Goal: Transaction & Acquisition: Purchase product/service

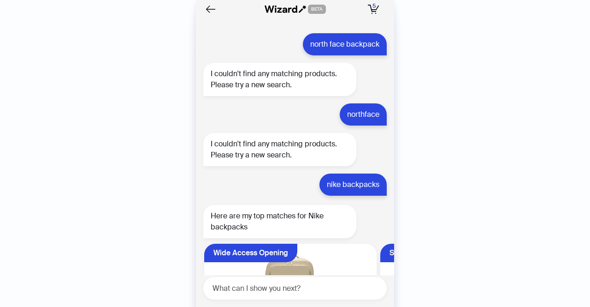
scroll to position [0, 881]
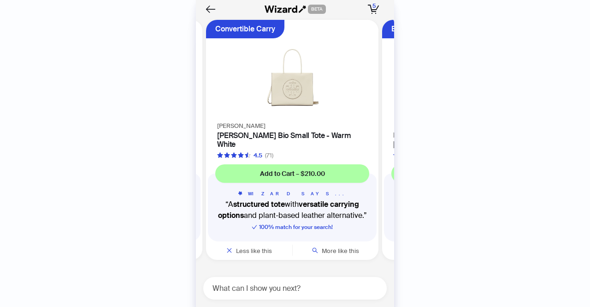
scroll to position [0, 174]
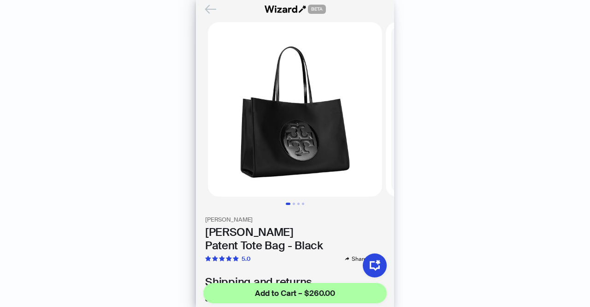
click at [208, 6] on icon "Back" at bounding box center [211, 9] width 10 height 8
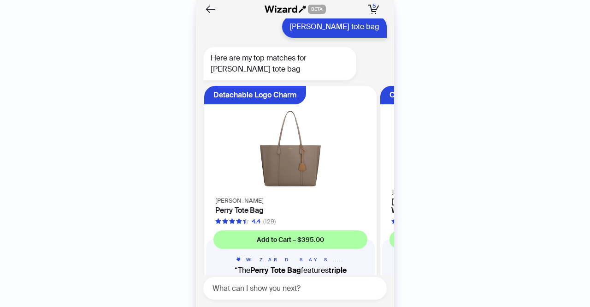
scroll to position [2390, 0]
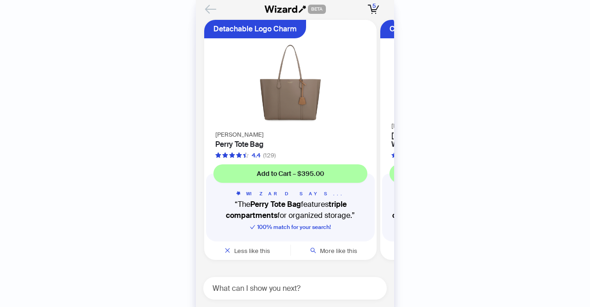
click at [212, 9] on icon "Back" at bounding box center [211, 9] width 10 height 8
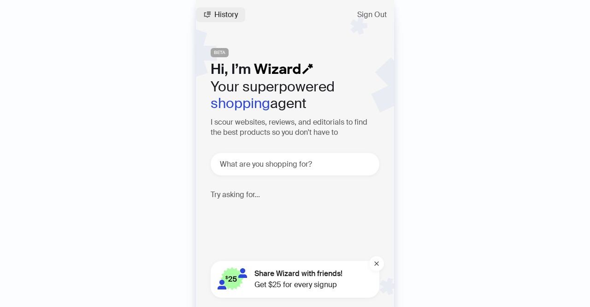
click at [210, 18] on icon "button" at bounding box center [206, 14] width 7 height 7
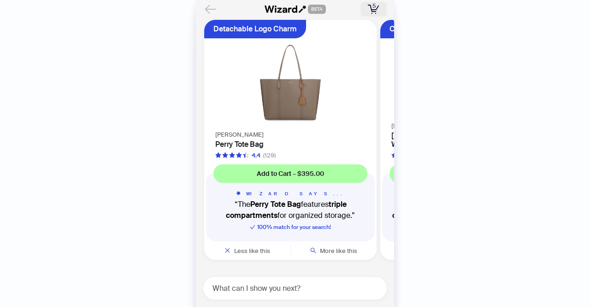
click at [374, 8] on span "5" at bounding box center [374, 5] width 3 height 7
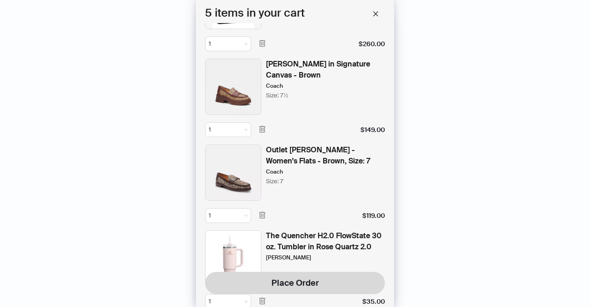
scroll to position [69, 0]
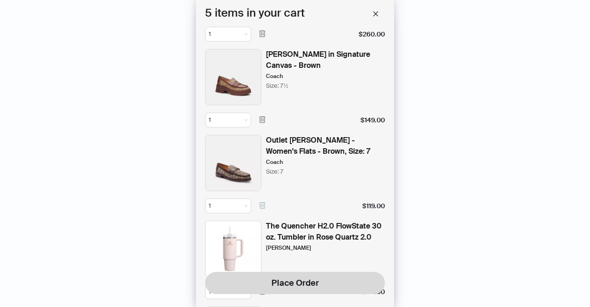
click at [262, 206] on icon "button" at bounding box center [262, 205] width 8 height 8
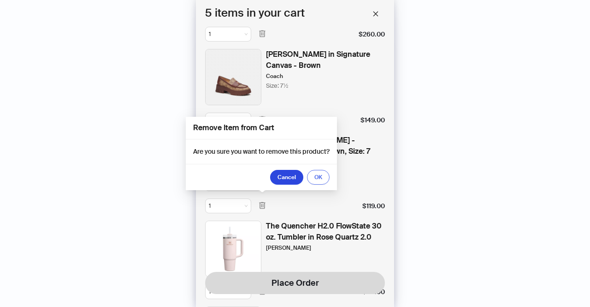
click at [325, 176] on button "OK" at bounding box center [318, 177] width 23 height 15
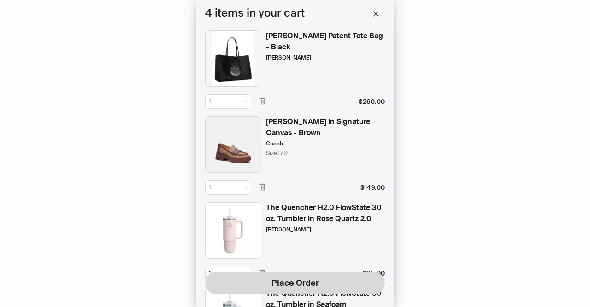
scroll to position [0, 0]
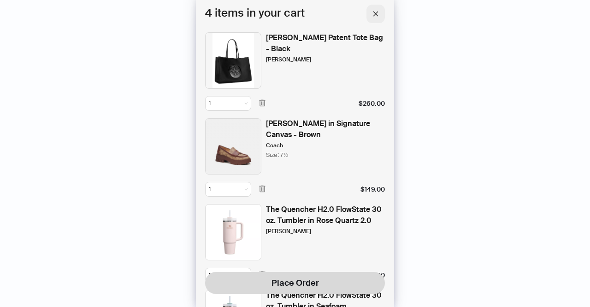
click at [379, 15] on icon "close" at bounding box center [376, 14] width 6 height 6
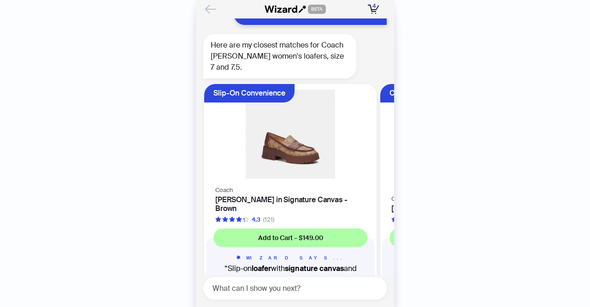
scroll to position [3659, 0]
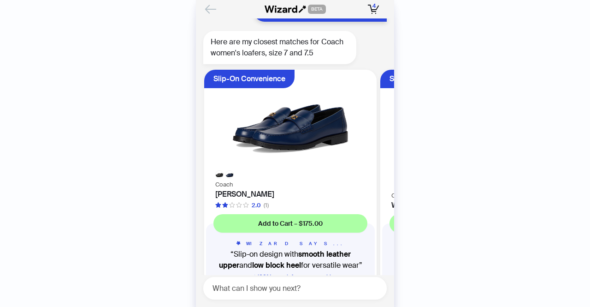
scroll to position [3323, 0]
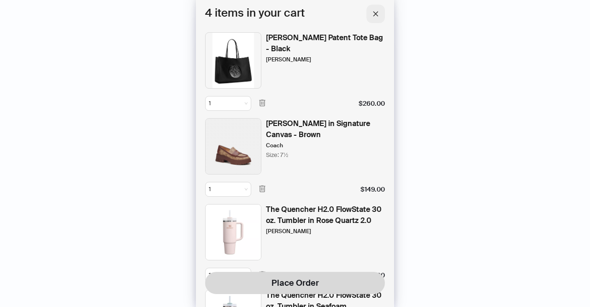
click at [380, 18] on button "button" at bounding box center [376, 14] width 18 height 18
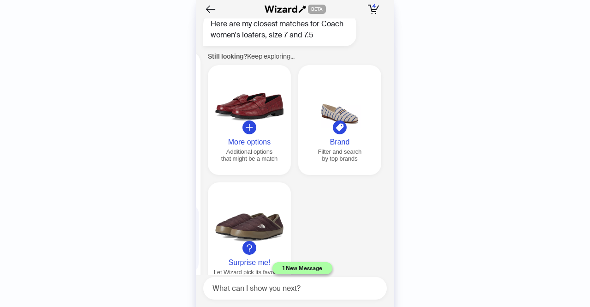
scroll to position [3344, 0]
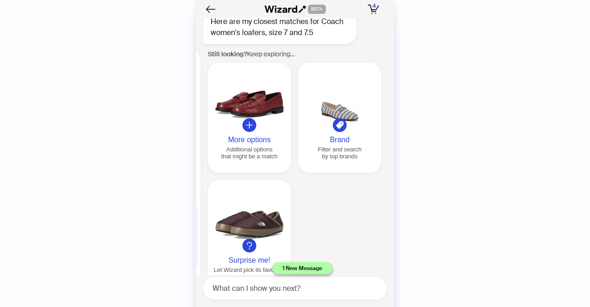
click at [256, 95] on div at bounding box center [250, 98] width 76 height 53
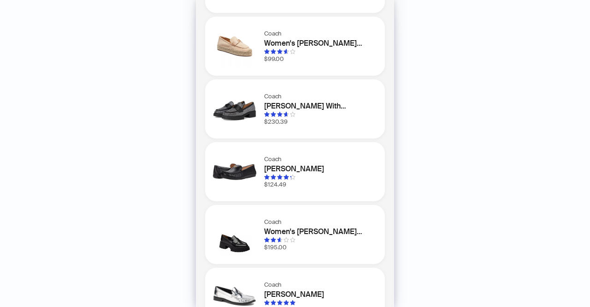
scroll to position [116, 0]
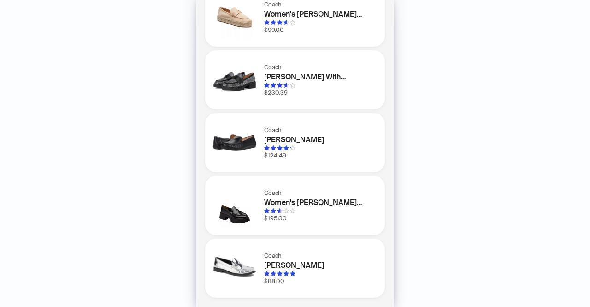
click at [242, 214] on img at bounding box center [235, 205] width 44 height 44
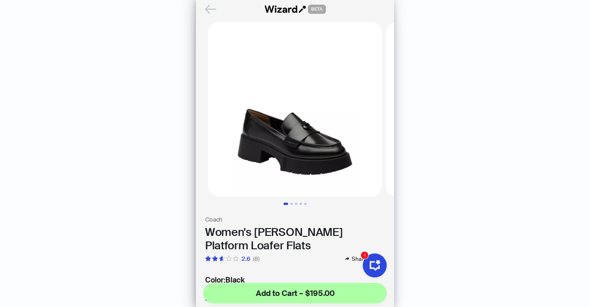
scroll to position [0, 102]
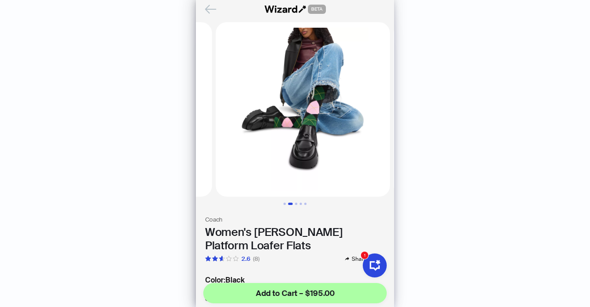
scroll to position [0, 171]
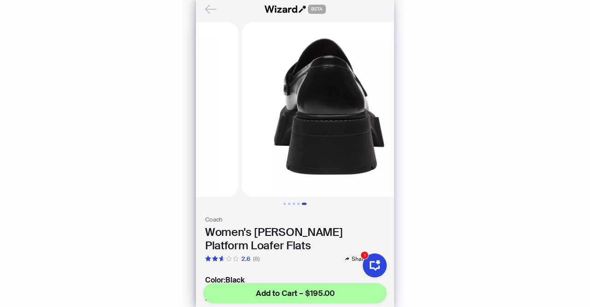
scroll to position [0, 684]
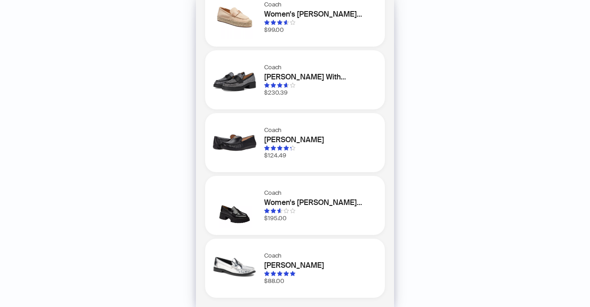
click at [242, 210] on img at bounding box center [235, 205] width 44 height 44
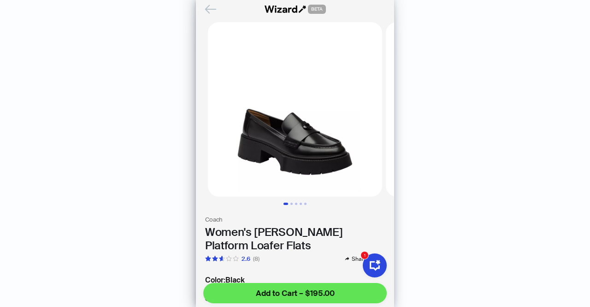
click at [315, 292] on span "Add to Cart – $195.00" at bounding box center [295, 292] width 79 height 11
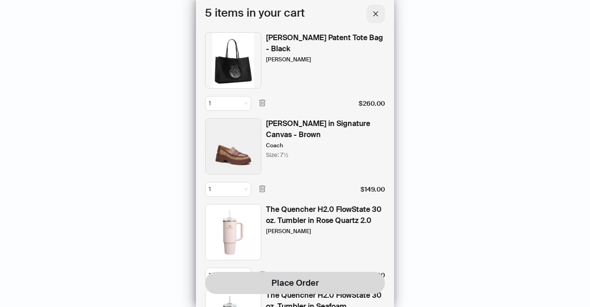
click at [375, 15] on icon "close" at bounding box center [376, 14] width 6 height 6
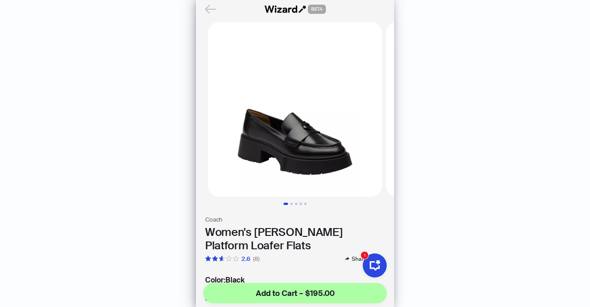
click at [207, 7] on icon "Back" at bounding box center [211, 9] width 16 height 16
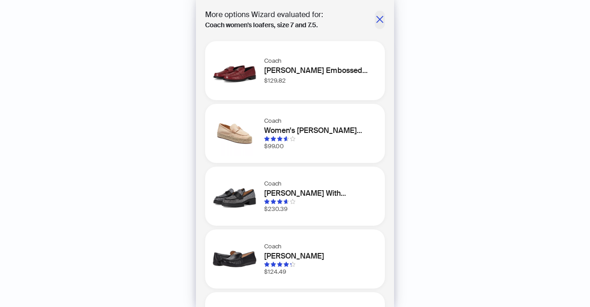
click at [375, 23] on icon "close" at bounding box center [379, 19] width 9 height 9
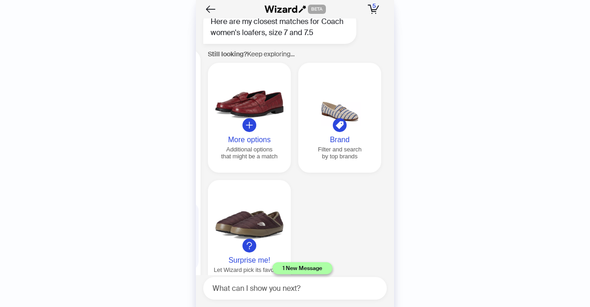
click at [261, 79] on div at bounding box center [250, 98] width 76 height 53
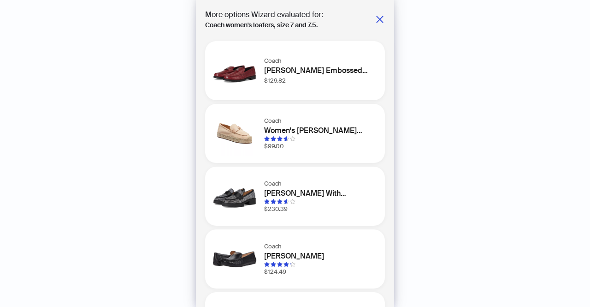
click at [262, 68] on div "Coach Jocelyn Embossed Croc Loafers $129.82" at bounding box center [295, 70] width 180 height 59
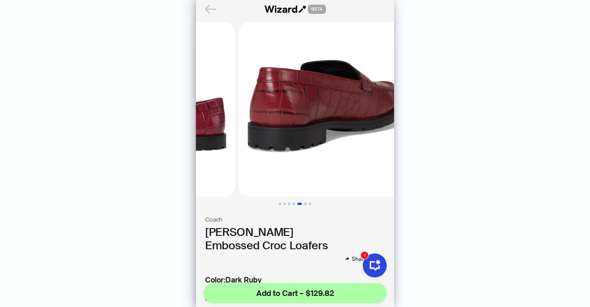
scroll to position [0, 684]
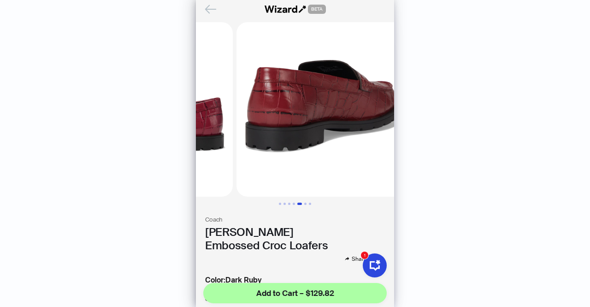
click at [209, 5] on icon "Back" at bounding box center [211, 9] width 10 height 8
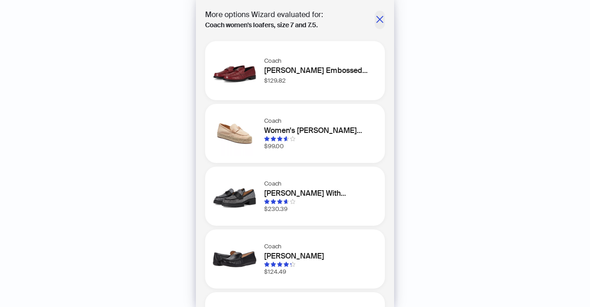
click at [375, 15] on button "button" at bounding box center [380, 20] width 10 height 18
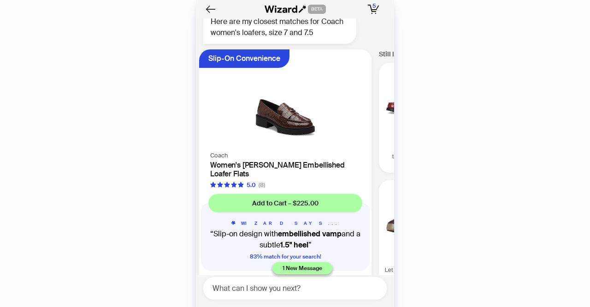
scroll to position [0, 702]
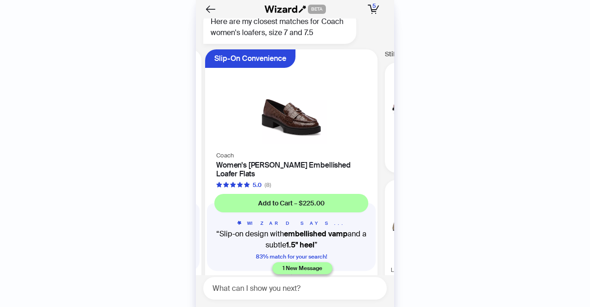
scroll to position [0, 702]
click at [292, 130] on img at bounding box center [292, 99] width 161 height 89
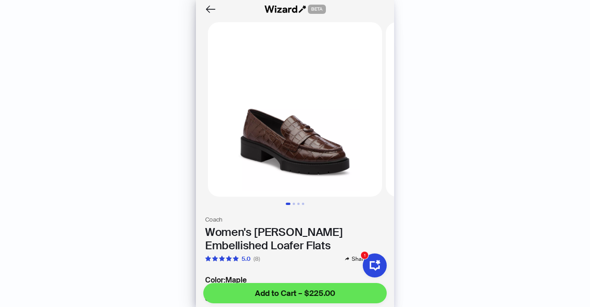
scroll to position [0, 102]
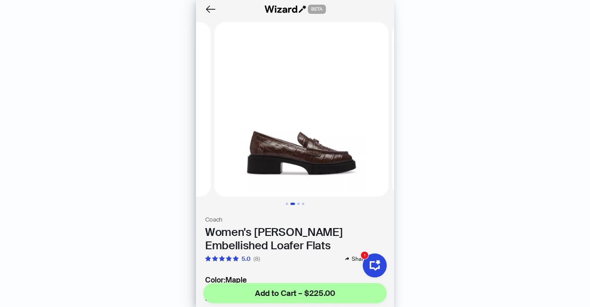
scroll to position [0, 171]
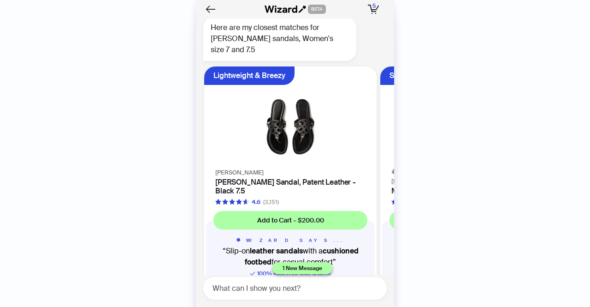
scroll to position [2999, 0]
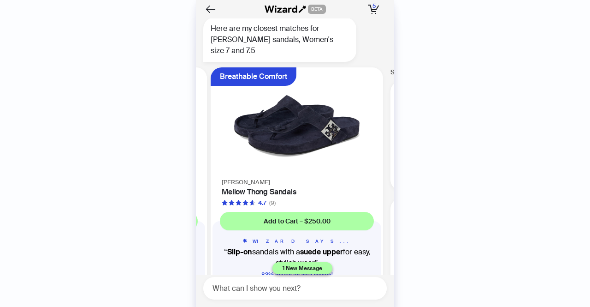
scroll to position [0, 702]
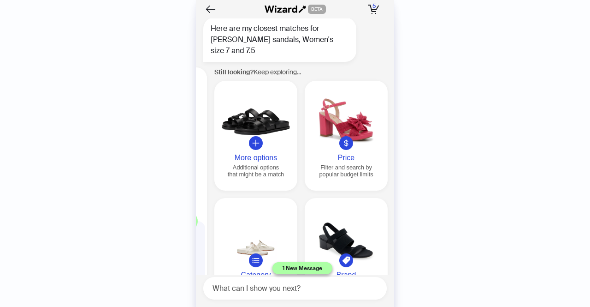
scroll to position [0, 881]
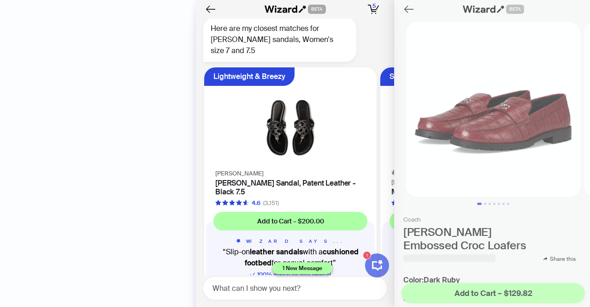
scroll to position [0, 59]
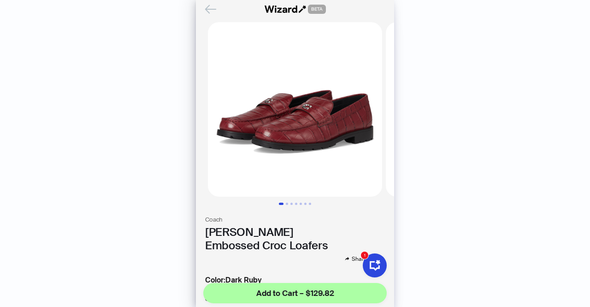
click at [213, 5] on icon "Back" at bounding box center [211, 9] width 16 height 16
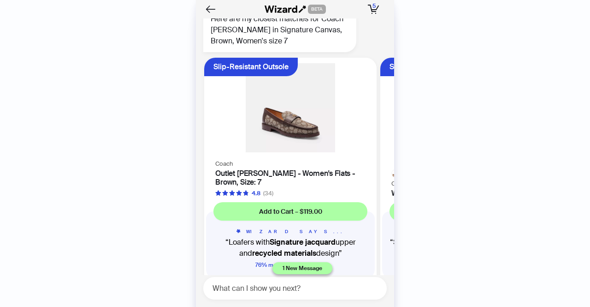
scroll to position [4035, 0]
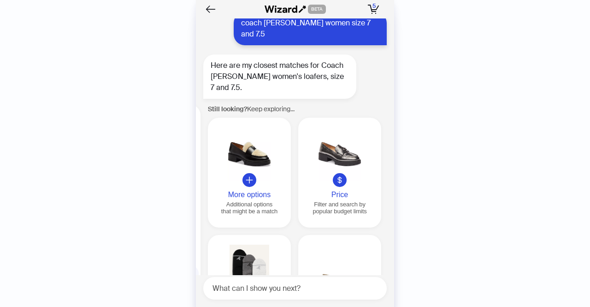
scroll to position [3616, 0]
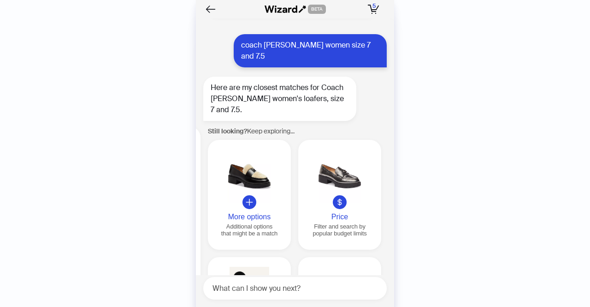
click at [330, 157] on div at bounding box center [340, 175] width 76 height 53
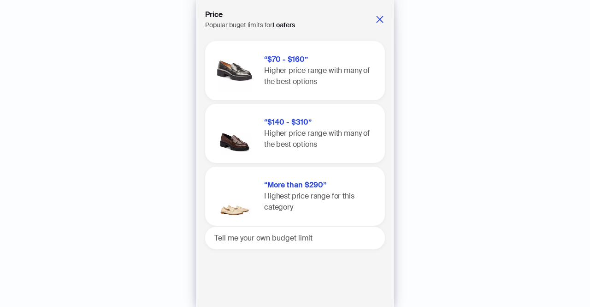
click at [240, 69] on img at bounding box center [235, 70] width 44 height 44
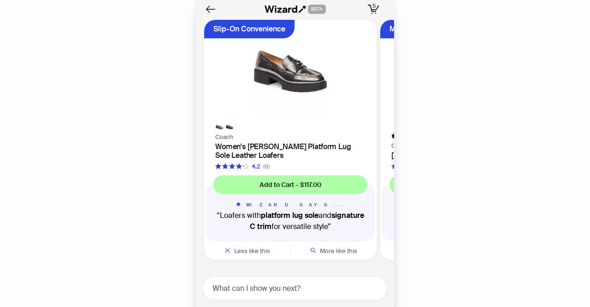
scroll to position [4895, 0]
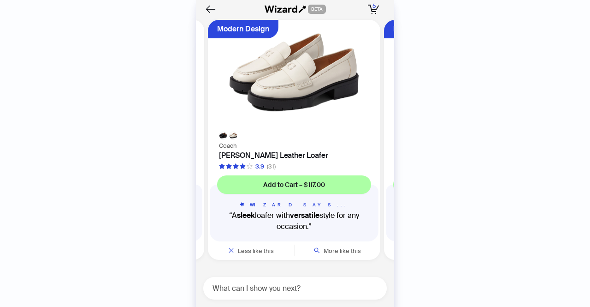
scroll to position [0, 174]
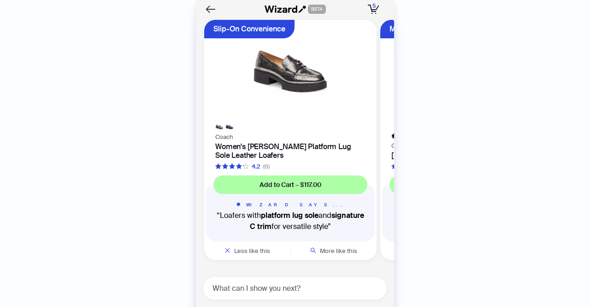
click at [288, 146] on h4 "Women's [PERSON_NAME] Platform Lug Sole Leather Loafers" at bounding box center [290, 151] width 150 height 18
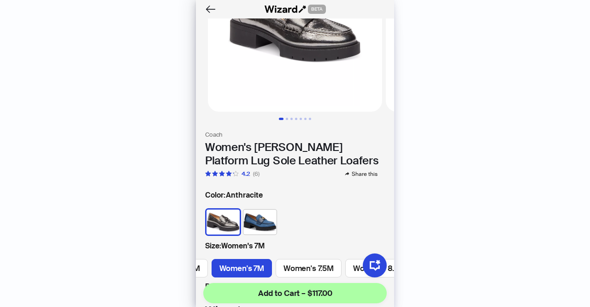
scroll to position [78, 0]
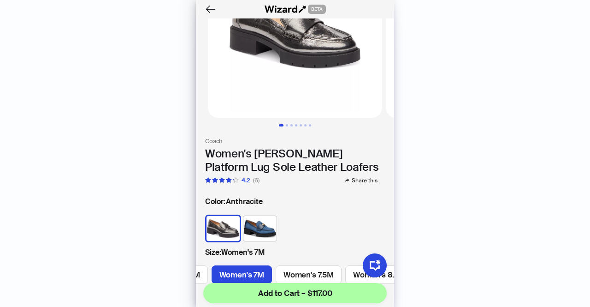
click at [258, 225] on img at bounding box center [260, 228] width 33 height 25
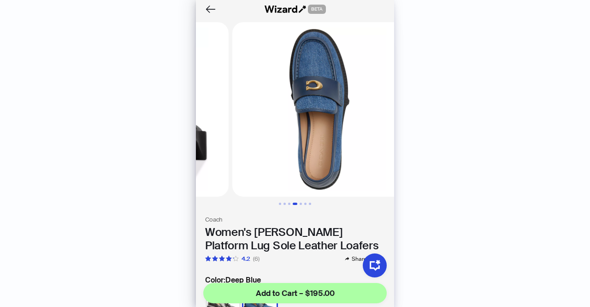
scroll to position [0, 513]
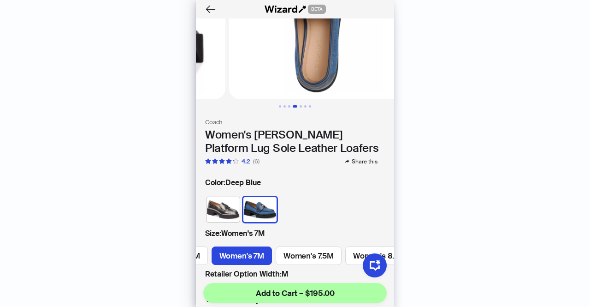
scroll to position [99, 0]
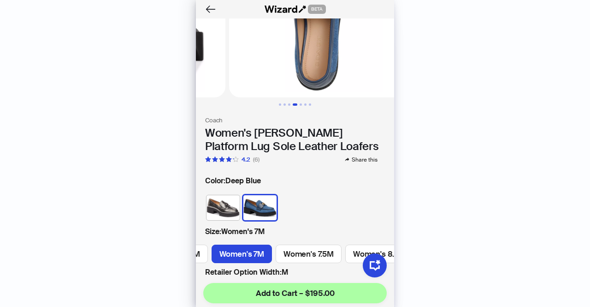
click at [215, 195] on img at bounding box center [223, 207] width 33 height 25
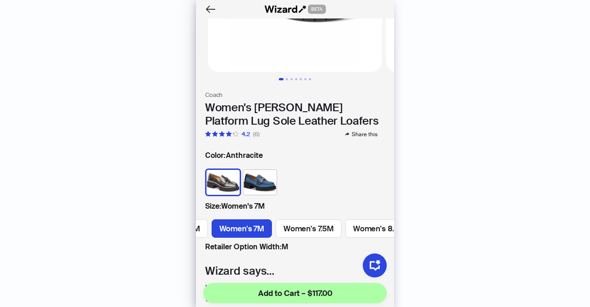
scroll to position [127, 0]
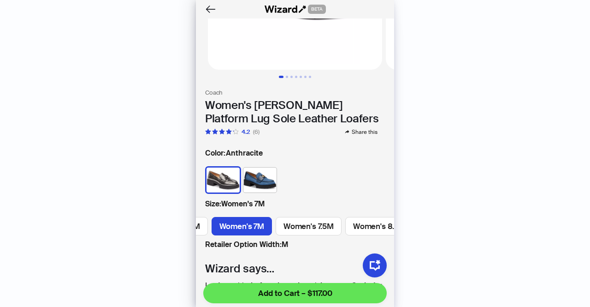
click at [296, 294] on span "Add to Cart – $117.00" at bounding box center [295, 292] width 74 height 11
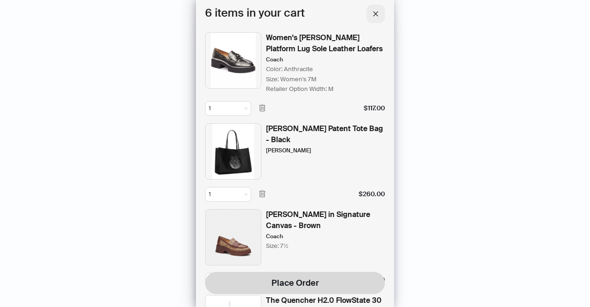
click at [376, 17] on span "button" at bounding box center [376, 14] width 6 height 8
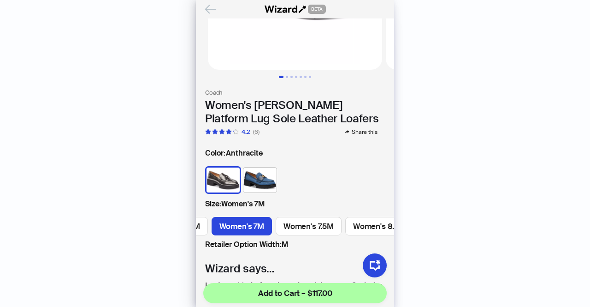
click at [208, 9] on icon "Back" at bounding box center [211, 9] width 10 height 8
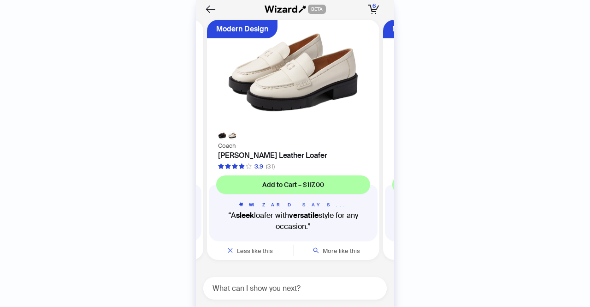
scroll to position [0, 174]
click at [262, 152] on h4 "[PERSON_NAME] Leather Loafer" at bounding box center [293, 155] width 150 height 9
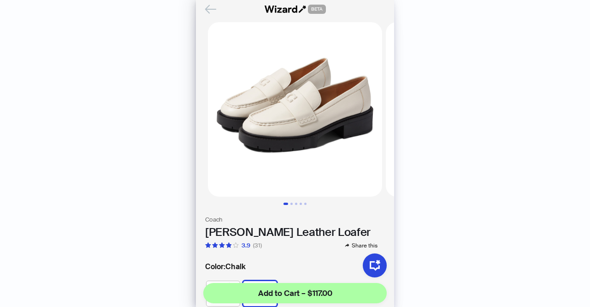
scroll to position [0, 102]
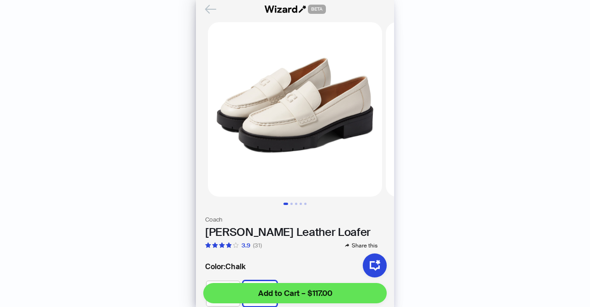
click at [308, 290] on span "Add to Cart – $117.00" at bounding box center [295, 292] width 74 height 11
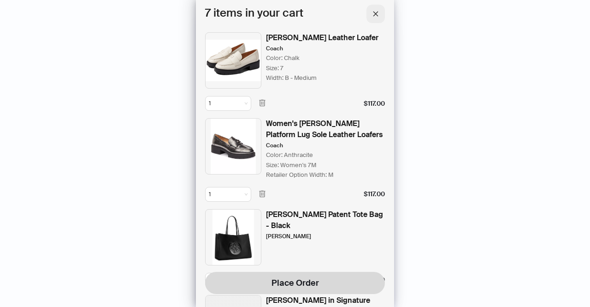
click at [379, 10] on button "button" at bounding box center [376, 14] width 18 height 18
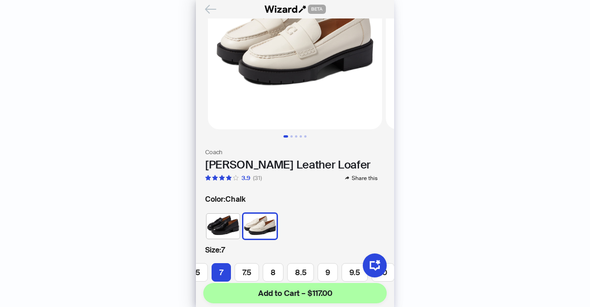
scroll to position [68, 0]
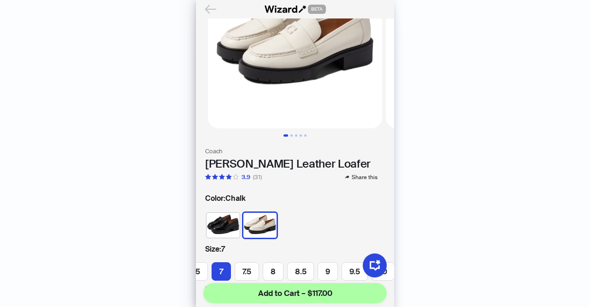
click at [222, 214] on img at bounding box center [223, 225] width 33 height 25
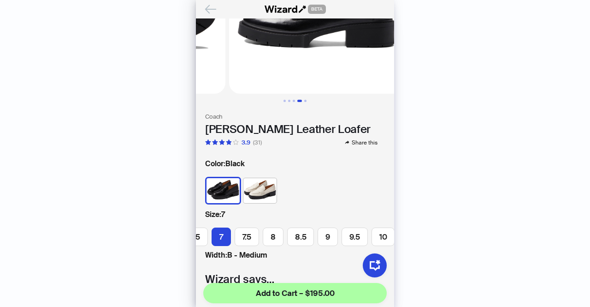
scroll to position [104, 0]
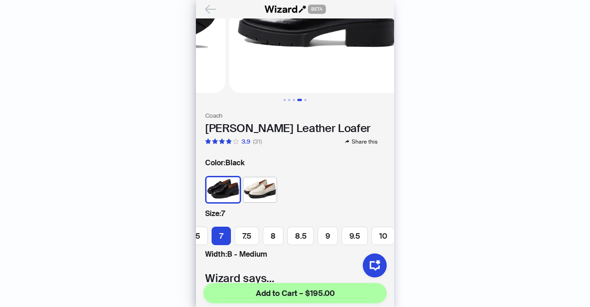
click at [252, 190] on img at bounding box center [260, 189] width 33 height 25
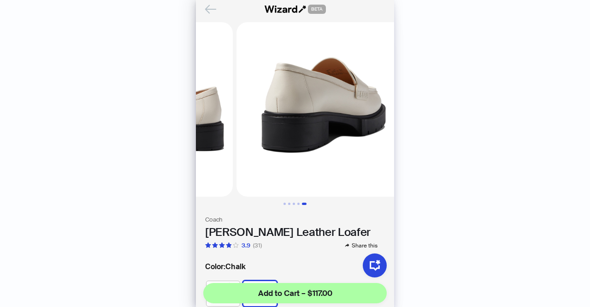
scroll to position [41, 0]
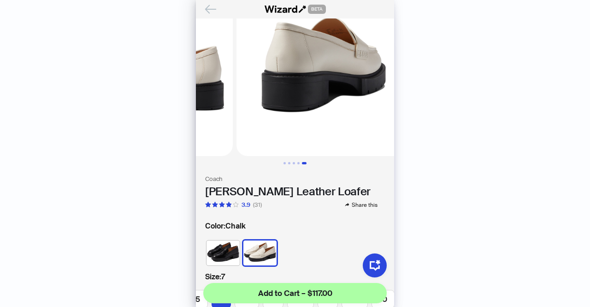
click at [217, 244] on img at bounding box center [223, 252] width 33 height 25
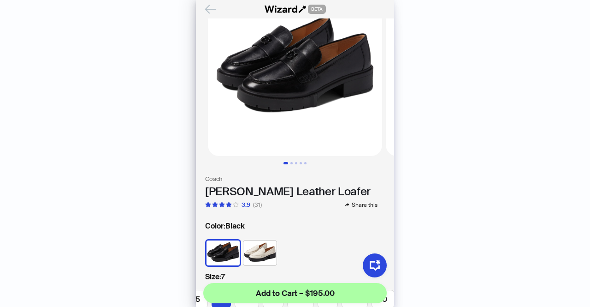
click at [205, 13] on icon "Back" at bounding box center [211, 9] width 16 height 16
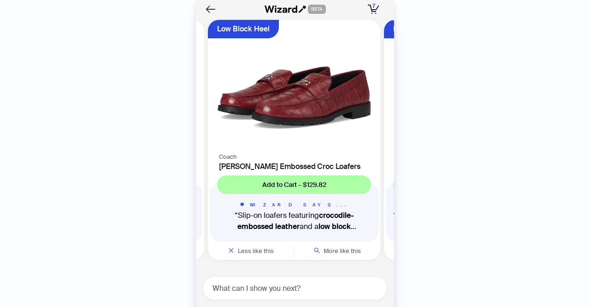
scroll to position [0, 526]
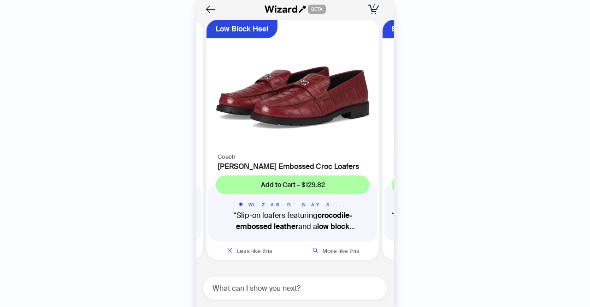
click at [303, 161] on div "Coach Jocelyn Embossed Croc Loafers" at bounding box center [293, 161] width 172 height 20
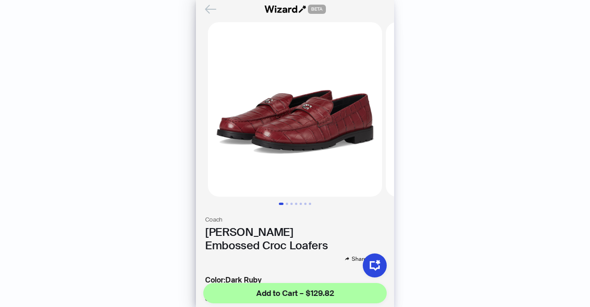
click at [211, 9] on icon "Back" at bounding box center [211, 9] width 10 height 8
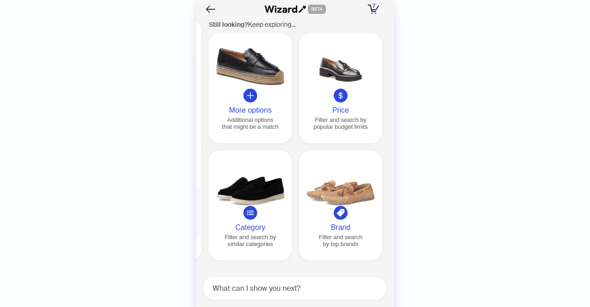
scroll to position [0, 881]
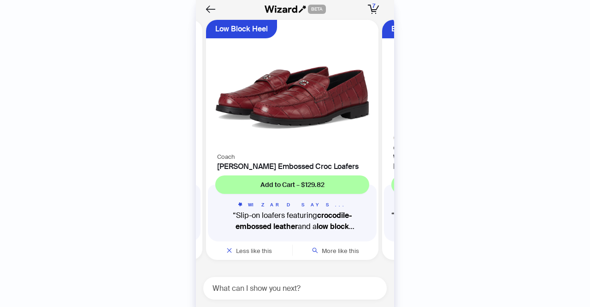
scroll to position [0, 526]
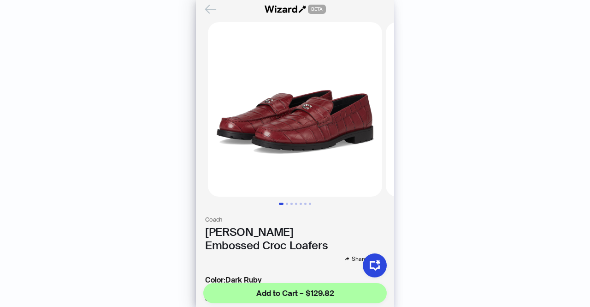
click at [205, 7] on icon "Back" at bounding box center [211, 9] width 16 height 16
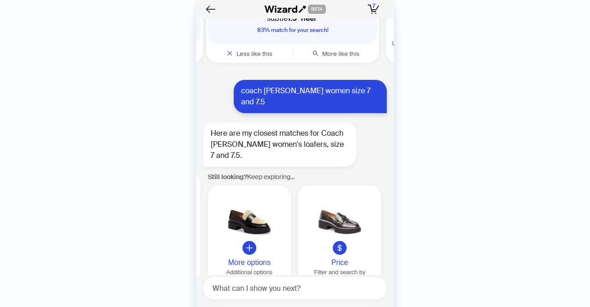
scroll to position [3536, 0]
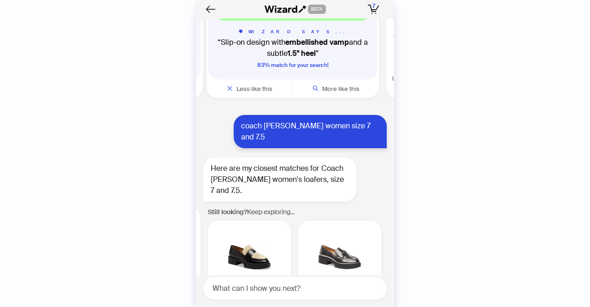
click at [358, 230] on div at bounding box center [340, 256] width 76 height 53
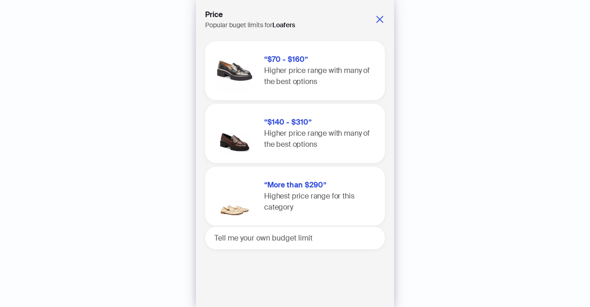
click at [252, 133] on img at bounding box center [235, 133] width 44 height 44
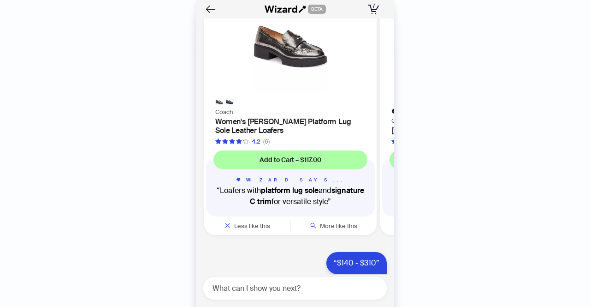
scroll to position [4895, 0]
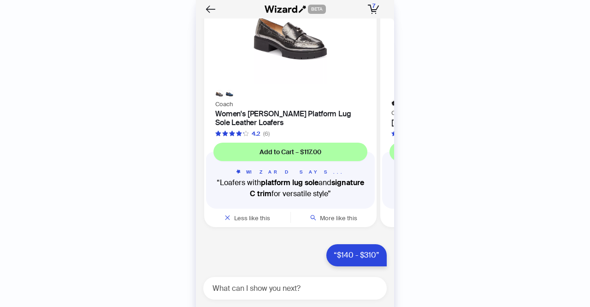
scroll to position [0, 109]
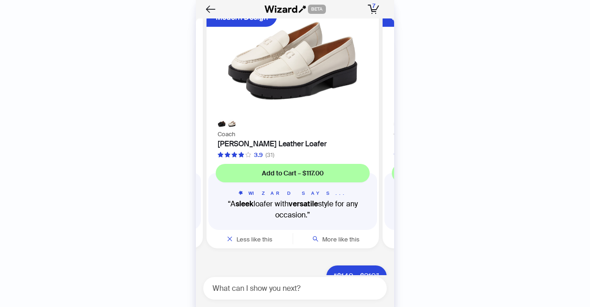
scroll to position [4874, 0]
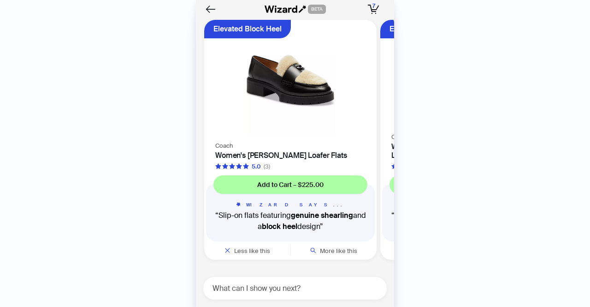
scroll to position [5222, 0]
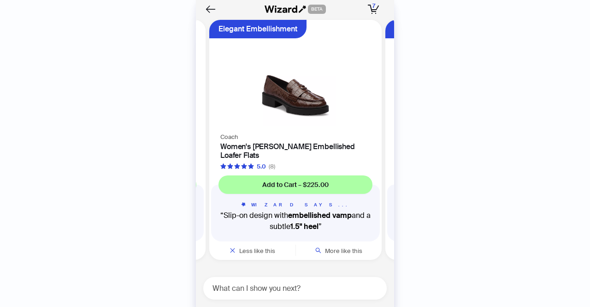
scroll to position [0, 174]
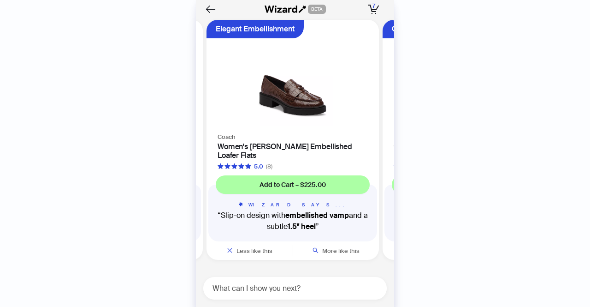
click at [286, 152] on h4 "Women's [PERSON_NAME] Embellished Loafer Flats" at bounding box center [293, 151] width 150 height 18
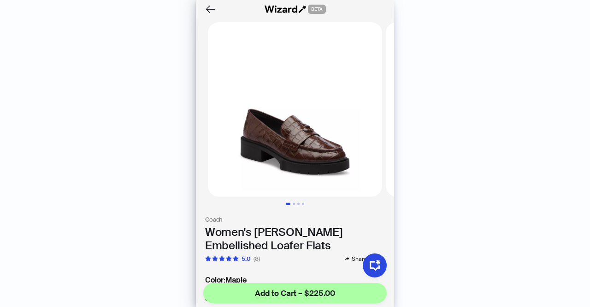
scroll to position [0, 102]
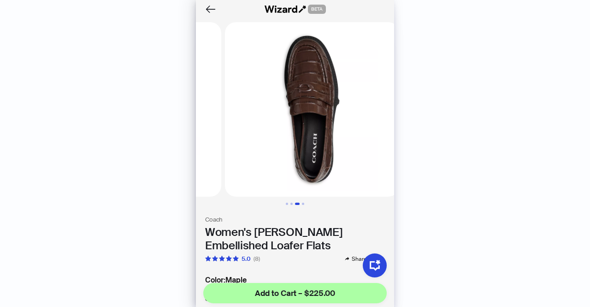
scroll to position [0, 342]
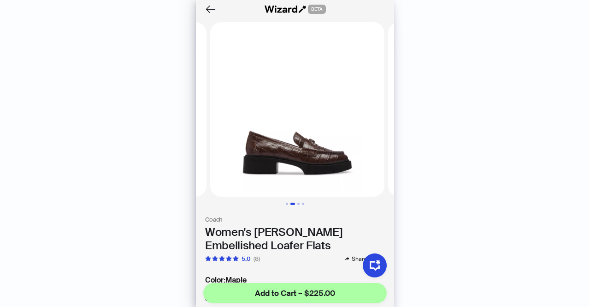
scroll to position [0, 171]
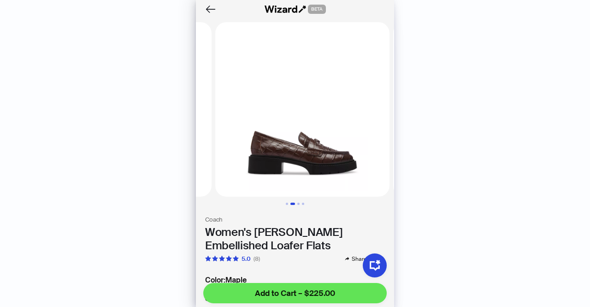
click at [303, 294] on span "Add to Cart – $225.00" at bounding box center [295, 292] width 80 height 11
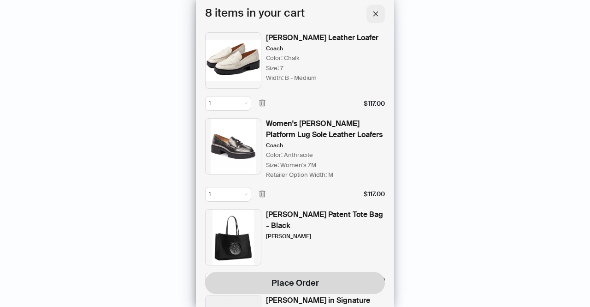
click at [376, 17] on span "button" at bounding box center [376, 14] width 6 height 8
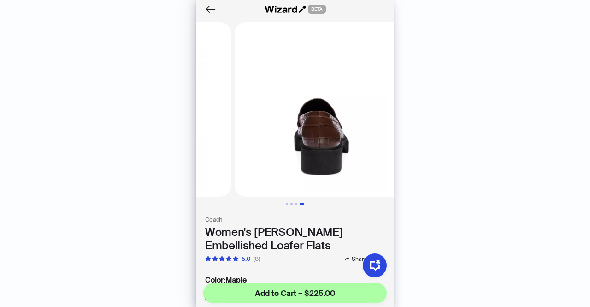
scroll to position [0, 513]
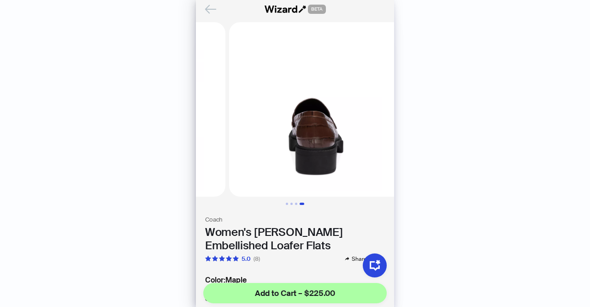
click at [210, 12] on icon "Back" at bounding box center [211, 9] width 16 height 16
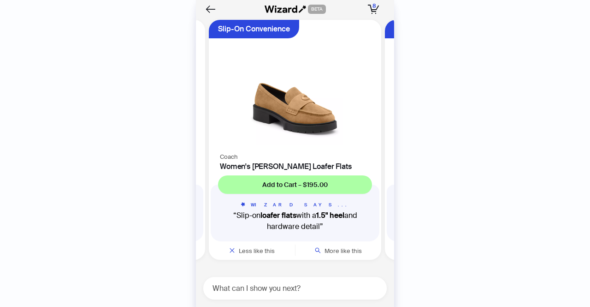
scroll to position [0, 526]
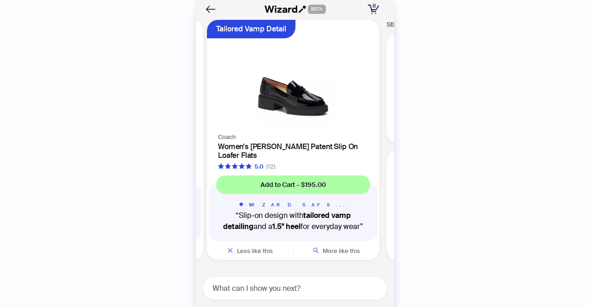
scroll to position [0, 702]
click at [291, 154] on h4 "Women's [PERSON_NAME] Patent Slip On Loafer Flats" at bounding box center [293, 151] width 150 height 18
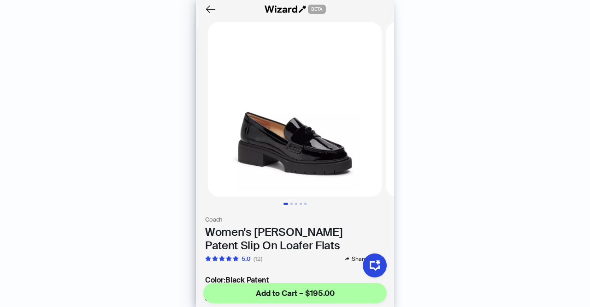
scroll to position [0, 102]
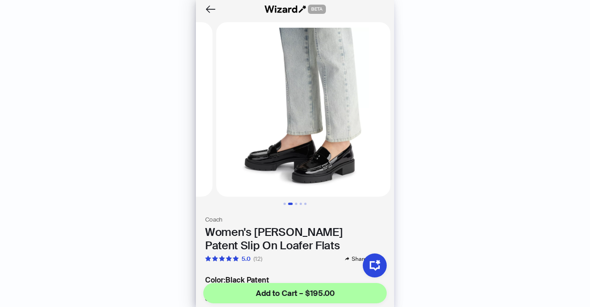
scroll to position [0, 171]
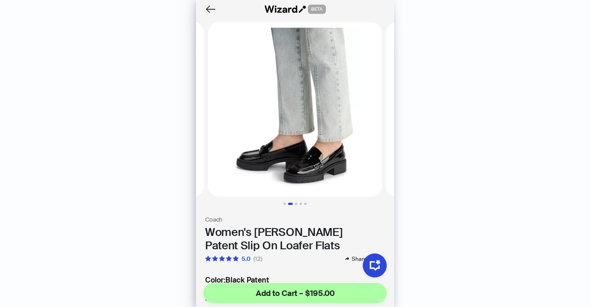
scroll to position [0, 171]
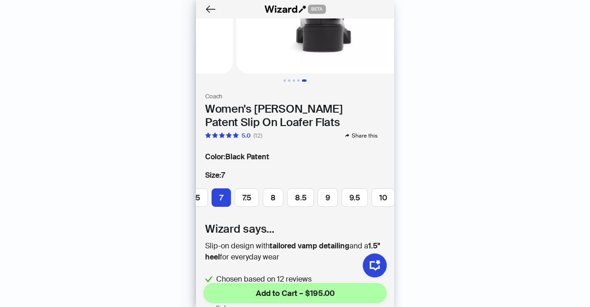
scroll to position [124, 0]
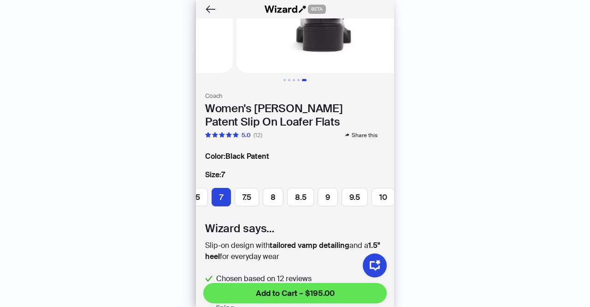
click at [310, 296] on span "Add to Cart – $195.00" at bounding box center [295, 292] width 79 height 11
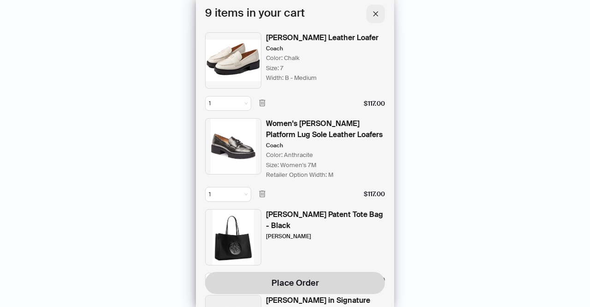
click at [375, 17] on icon "close" at bounding box center [376, 14] width 6 height 6
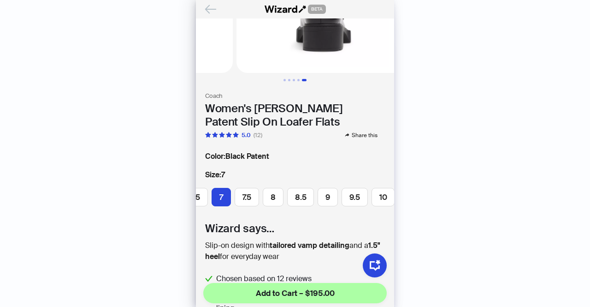
click at [205, 8] on icon "Back" at bounding box center [211, 9] width 16 height 16
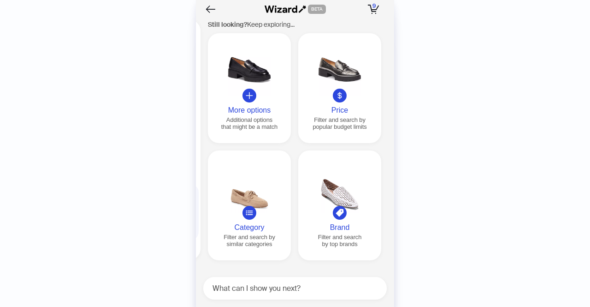
scroll to position [5222, 0]
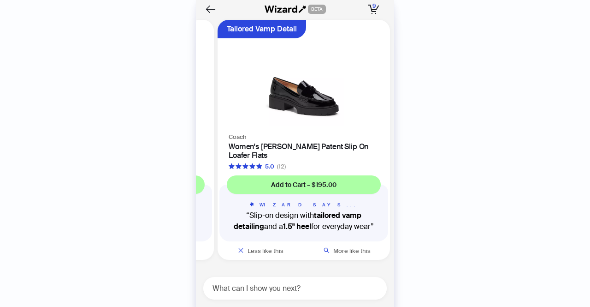
scroll to position [0, 702]
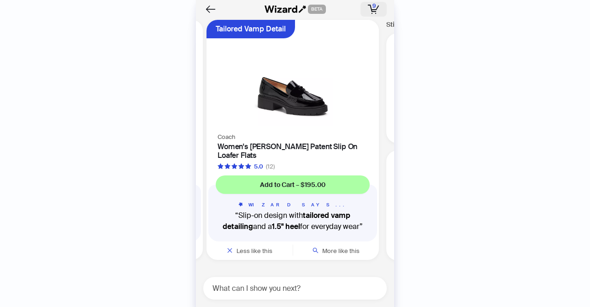
click at [369, 9] on icon "button" at bounding box center [374, 9] width 12 height 9
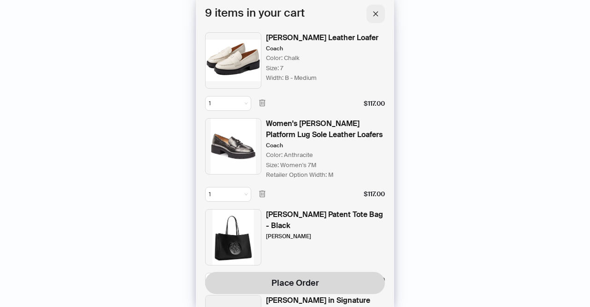
click at [373, 16] on icon "close" at bounding box center [376, 14] width 6 height 6
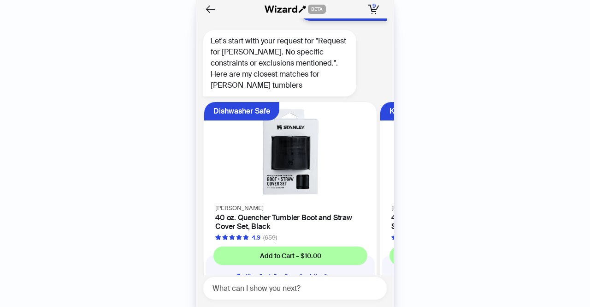
scroll to position [1670, 0]
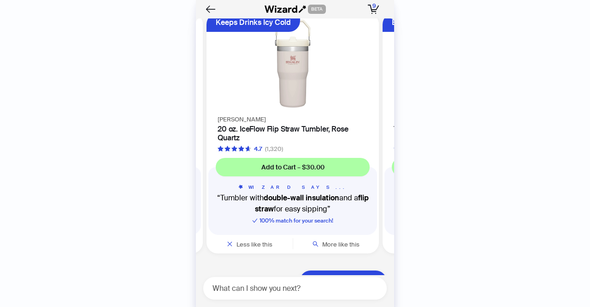
scroll to position [1779, 0]
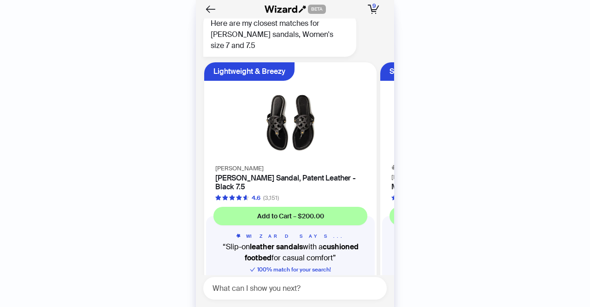
scroll to position [3005, 0]
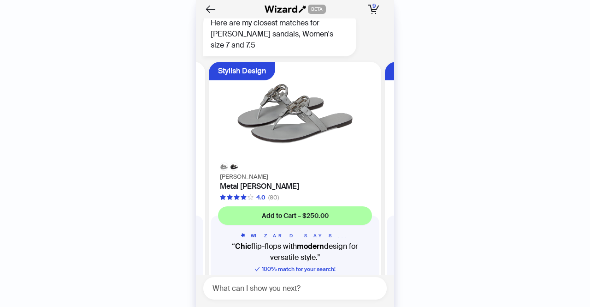
scroll to position [0, 174]
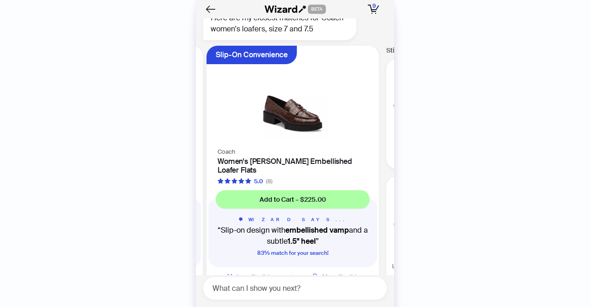
scroll to position [3350, 0]
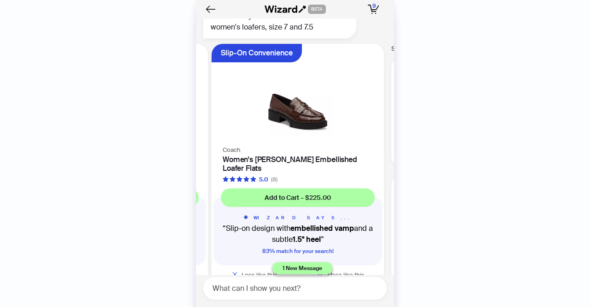
scroll to position [0, 702]
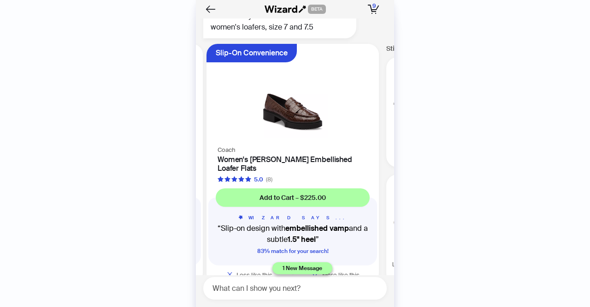
click at [281, 155] on h4 "Women's [PERSON_NAME] Embellished Loafer Flats" at bounding box center [293, 164] width 150 height 18
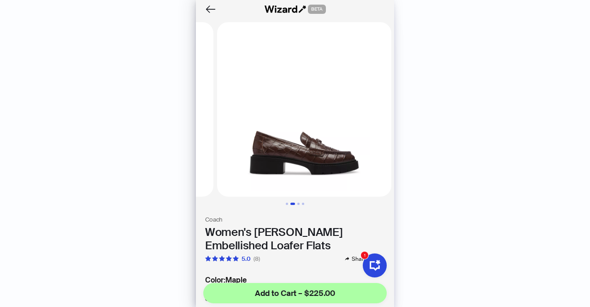
scroll to position [0, 171]
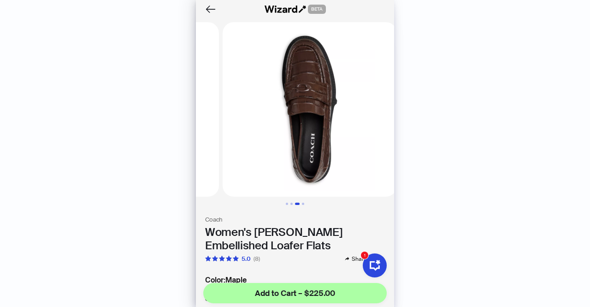
scroll to position [0, 342]
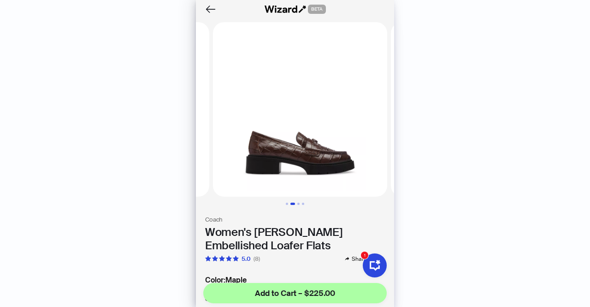
scroll to position [0, 171]
click at [208, 8] on icon "Back" at bounding box center [211, 9] width 16 height 16
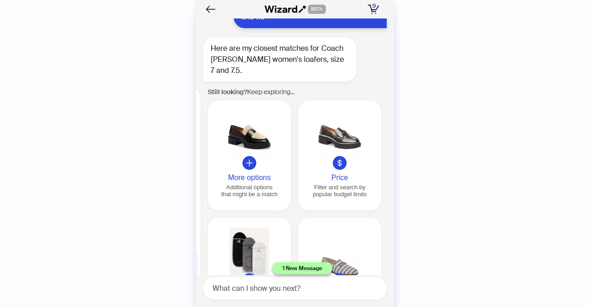
scroll to position [3657, 0]
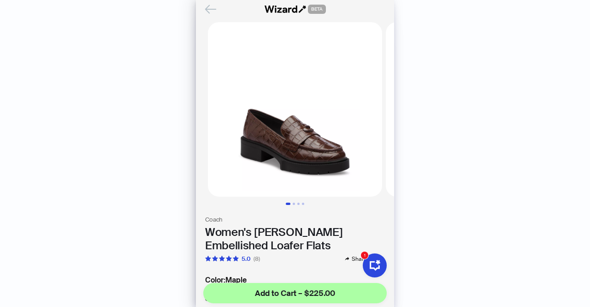
click at [208, 7] on icon "Back" at bounding box center [211, 9] width 10 height 8
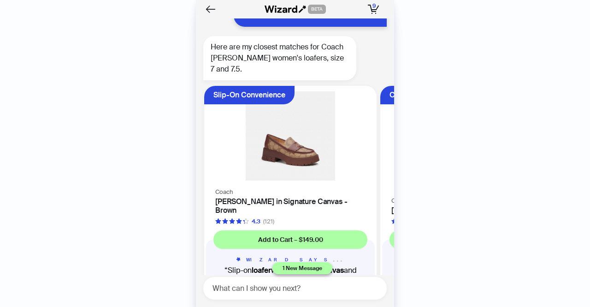
click at [271, 197] on h4 "[PERSON_NAME] in Signature Canvas - Brown" at bounding box center [290, 206] width 150 height 18
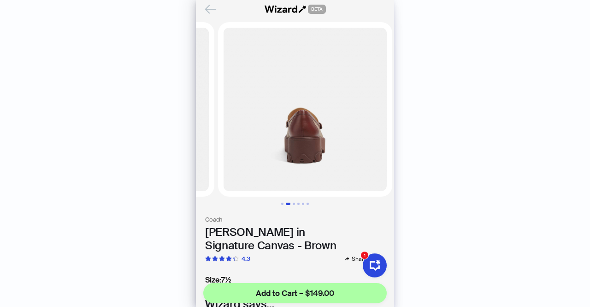
scroll to position [0, 171]
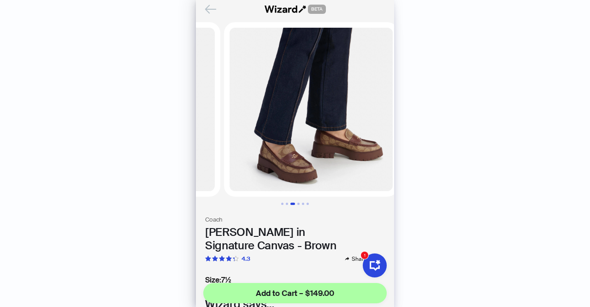
scroll to position [0, 342]
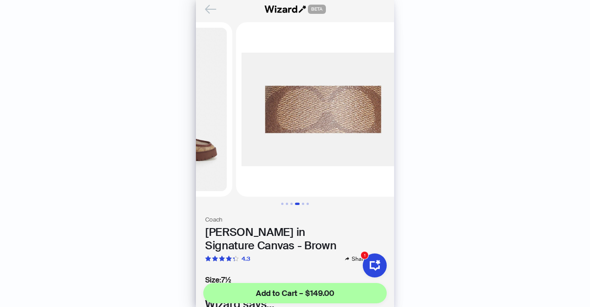
scroll to position [0, 513]
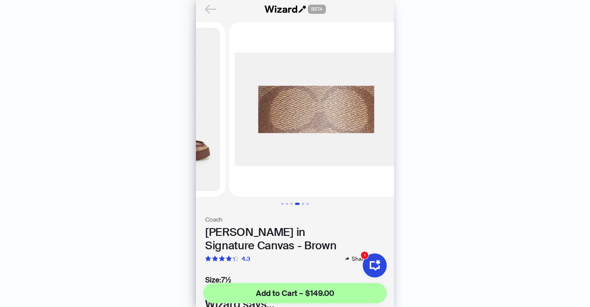
click at [209, 7] on icon "Back" at bounding box center [211, 9] width 16 height 16
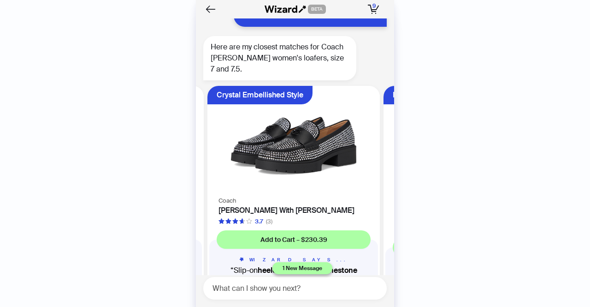
scroll to position [0, 174]
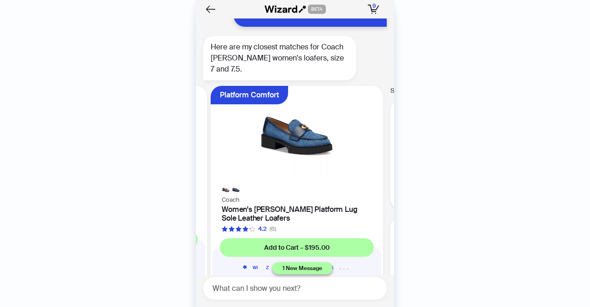
scroll to position [0, 350]
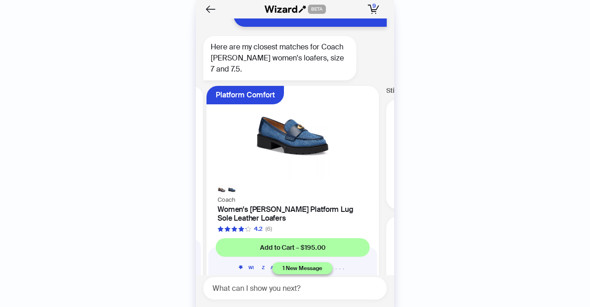
click at [277, 205] on h4 "Women's [PERSON_NAME] Platform Lug Sole Leather Loafers" at bounding box center [293, 214] width 150 height 18
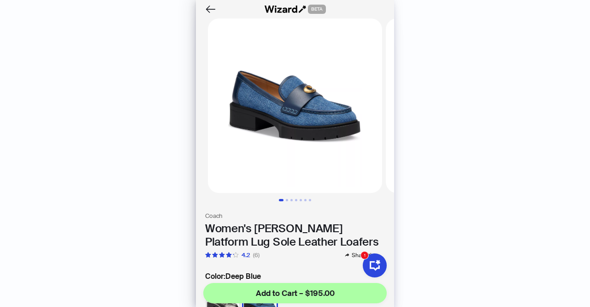
scroll to position [3, 0]
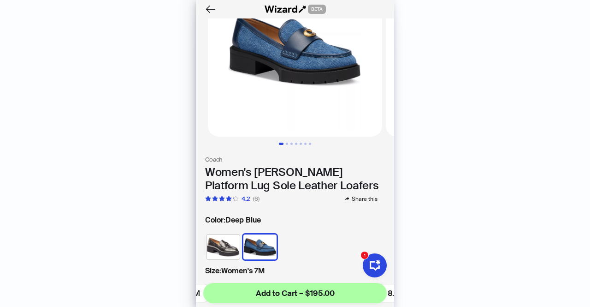
scroll to position [60, 0]
click at [216, 238] on img at bounding box center [223, 246] width 33 height 25
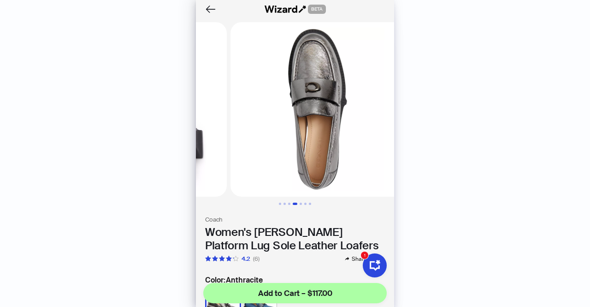
scroll to position [0, 513]
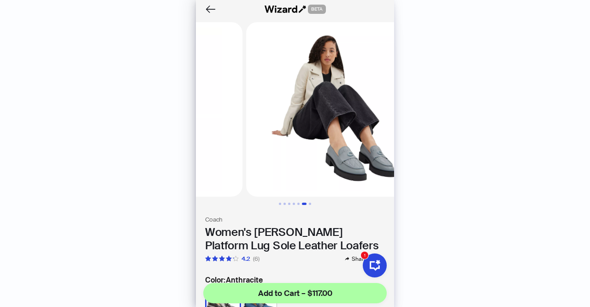
scroll to position [0, 855]
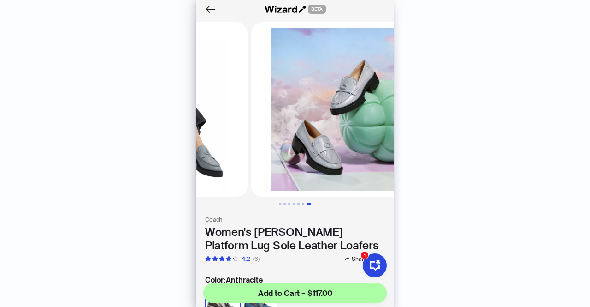
scroll to position [0, 1026]
click at [214, 6] on icon "Back" at bounding box center [211, 9] width 16 height 16
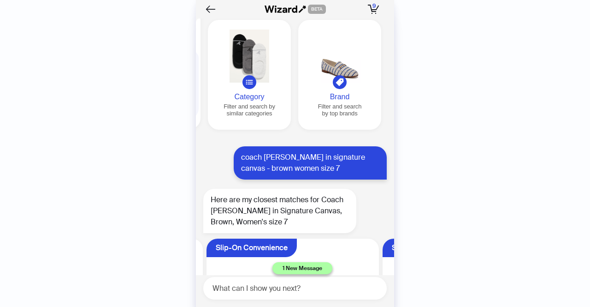
scroll to position [3963, 0]
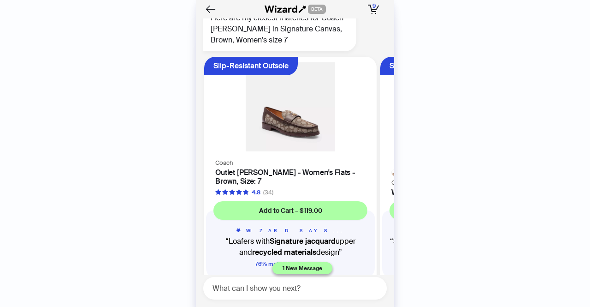
scroll to position [4036, 0]
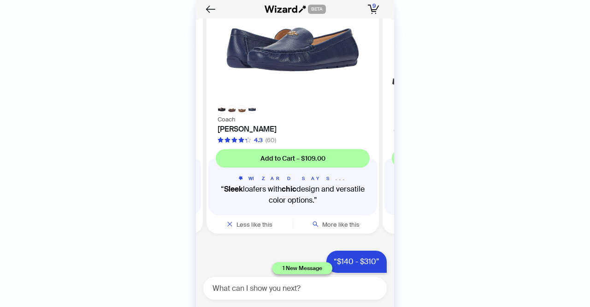
scroll to position [4892, 0]
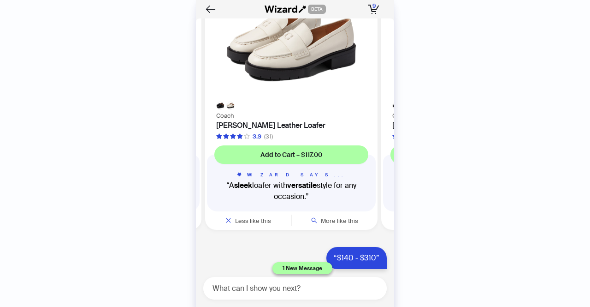
scroll to position [0, 174]
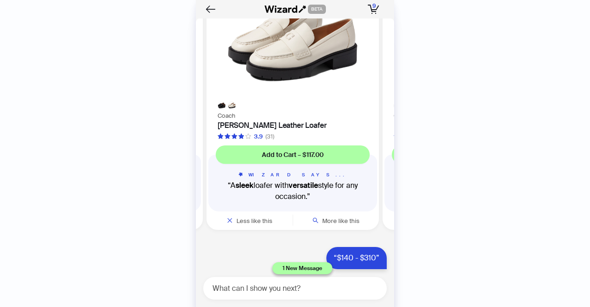
click at [256, 130] on h4 "[PERSON_NAME] Leather Loafer" at bounding box center [293, 125] width 150 height 9
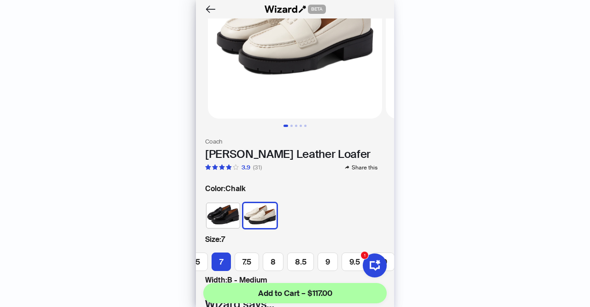
scroll to position [78, 0]
click at [235, 211] on img at bounding box center [223, 214] width 33 height 25
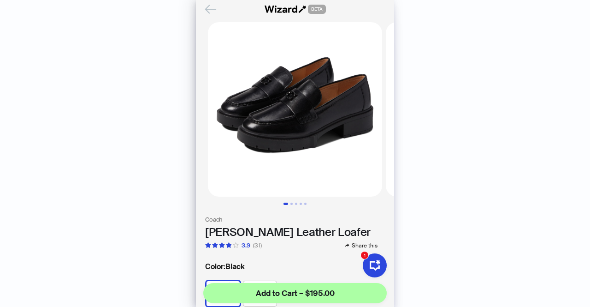
click at [209, 11] on icon "Back" at bounding box center [211, 9] width 16 height 16
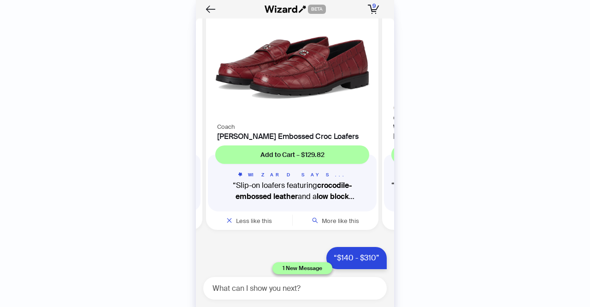
scroll to position [0, 526]
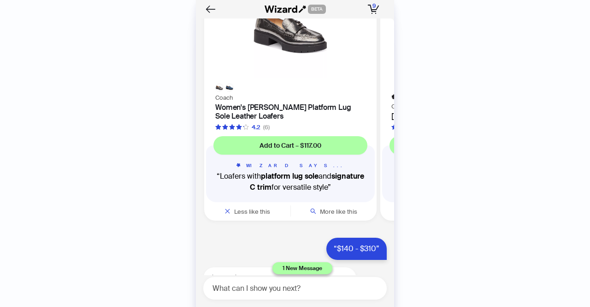
scroll to position [4902, 0]
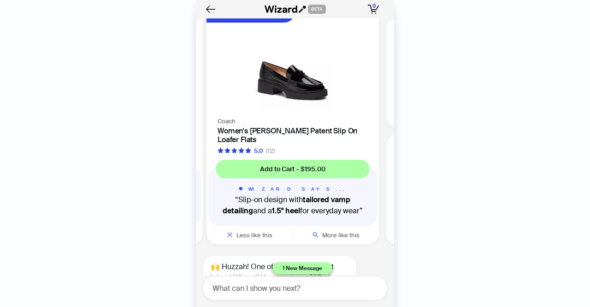
scroll to position [5206, 0]
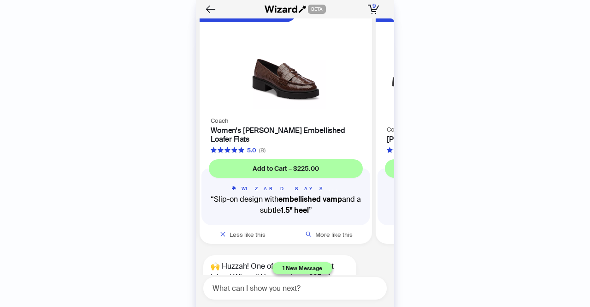
scroll to position [0, 174]
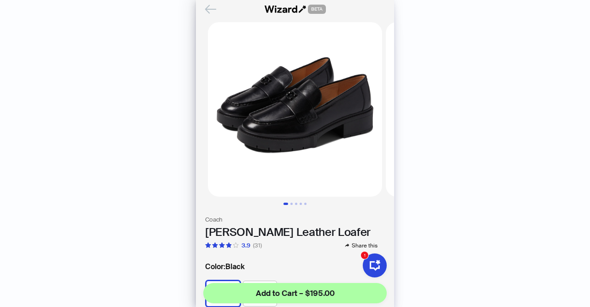
click at [206, 7] on icon "Back" at bounding box center [211, 9] width 16 height 16
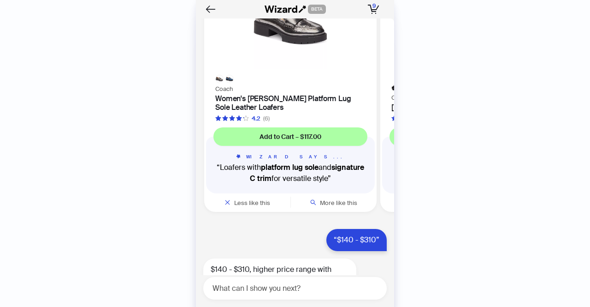
scroll to position [4916, 0]
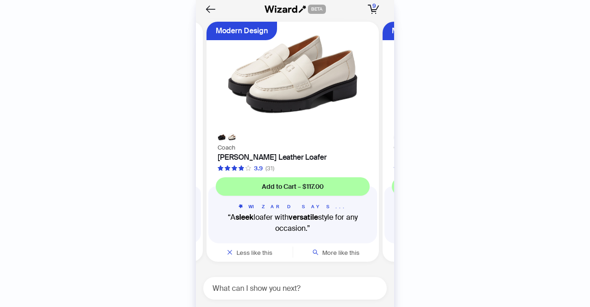
scroll to position [4859, 0]
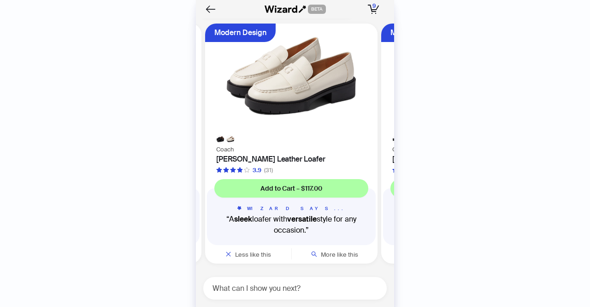
scroll to position [0, 174]
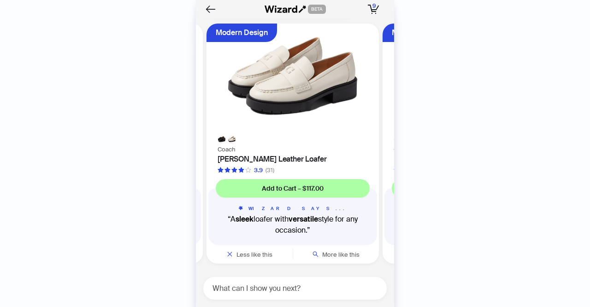
click at [254, 163] on h4 "[PERSON_NAME] Leather Loafer" at bounding box center [293, 159] width 150 height 9
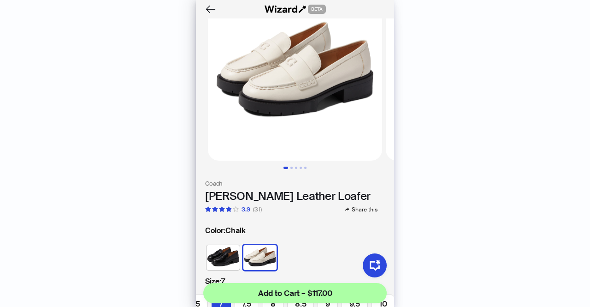
scroll to position [40, 0]
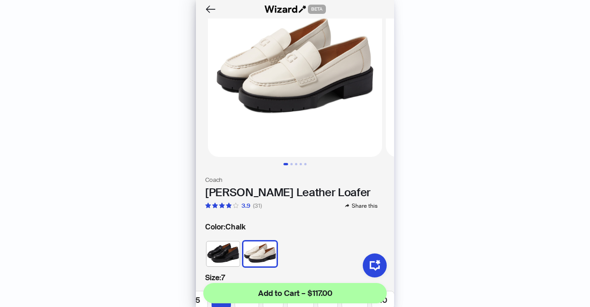
click at [214, 249] on img at bounding box center [223, 253] width 33 height 25
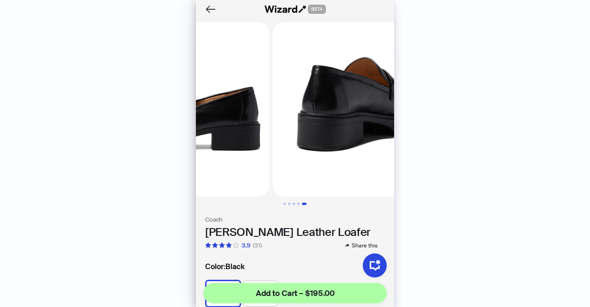
scroll to position [0, 684]
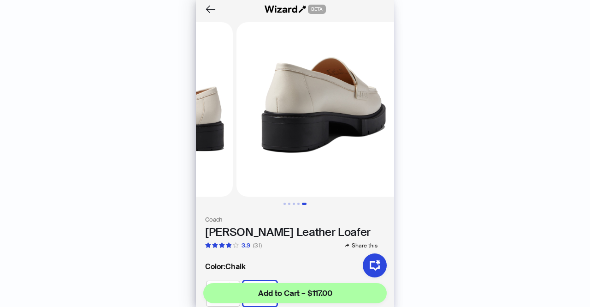
scroll to position [0, 684]
click at [211, 6] on icon "Back" at bounding box center [211, 9] width 16 height 16
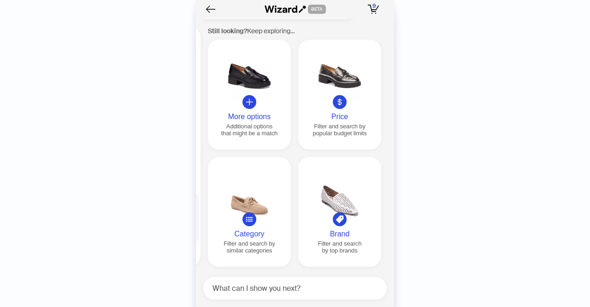
scroll to position [5183, 0]
click at [375, 7] on span "9" at bounding box center [374, 5] width 3 height 7
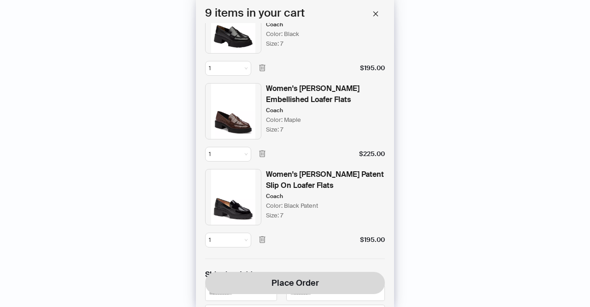
scroll to position [552, 0]
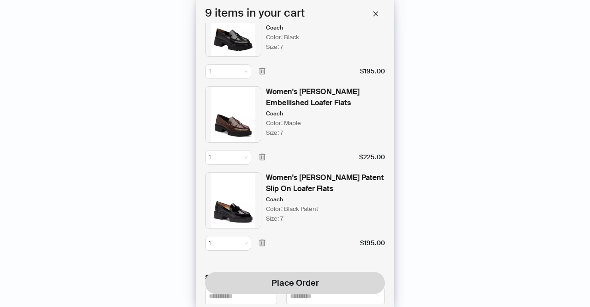
click at [284, 172] on div "Women's [PERSON_NAME] Patent Slip On Loafer Flats" at bounding box center [325, 183] width 119 height 22
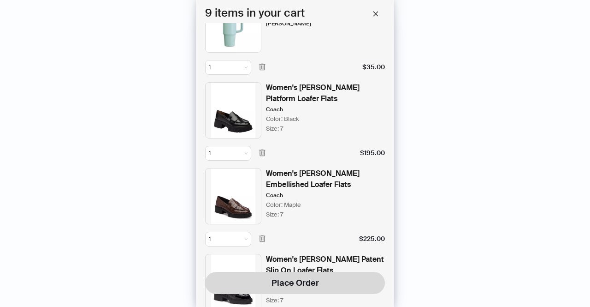
scroll to position [557, 0]
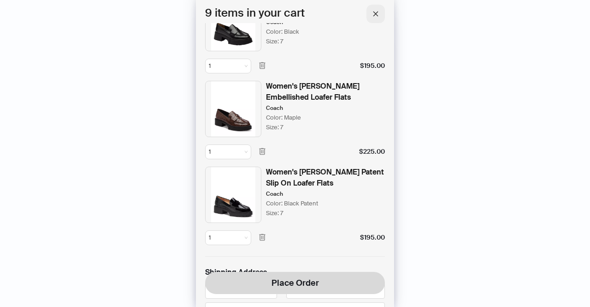
click at [377, 13] on icon "close" at bounding box center [376, 14] width 6 height 6
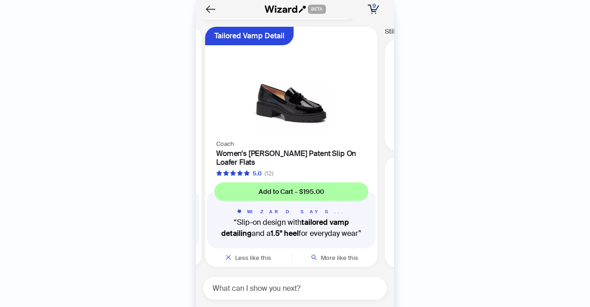
scroll to position [0, 702]
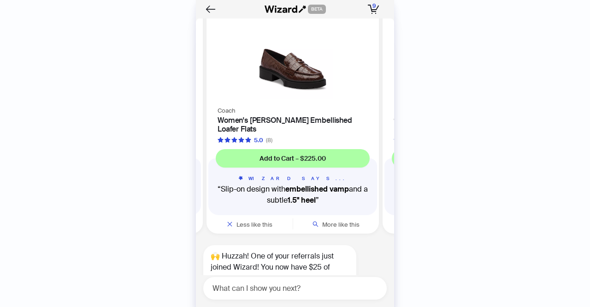
scroll to position [5216, 0]
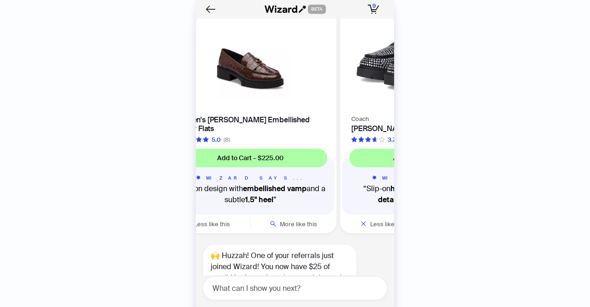
scroll to position [0, 174]
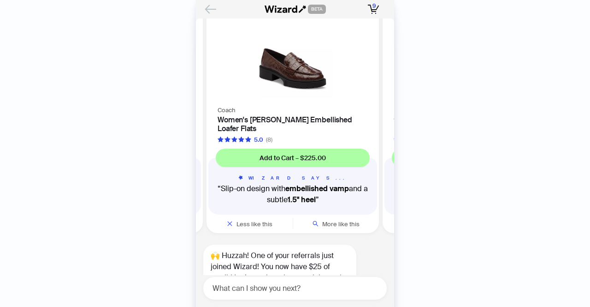
click at [208, 12] on icon "Back" at bounding box center [211, 9] width 10 height 8
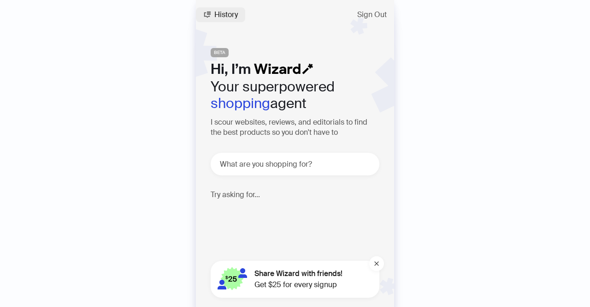
click at [222, 17] on span "History" at bounding box center [226, 14] width 24 height 7
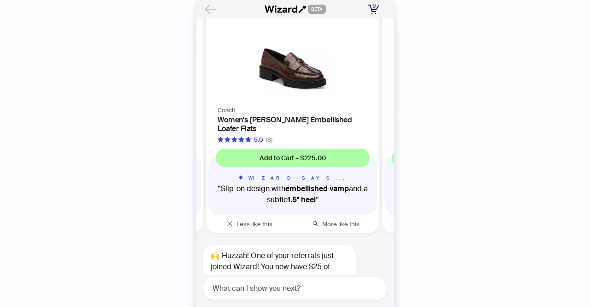
scroll to position [5324, 0]
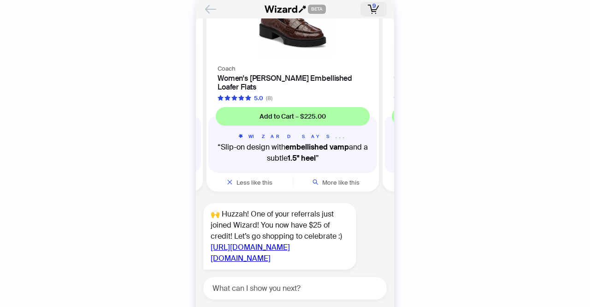
click at [377, 9] on icon "button" at bounding box center [374, 9] width 12 height 9
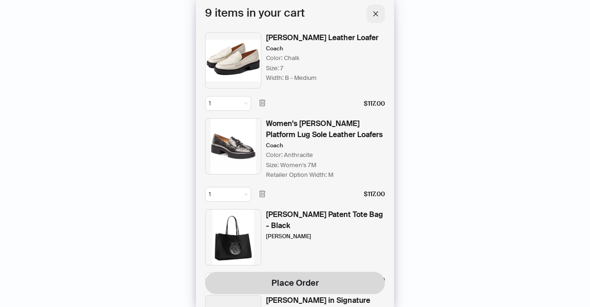
click at [376, 11] on icon "close" at bounding box center [376, 14] width 6 height 6
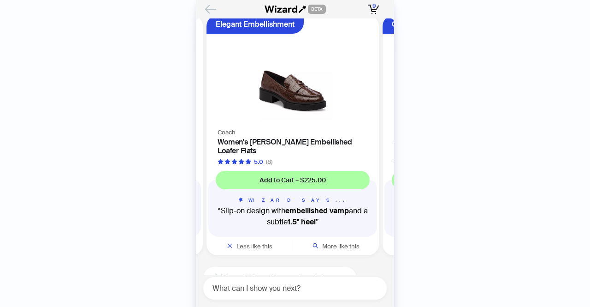
scroll to position [5192, 0]
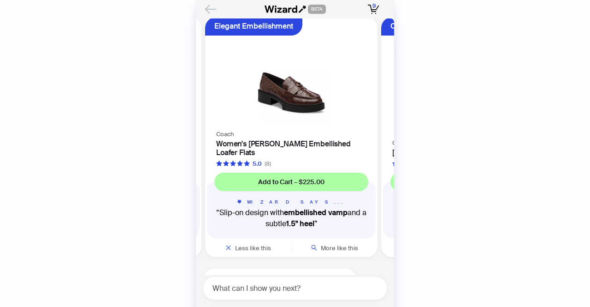
scroll to position [0, 174]
click at [372, 12] on rect "button" at bounding box center [374, 11] width 5 height 1
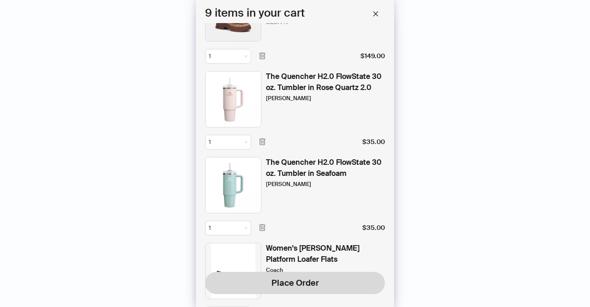
scroll to position [310, 0]
click at [262, 224] on icon "button" at bounding box center [262, 226] width 6 height 7
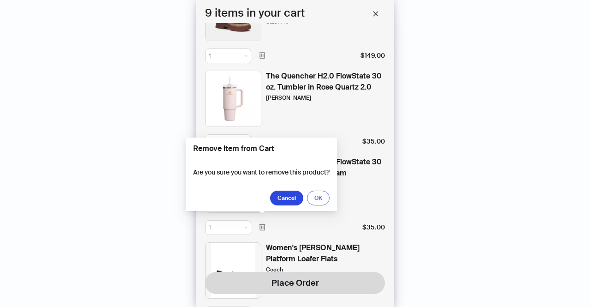
click at [320, 200] on span "OK" at bounding box center [319, 197] width 8 height 7
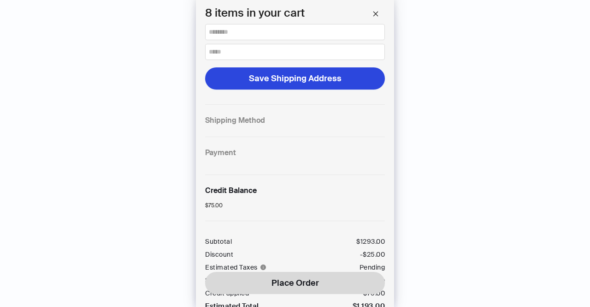
scroll to position [880, 0]
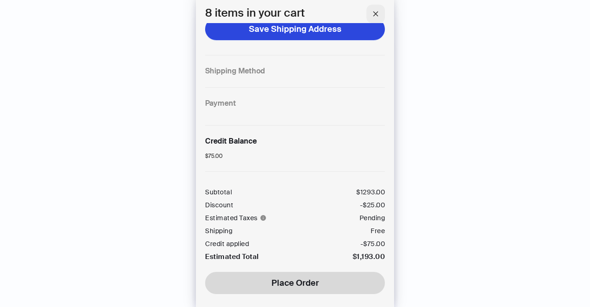
click at [372, 13] on button "button" at bounding box center [376, 14] width 18 height 18
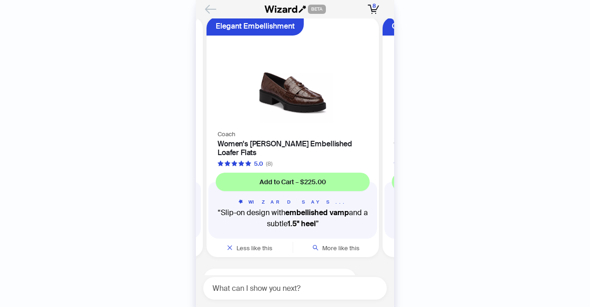
click at [210, 11] on icon "Back" at bounding box center [211, 9] width 16 height 16
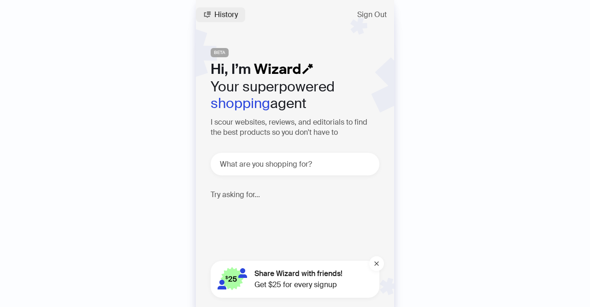
click at [223, 16] on span "History" at bounding box center [226, 14] width 24 height 7
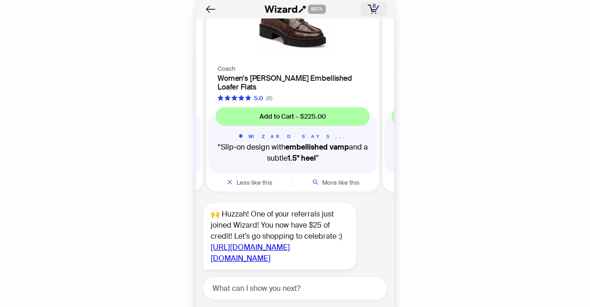
scroll to position [2423, 0]
click at [373, 4] on span "8" at bounding box center [375, 5] width 4 height 7
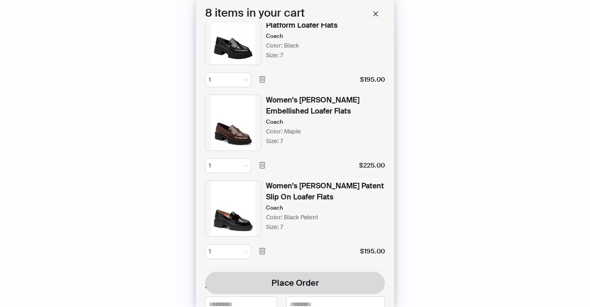
scroll to position [458, 0]
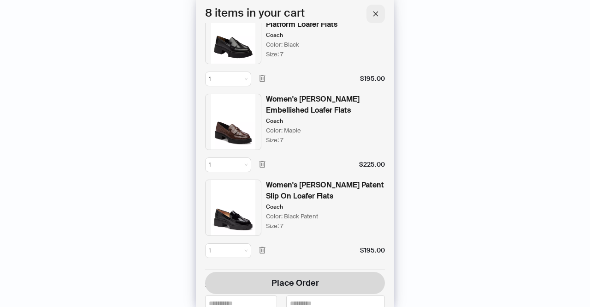
click at [378, 17] on span "button" at bounding box center [376, 14] width 6 height 8
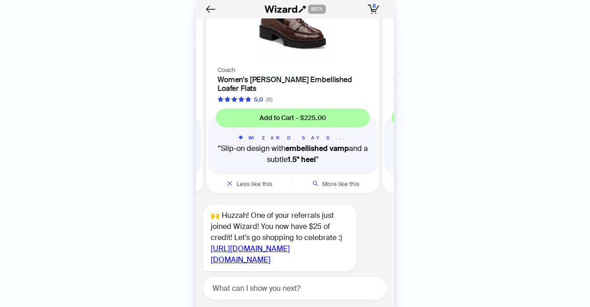
scroll to position [2344, 0]
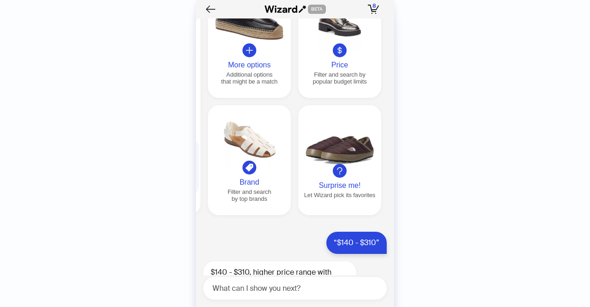
scroll to position [2000, 0]
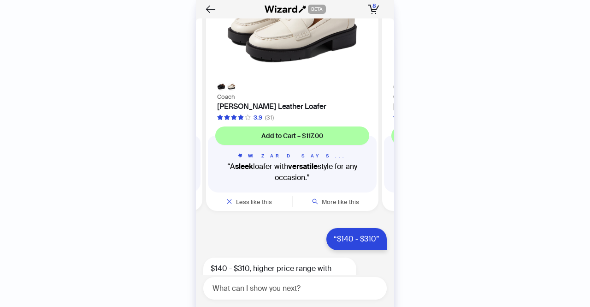
scroll to position [0, 174]
click at [262, 111] on h4 "[PERSON_NAME] Leather Loafer" at bounding box center [293, 106] width 150 height 9
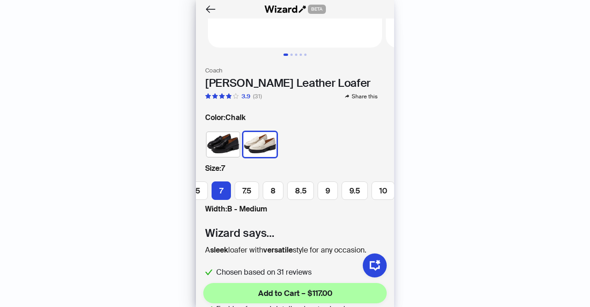
scroll to position [145, 0]
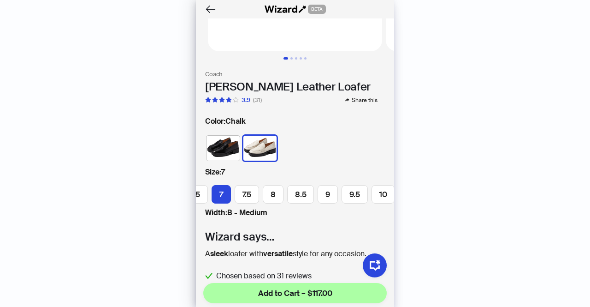
click at [213, 138] on img at bounding box center [223, 148] width 33 height 25
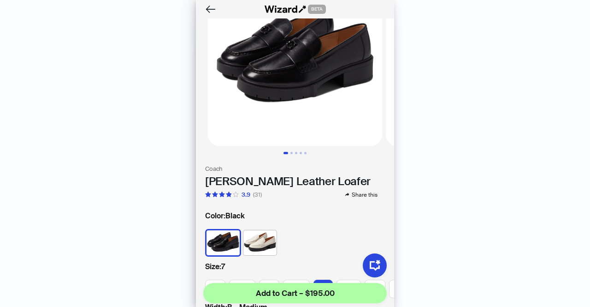
scroll to position [52, 0]
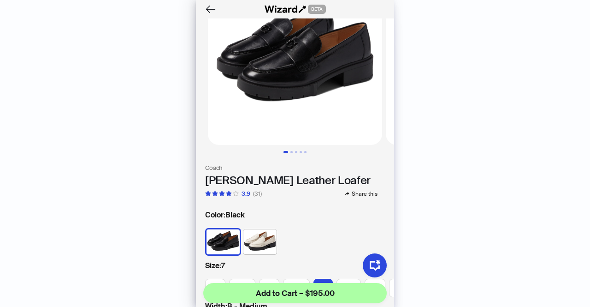
click at [265, 235] on img at bounding box center [260, 241] width 33 height 25
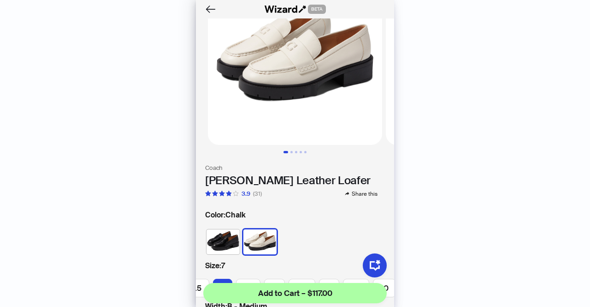
scroll to position [0, 102]
click at [211, 10] on icon "Back" at bounding box center [211, 9] width 16 height 16
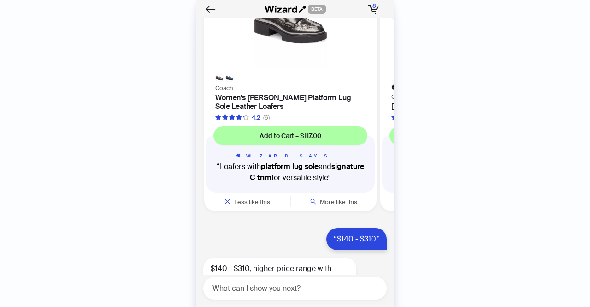
click at [265, 111] on h4 "Women's [PERSON_NAME] Platform Lug Sole Leather Loafers" at bounding box center [290, 102] width 150 height 18
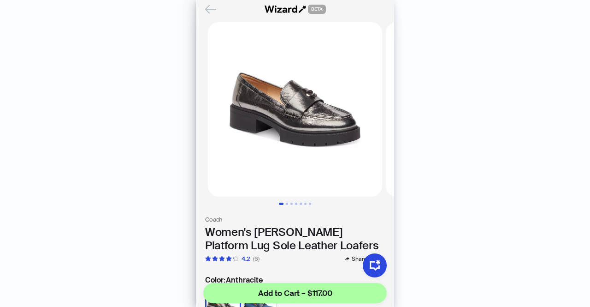
click at [208, 12] on icon "Back" at bounding box center [211, 9] width 10 height 8
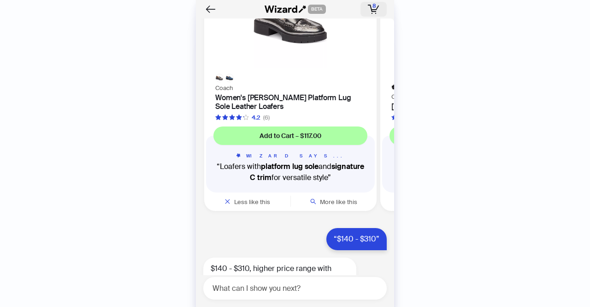
click at [372, 12] on rect "button" at bounding box center [374, 11] width 5 height 1
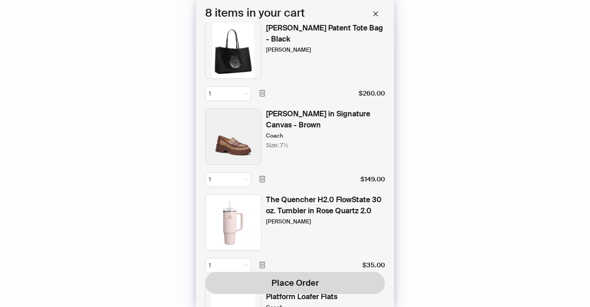
scroll to position [187, 0]
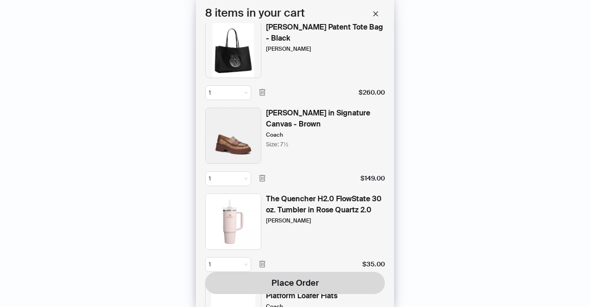
click at [271, 115] on div "[PERSON_NAME] in Signature Canvas - Brown" at bounding box center [325, 118] width 119 height 22
drag, startPoint x: 266, startPoint y: 113, endPoint x: 291, endPoint y: 121, distance: 26.4
click at [291, 121] on div "[PERSON_NAME] in Signature Canvas - Brown" at bounding box center [325, 118] width 119 height 22
copy div "Ruthie Loafer in Signature Canvas"
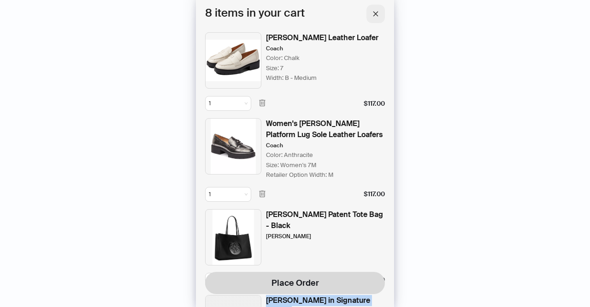
click at [378, 9] on button "button" at bounding box center [376, 14] width 18 height 18
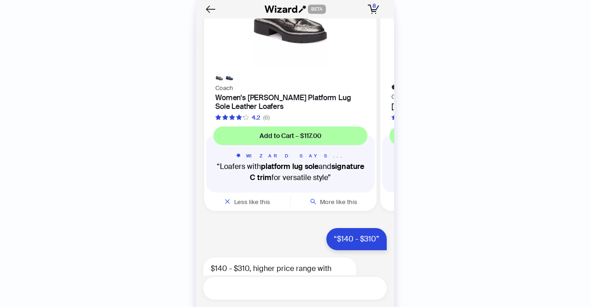
click at [326, 284] on textarea at bounding box center [299, 288] width 176 height 12
paste textarea "**********"
click at [213, 289] on textarea "**********" at bounding box center [299, 288] width 176 height 12
type textarea "**********"
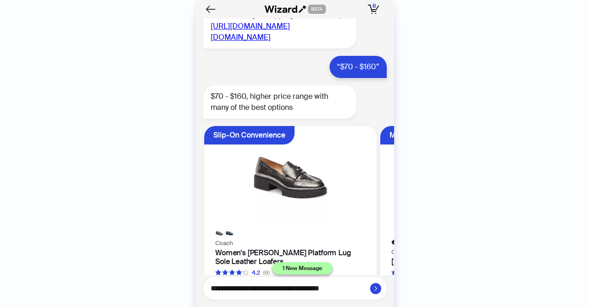
scroll to position [1844, 0]
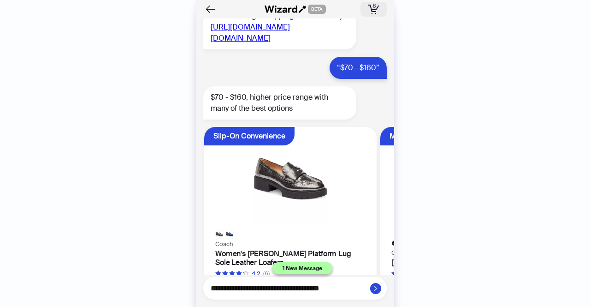
click at [380, 12] on button "8 8 items in your cart" at bounding box center [374, 9] width 26 height 15
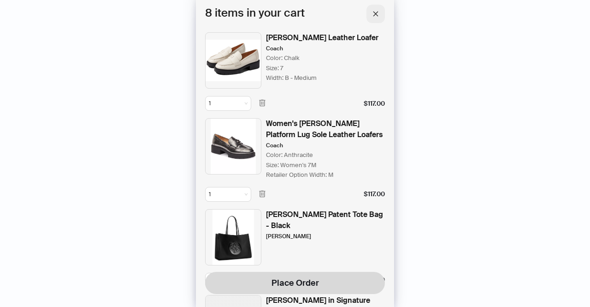
click at [374, 13] on icon "close" at bounding box center [376, 14] width 6 height 6
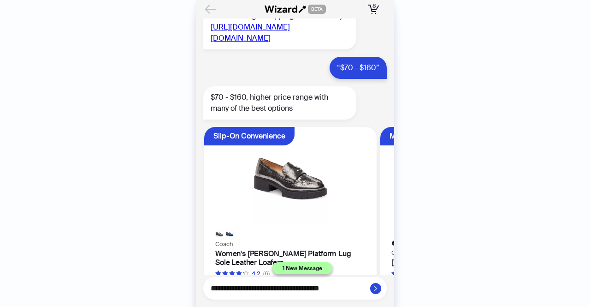
click at [208, 7] on icon "Back" at bounding box center [211, 9] width 10 height 8
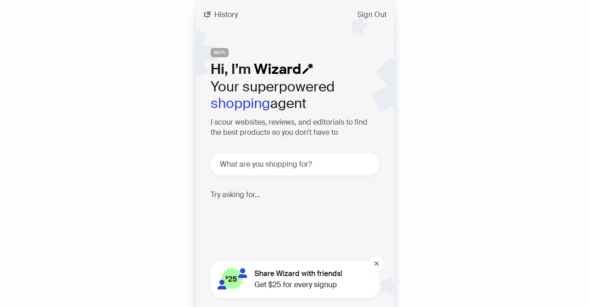
scroll to position [2484, 0]
click at [226, 16] on span "History" at bounding box center [226, 14] width 24 height 7
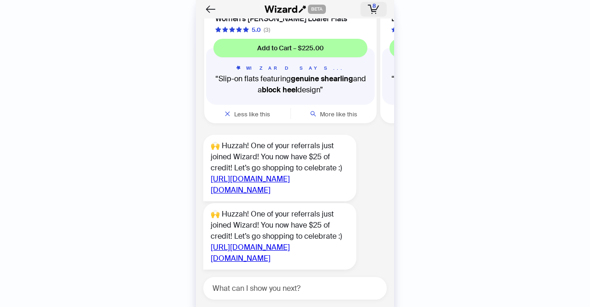
click at [374, 11] on rect "button" at bounding box center [374, 11] width 5 height 1
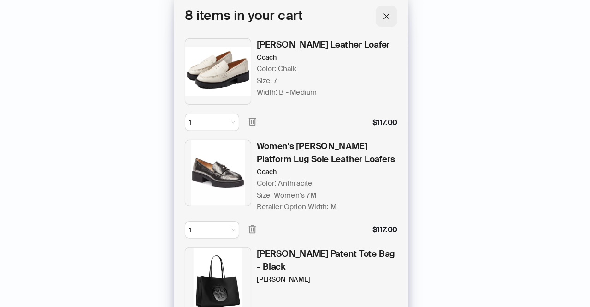
click at [376, 14] on icon "close" at bounding box center [376, 13] width 5 height 5
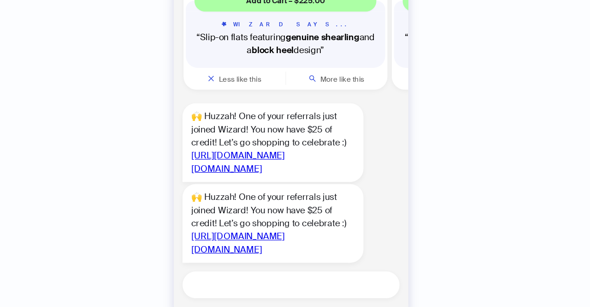
click at [288, 287] on textarea at bounding box center [299, 288] width 176 height 12
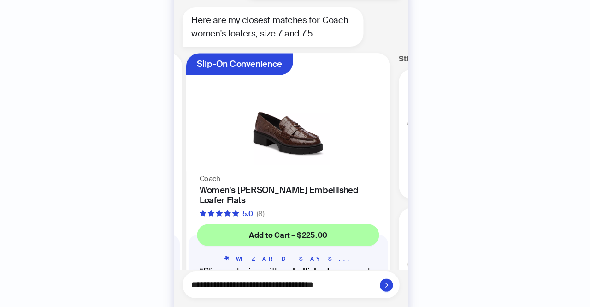
scroll to position [349, 0]
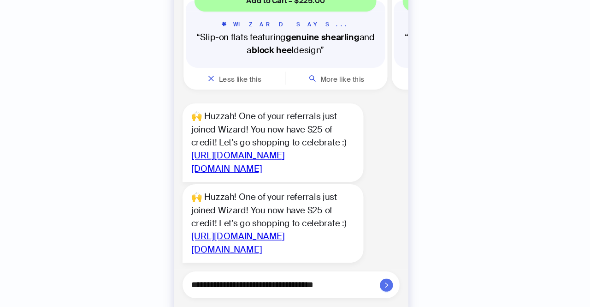
type textarea "**********"
click at [376, 287] on icon "right" at bounding box center [375, 287] width 3 height 5
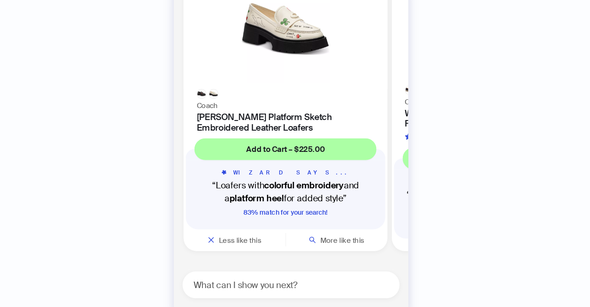
scroll to position [4798, 0]
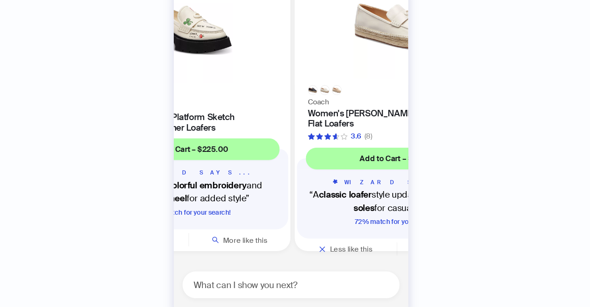
scroll to position [4845, 0]
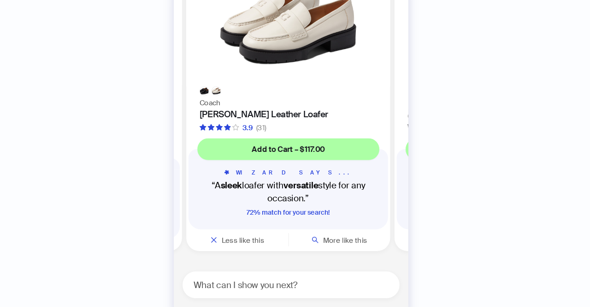
scroll to position [0, 457]
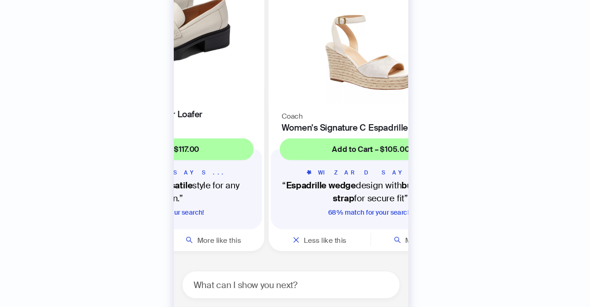
scroll to position [4845, 0]
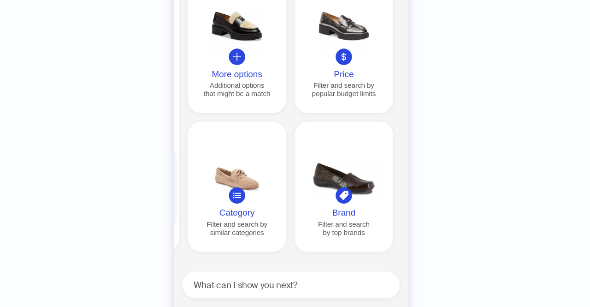
scroll to position [4830, 0]
click at [265, 130] on div "Additional options that might be a match" at bounding box center [250, 123] width 76 height 14
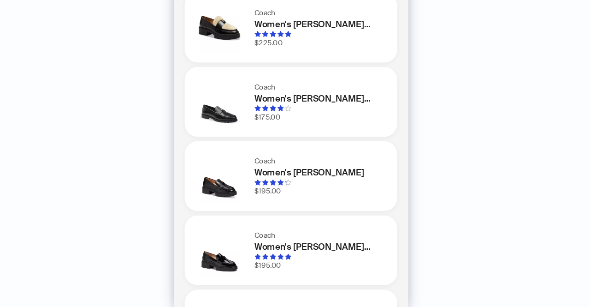
scroll to position [0, 0]
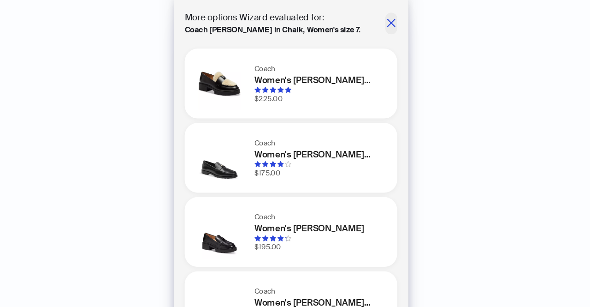
click at [375, 17] on icon "close" at bounding box center [379, 19] width 9 height 9
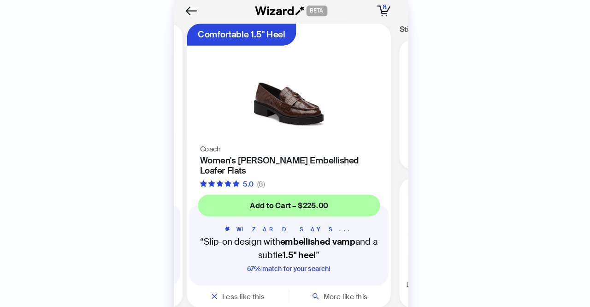
scroll to position [0, 702]
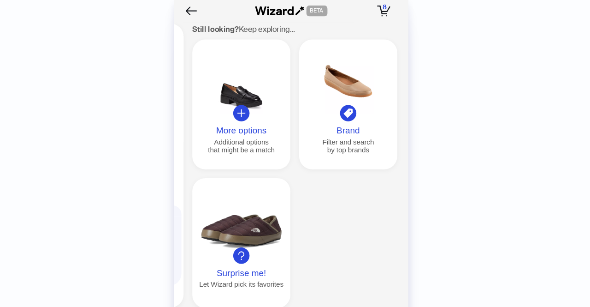
scroll to position [0, 881]
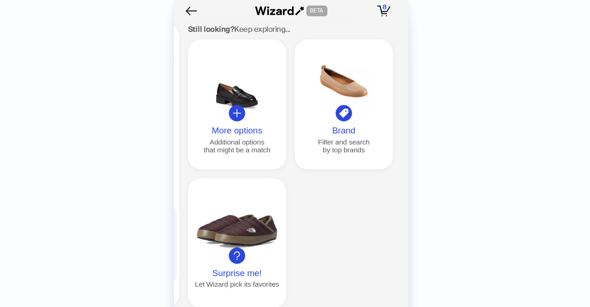
click at [274, 96] on button "More options Additional options that might be a match" at bounding box center [249, 88] width 83 height 110
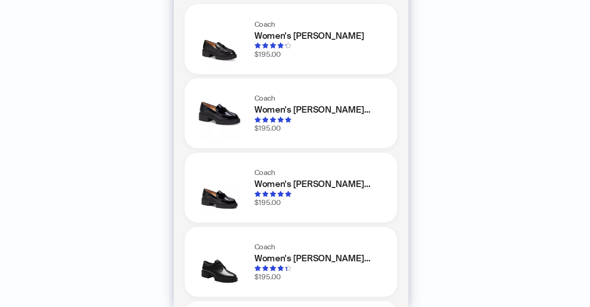
scroll to position [0, 0]
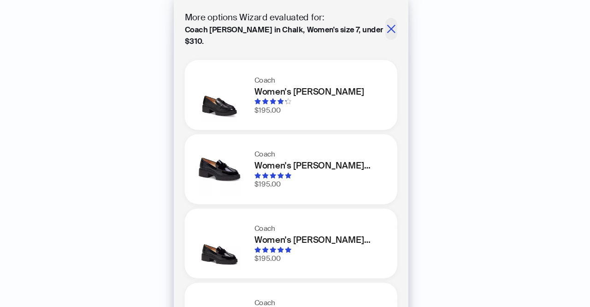
click at [376, 24] on icon "close" at bounding box center [379, 24] width 9 height 9
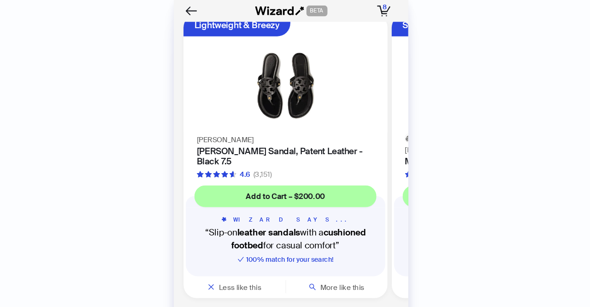
scroll to position [1783, 0]
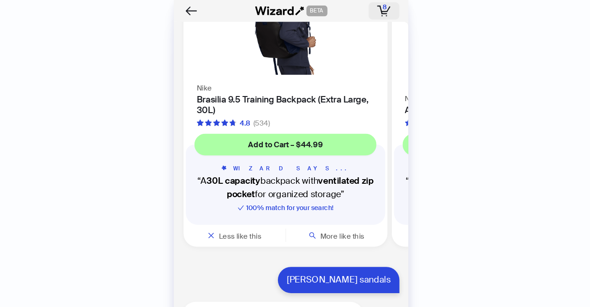
click at [374, 8] on span "8" at bounding box center [375, 5] width 4 height 7
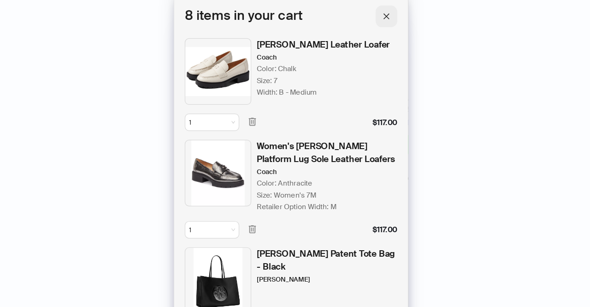
click at [369, 12] on button "button" at bounding box center [376, 14] width 18 height 18
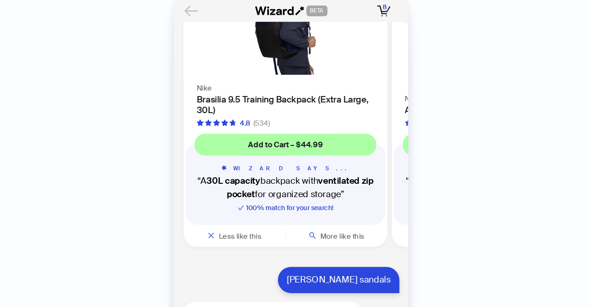
click at [205, 12] on icon "Back" at bounding box center [211, 9] width 16 height 16
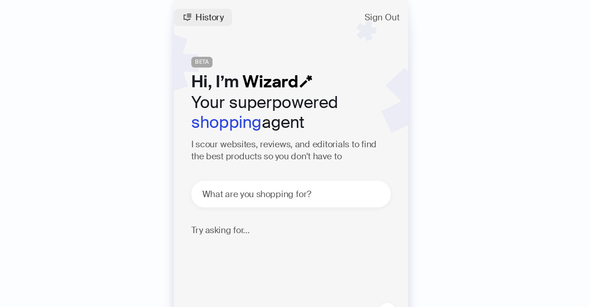
click at [233, 18] on span "History" at bounding box center [226, 14] width 24 height 7
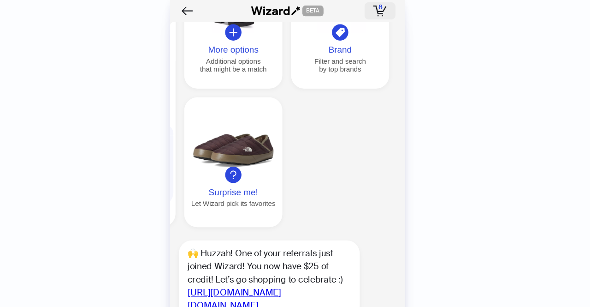
click at [379, 12] on icon "button" at bounding box center [374, 9] width 12 height 9
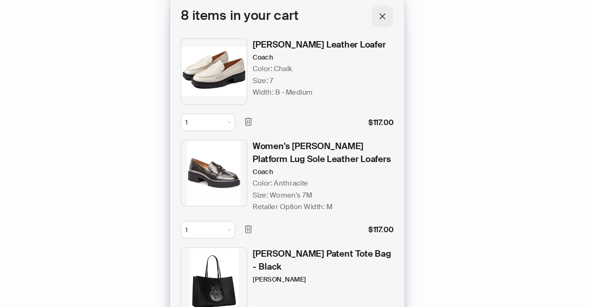
click at [378, 12] on icon "close" at bounding box center [376, 14] width 6 height 6
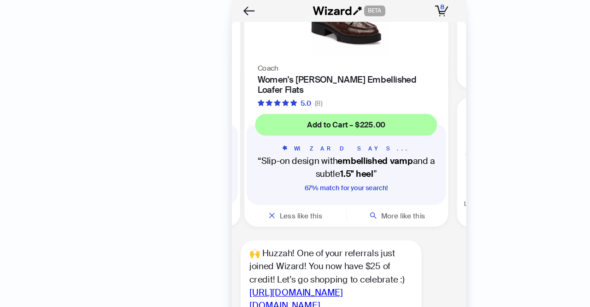
scroll to position [2468, 0]
click at [282, 80] on h4 "Women's [PERSON_NAME] Embellished Loafer Flats" at bounding box center [293, 72] width 150 height 18
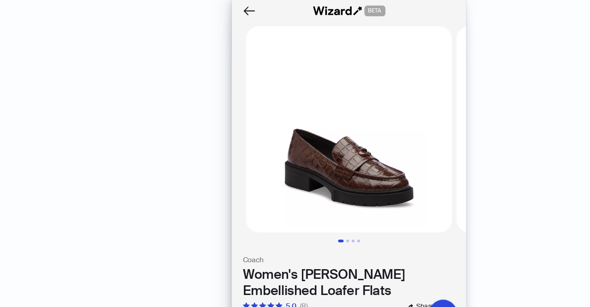
scroll to position [0, 102]
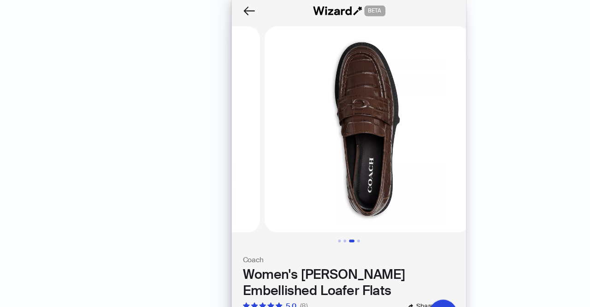
scroll to position [0, 342]
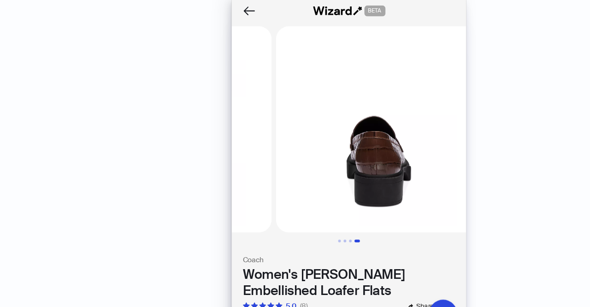
scroll to position [0, 513]
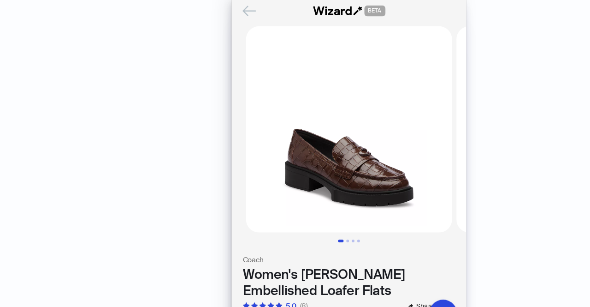
click at [209, 12] on icon "Back" at bounding box center [211, 9] width 16 height 16
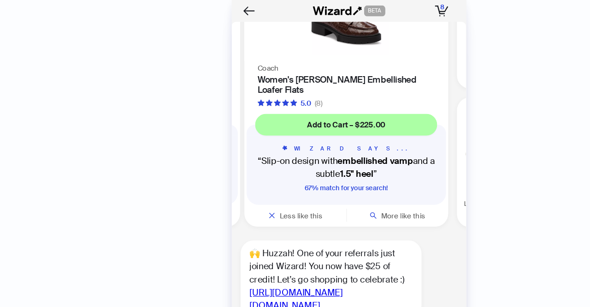
scroll to position [2477, 0]
drag, startPoint x: 237, startPoint y: 92, endPoint x: 111, endPoint y: 43, distance: 134.8
click at [111, 43] on div "History Sign Out BETA Hi, I’m Your superpowered shopping agent I scour websites…" at bounding box center [295, 153] width 590 height 307
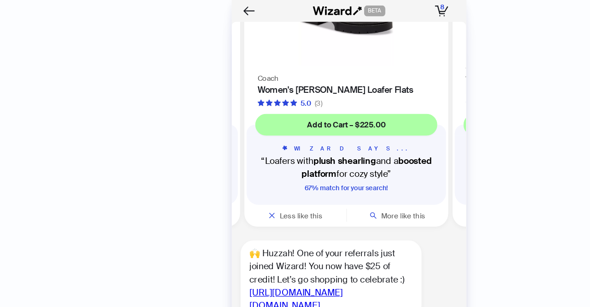
scroll to position [2454, 0]
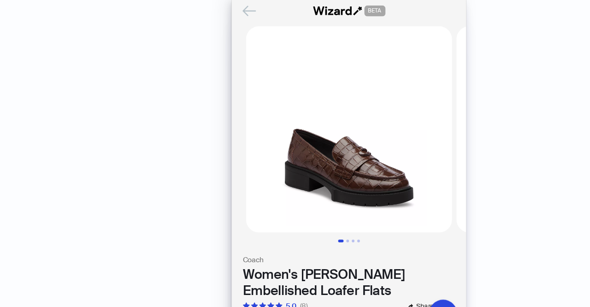
click at [211, 10] on icon "Back" at bounding box center [211, 9] width 16 height 16
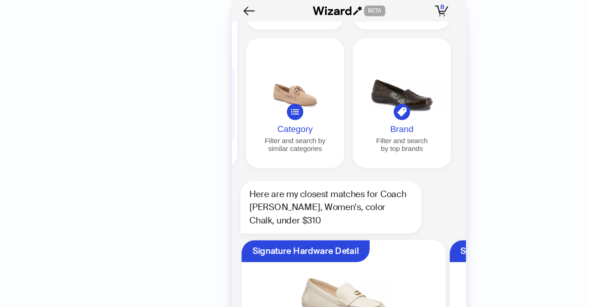
scroll to position [2165, 0]
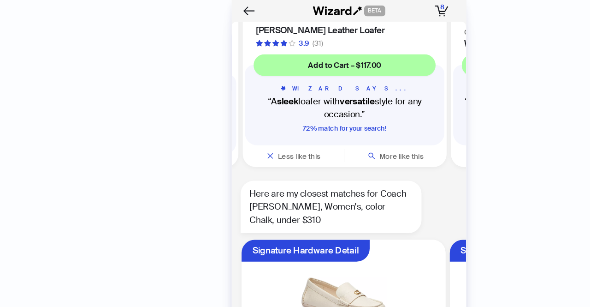
scroll to position [0, 350]
click at [241, 30] on h4 "[PERSON_NAME] Leather Loafer" at bounding box center [293, 25] width 150 height 9
click at [267, 30] on h4 "[PERSON_NAME] Leather Loafer" at bounding box center [293, 25] width 150 height 9
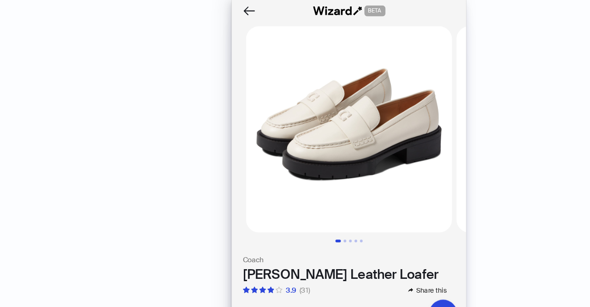
scroll to position [0, 102]
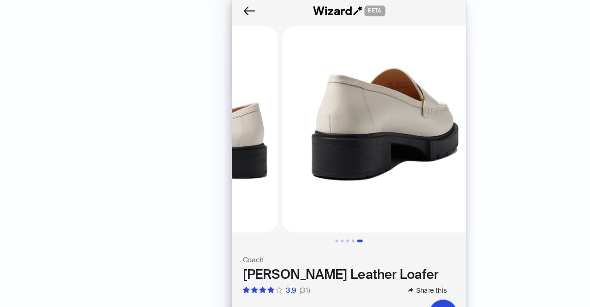
scroll to position [0, 684]
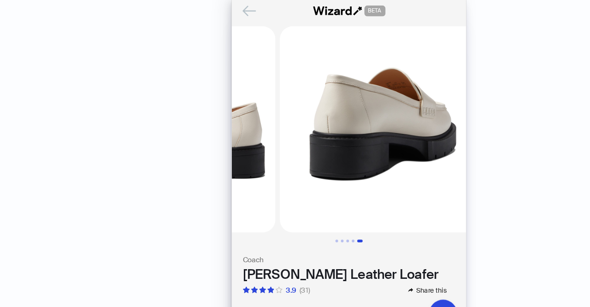
click at [211, 12] on icon "Back" at bounding box center [211, 9] width 16 height 16
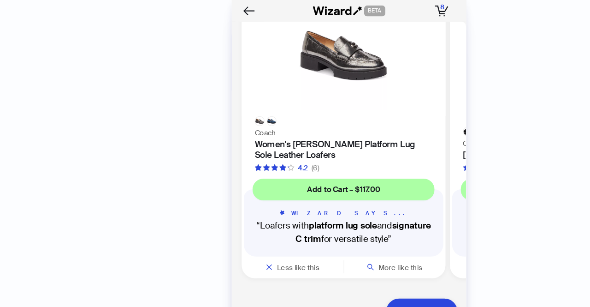
scroll to position [1269, 0]
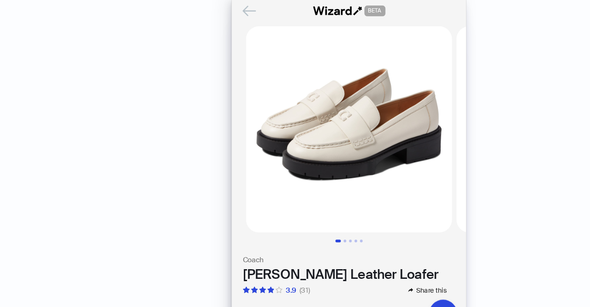
click at [211, 11] on icon "Back" at bounding box center [211, 9] width 16 height 16
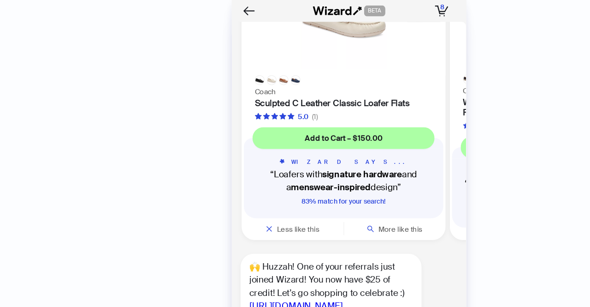
scroll to position [2396, 0]
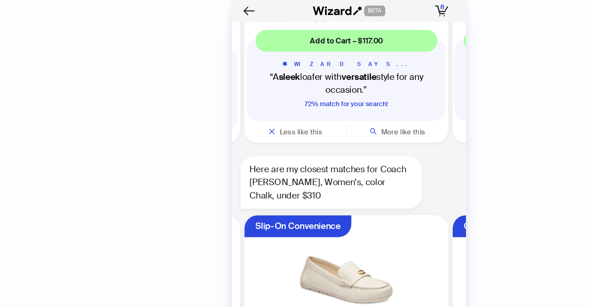
scroll to position [2158, 0]
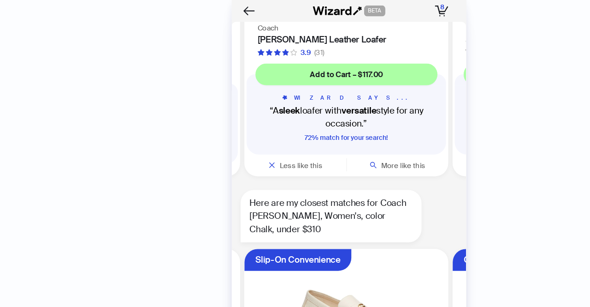
click at [255, 38] on h4 "[PERSON_NAME] Leather Loafer" at bounding box center [293, 33] width 150 height 9
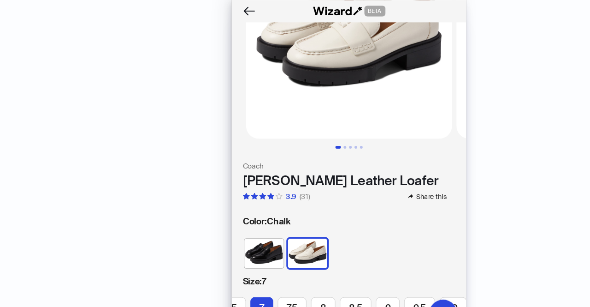
scroll to position [81, 0]
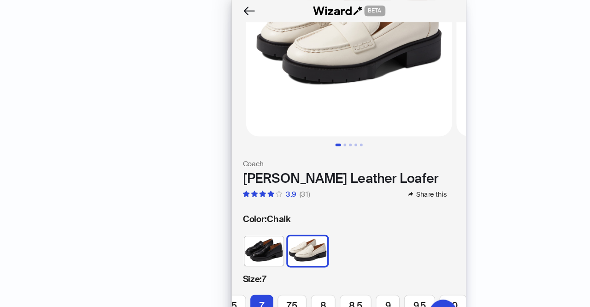
click at [225, 200] on img at bounding box center [223, 212] width 33 height 25
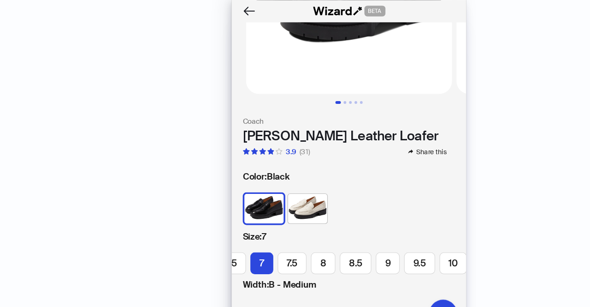
scroll to position [131, 0]
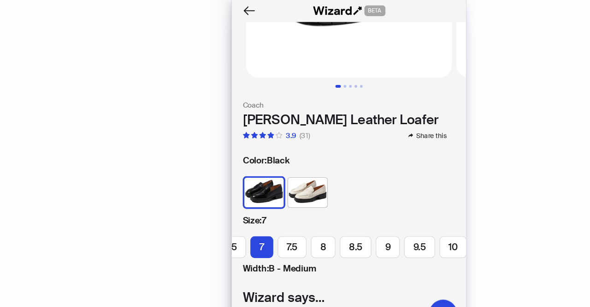
click at [256, 154] on img at bounding box center [260, 162] width 33 height 25
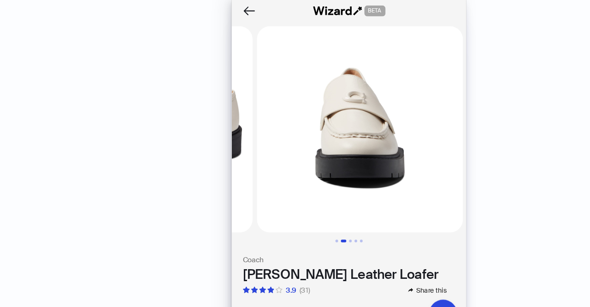
scroll to position [0, 171]
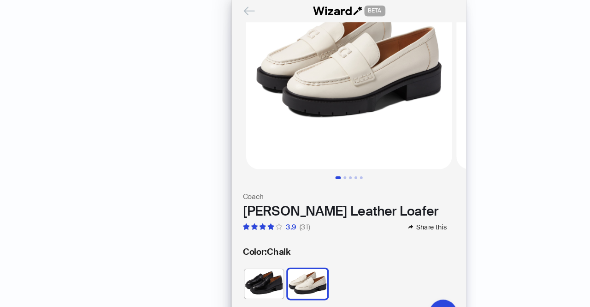
scroll to position [43, 0]
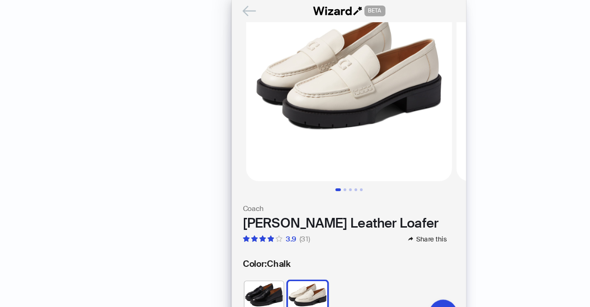
click at [206, 9] on icon "Back" at bounding box center [211, 9] width 10 height 8
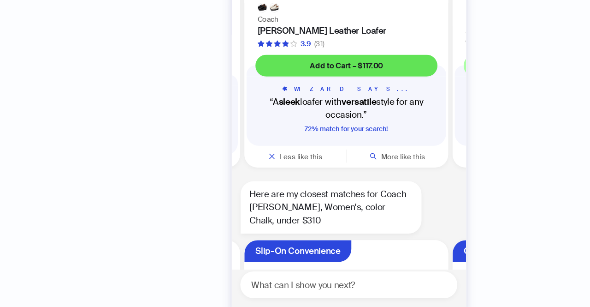
scroll to position [2117, 0]
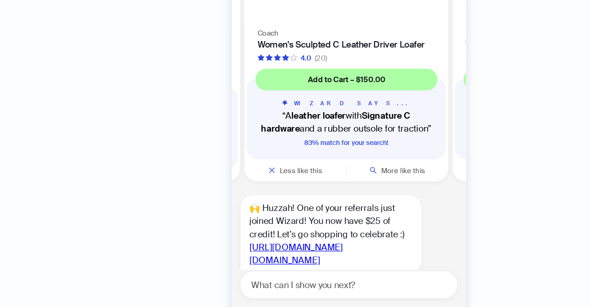
scroll to position [2413, 0]
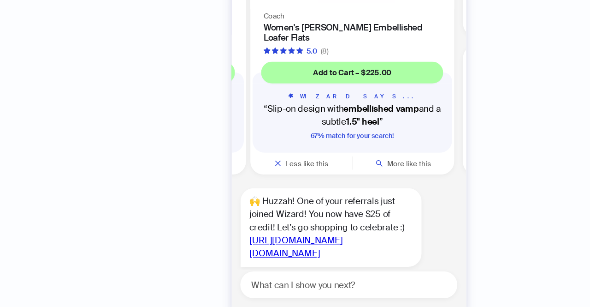
scroll to position [0, 702]
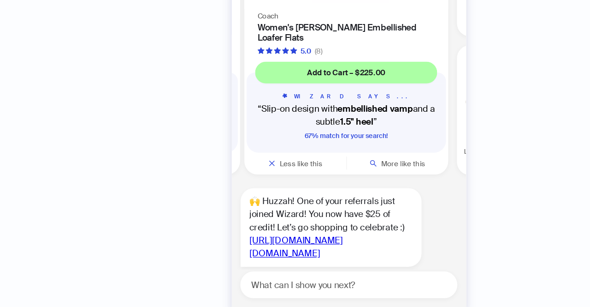
click at [290, 83] on h4 "Women's [PERSON_NAME] Embellished Loafer Flats" at bounding box center [293, 75] width 150 height 18
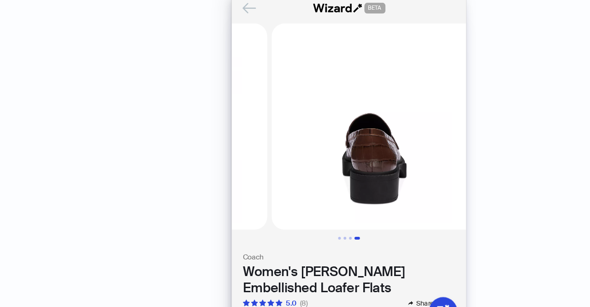
scroll to position [0, 513]
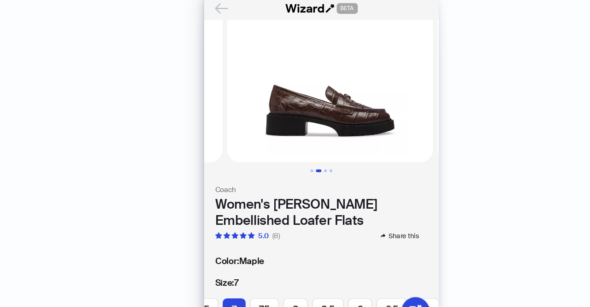
scroll to position [57, 0]
click at [228, 107] on img at bounding box center [302, 52] width 174 height 174
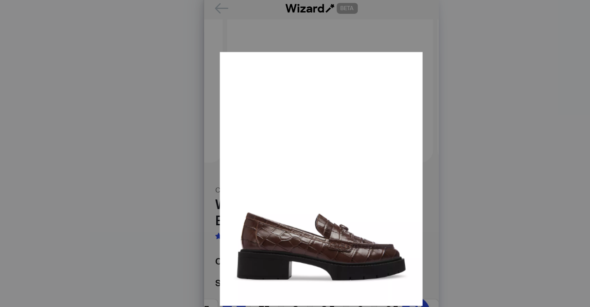
click at [214, 28] on div at bounding box center [295, 153] width 590 height 307
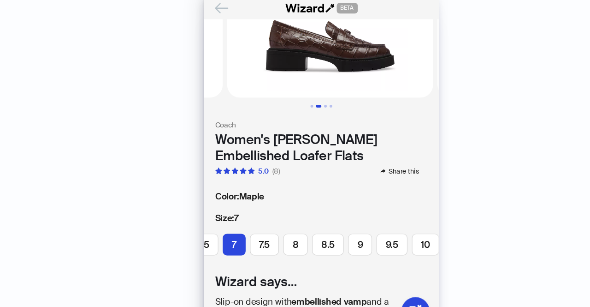
scroll to position [0, 0]
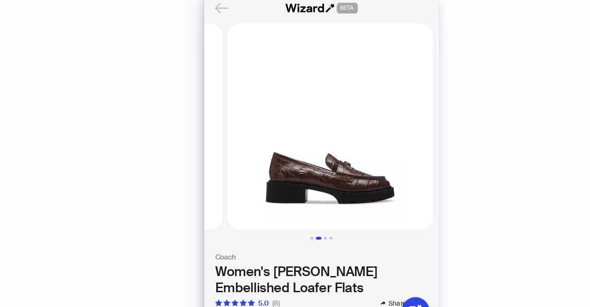
click at [209, 6] on icon "Back" at bounding box center [211, 9] width 10 height 8
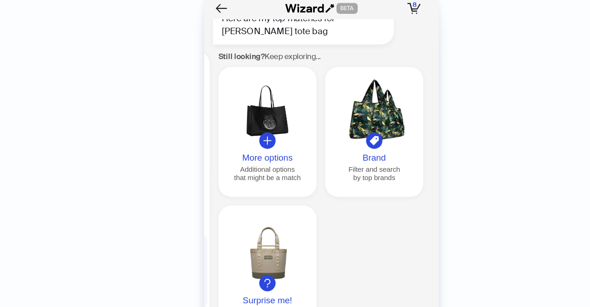
scroll to position [825, 0]
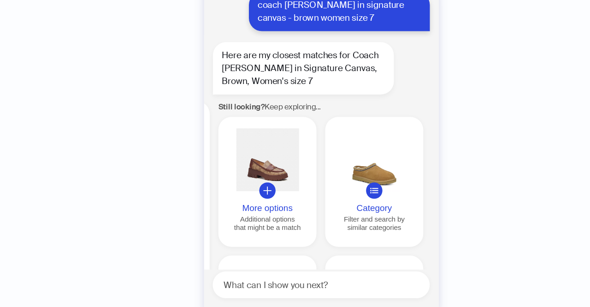
scroll to position [2407, 0]
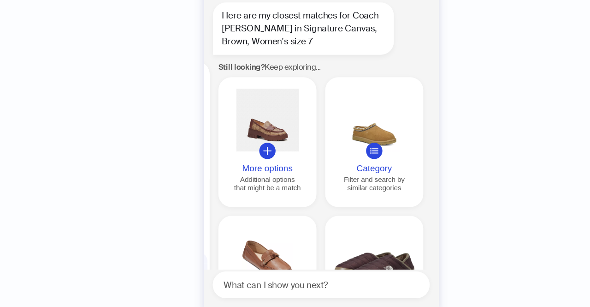
click at [251, 128] on div at bounding box center [250, 148] width 76 height 53
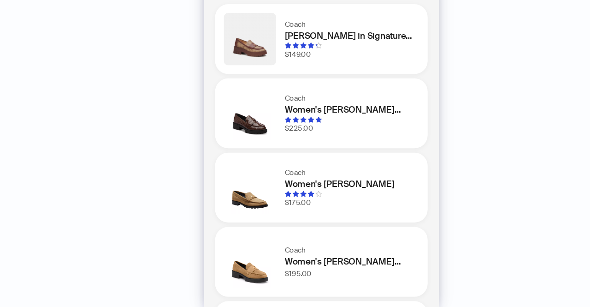
click at [233, 77] on img at bounding box center [235, 80] width 44 height 44
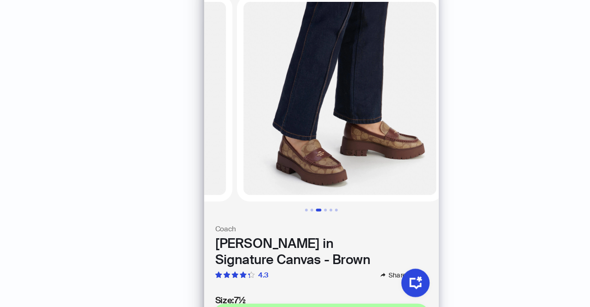
scroll to position [0, 342]
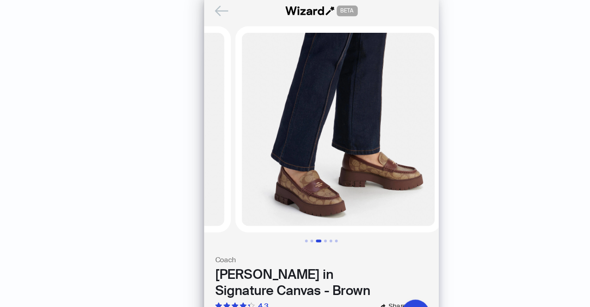
click at [207, 13] on icon "Back" at bounding box center [211, 9] width 16 height 16
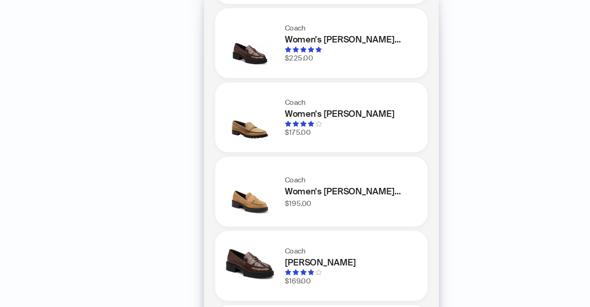
scroll to position [125, 0]
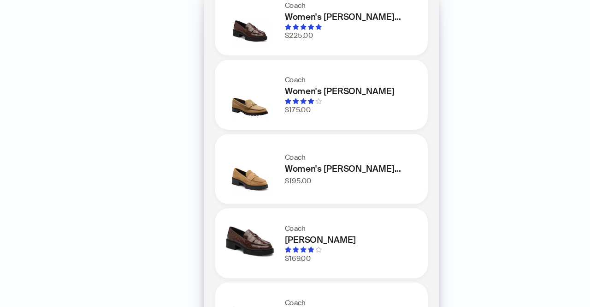
click at [246, 200] on img at bounding box center [235, 206] width 44 height 44
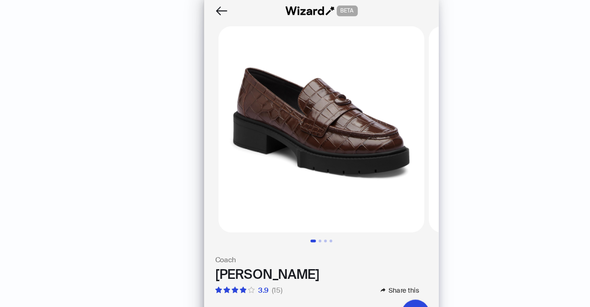
scroll to position [0, 102]
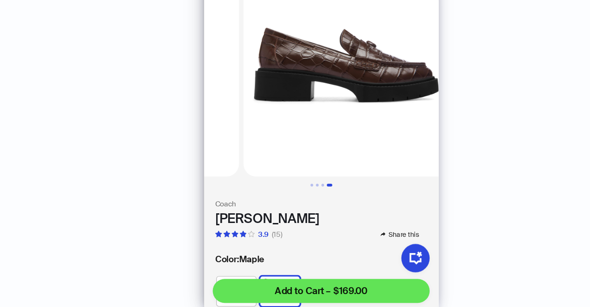
click at [297, 297] on span "Add to Cart – $169.00" at bounding box center [295, 292] width 78 height 11
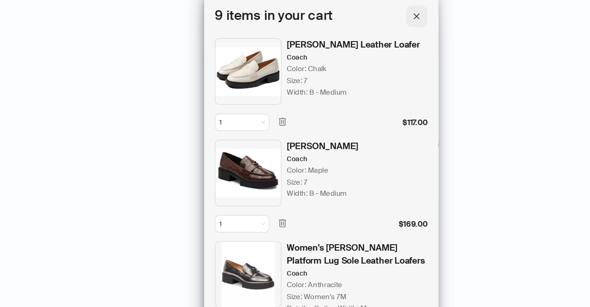
click at [385, 12] on button "button" at bounding box center [376, 14] width 18 height 18
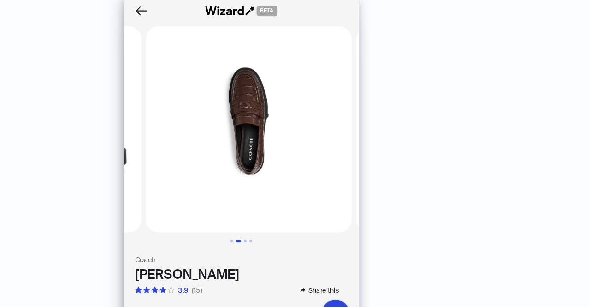
scroll to position [0, 171]
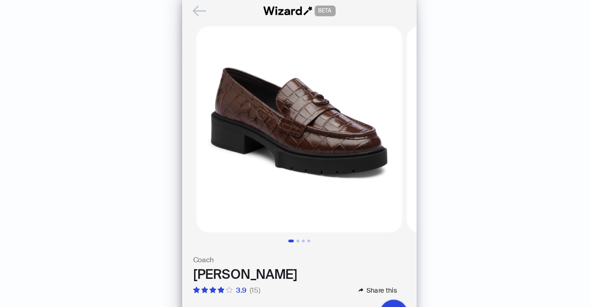
click at [205, 8] on icon "Back" at bounding box center [211, 9] width 16 height 16
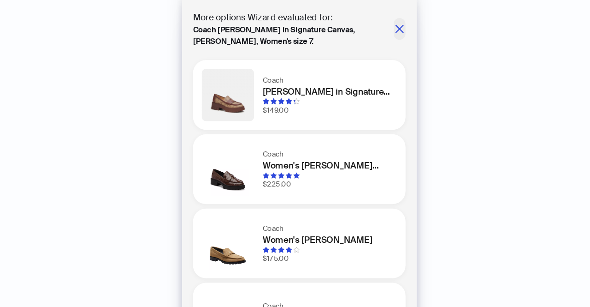
click at [375, 18] on button "button" at bounding box center [380, 24] width 10 height 18
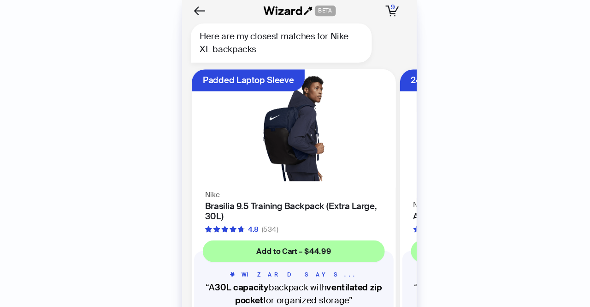
scroll to position [1028, 0]
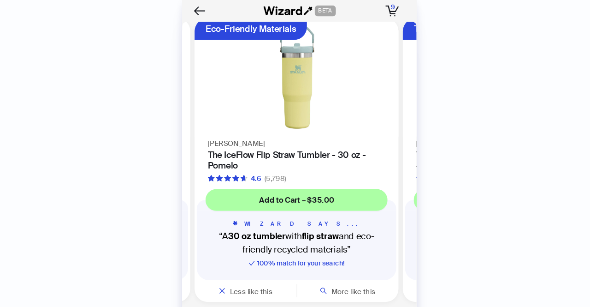
scroll to position [192, 0]
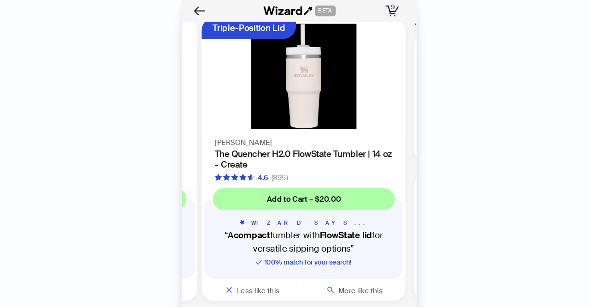
scroll to position [0, 765]
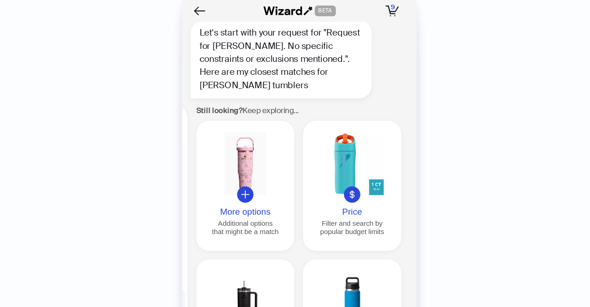
scroll to position [2682, 0]
click at [263, 132] on div at bounding box center [250, 137] width 76 height 53
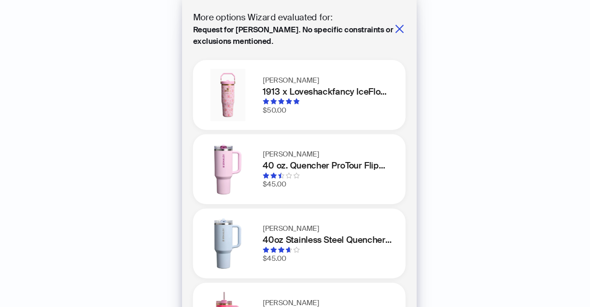
click at [241, 78] on img at bounding box center [235, 80] width 44 height 44
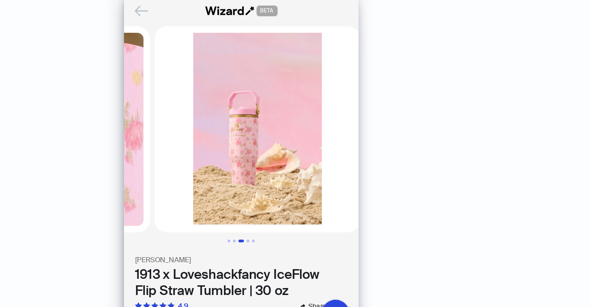
scroll to position [0, 342]
click at [209, 9] on icon "Back" at bounding box center [211, 9] width 10 height 8
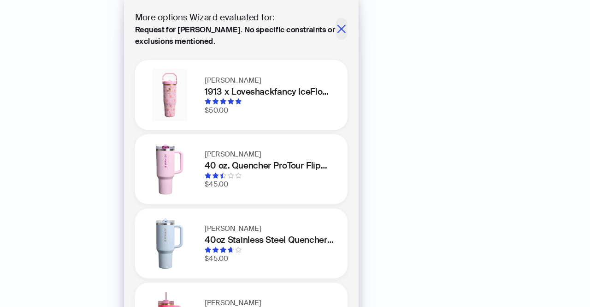
click at [375, 28] on icon "close" at bounding box center [379, 24] width 9 height 9
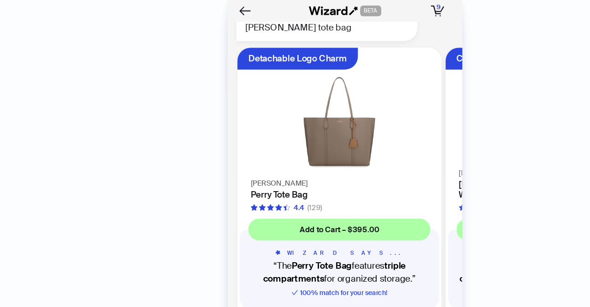
scroll to position [5503, 0]
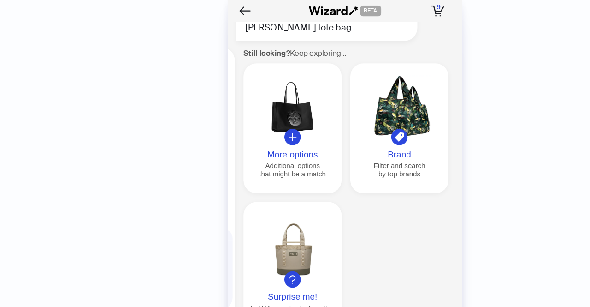
scroll to position [0, 881]
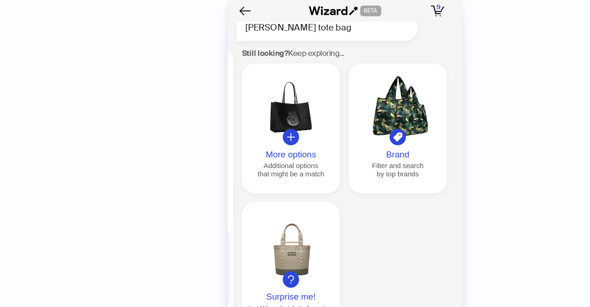
click at [255, 100] on div at bounding box center [250, 89] width 76 height 53
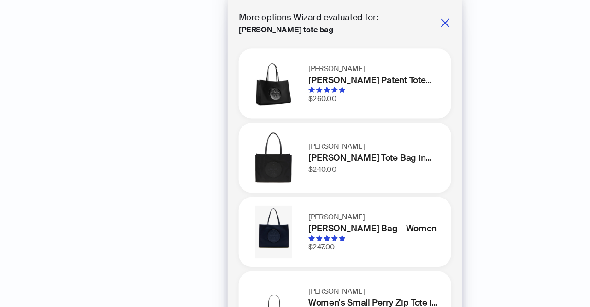
click at [271, 65] on h1 "[PERSON_NAME] Patent Tote Bag - Black" at bounding box center [319, 67] width 110 height 11
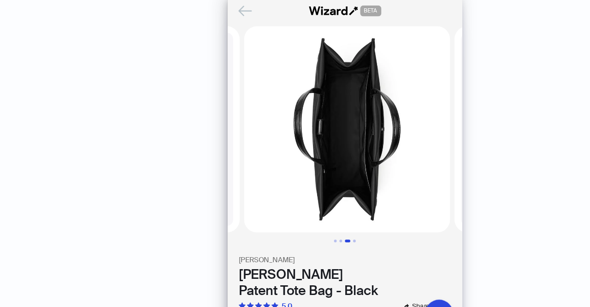
scroll to position [0, 342]
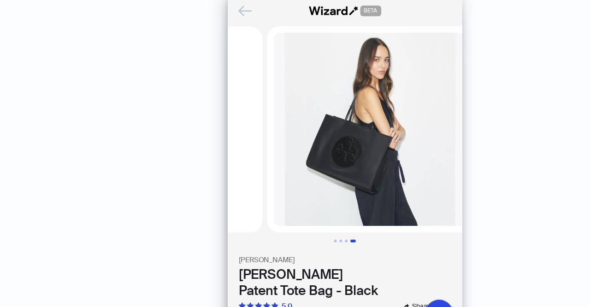
drag, startPoint x: 276, startPoint y: 98, endPoint x: 119, endPoint y: 97, distance: 156.8
click at [119, 97] on div "History Sign Out BETA Hi, I’m Your superpowered shopping agent I scour websites…" at bounding box center [295, 153] width 590 height 307
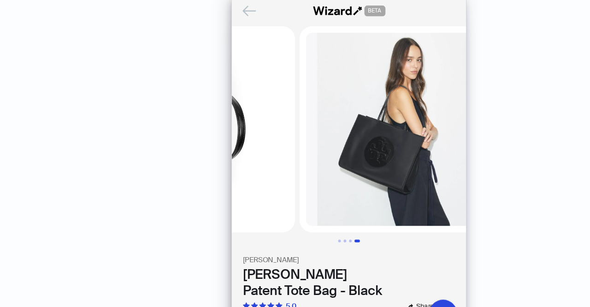
scroll to position [0, 513]
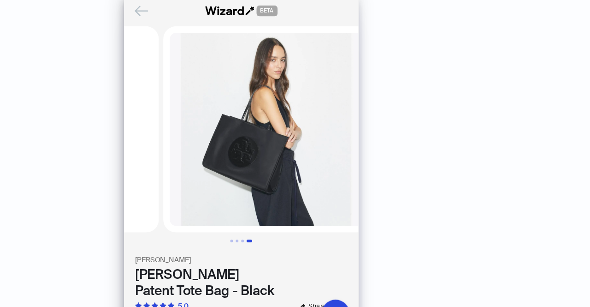
click at [214, 17] on div "BETA" at bounding box center [295, 9] width 198 height 18
click at [213, 14] on icon "Back" at bounding box center [211, 9] width 16 height 16
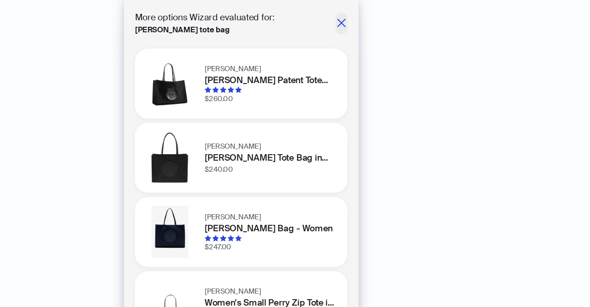
click at [376, 17] on icon "close" at bounding box center [379, 19] width 7 height 7
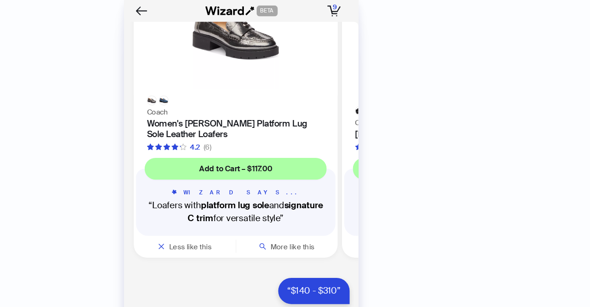
scroll to position [5961, 0]
click at [375, 10] on icon "button" at bounding box center [374, 9] width 12 height 9
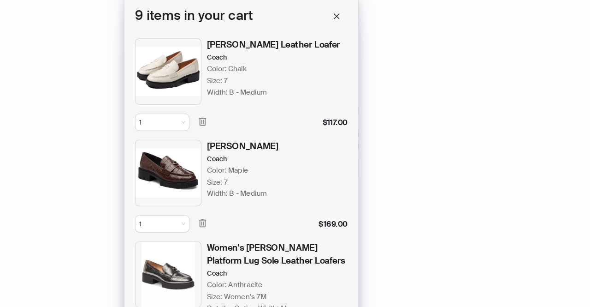
click at [481, 116] on div "History Sign Out BETA Hi, I’m Your superpowered shopping agent I scour websites…" at bounding box center [295, 153] width 590 height 307
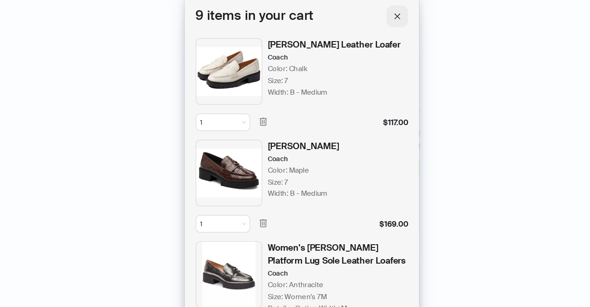
click at [377, 11] on icon "close" at bounding box center [376, 14] width 6 height 6
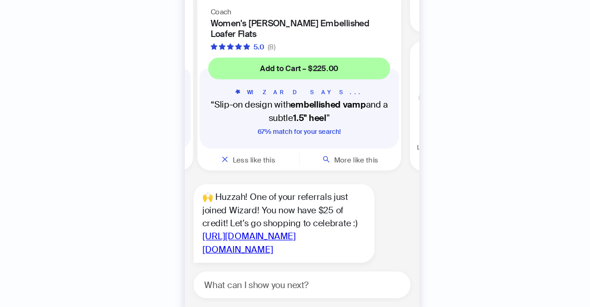
scroll to position [7104, 0]
click at [296, 80] on h4 "Women's [PERSON_NAME] Embellished Loafer Flats" at bounding box center [293, 72] width 150 height 18
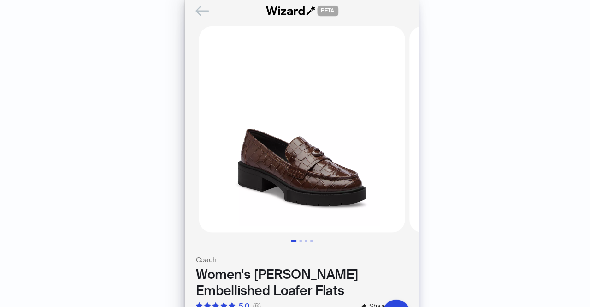
click at [211, 12] on icon "Back" at bounding box center [211, 9] width 16 height 16
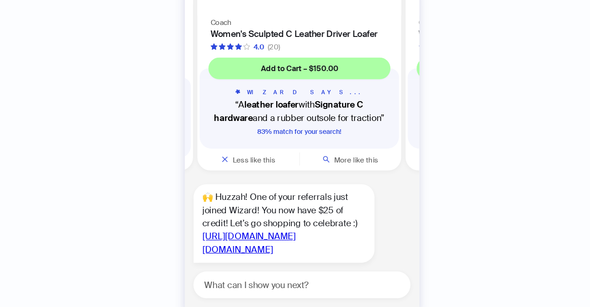
scroll to position [7092, 0]
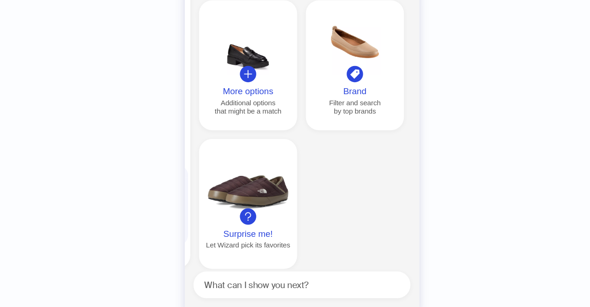
scroll to position [7004, 0]
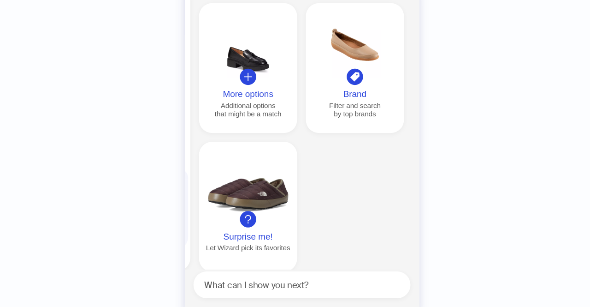
click at [253, 113] on div at bounding box center [250, 85] width 76 height 53
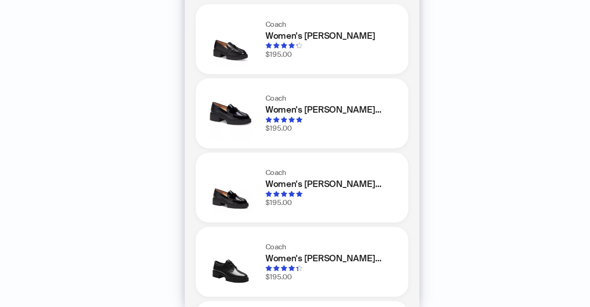
scroll to position [0, 0]
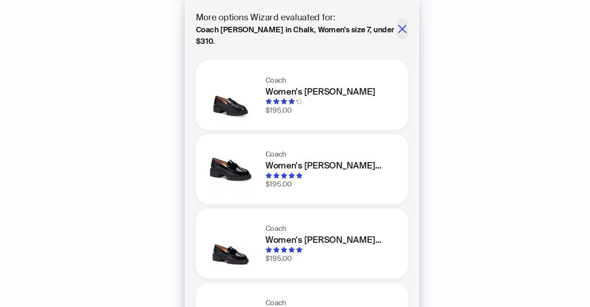
click at [375, 26] on icon "close" at bounding box center [379, 24] width 9 height 9
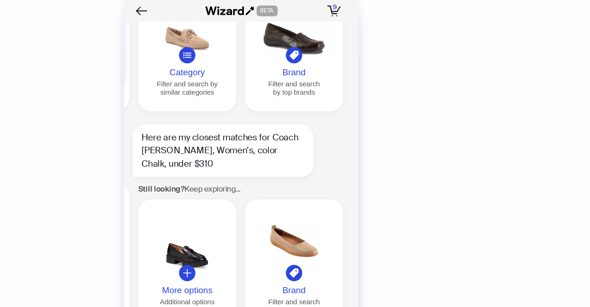
scroll to position [6797, 0]
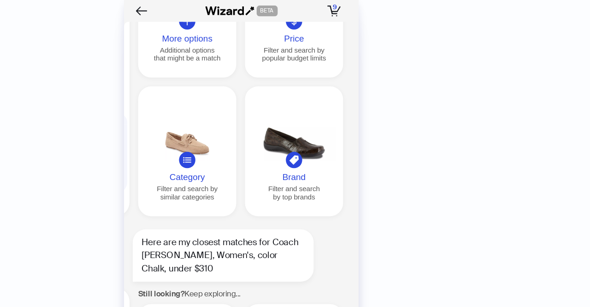
click at [268, 37] on div "More options" at bounding box center [250, 33] width 76 height 8
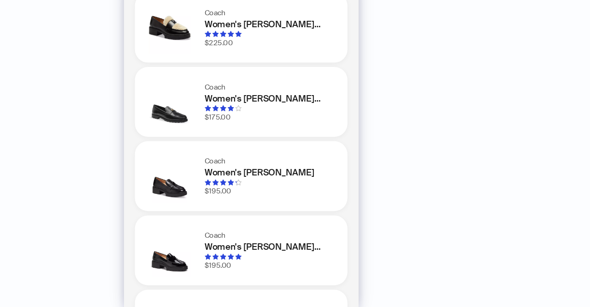
scroll to position [0, 0]
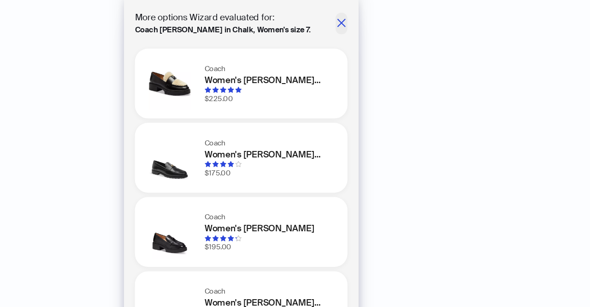
click at [375, 18] on icon "close" at bounding box center [379, 19] width 9 height 9
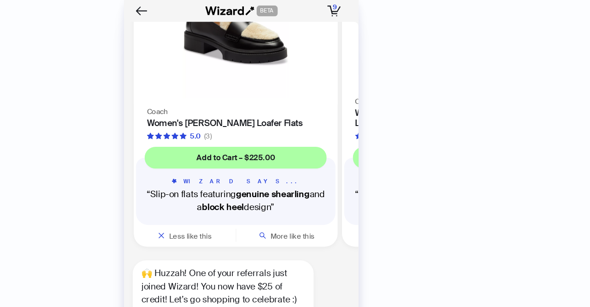
scroll to position [6270, 0]
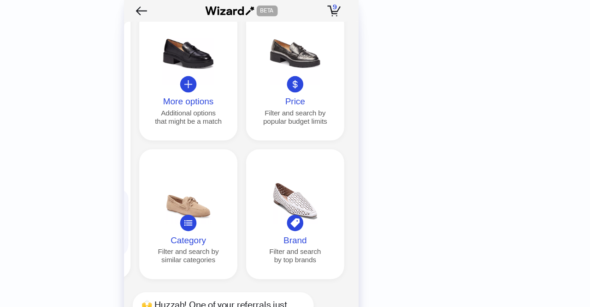
scroll to position [0, 881]
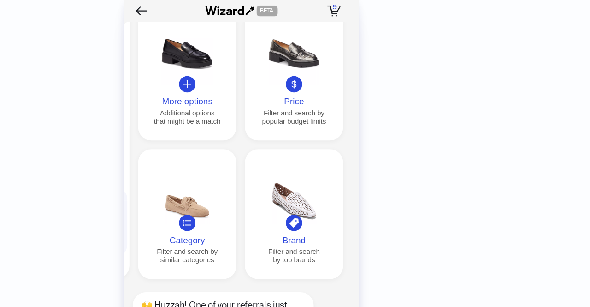
click at [244, 113] on button "More options Additional options that might be a match" at bounding box center [249, 64] width 83 height 110
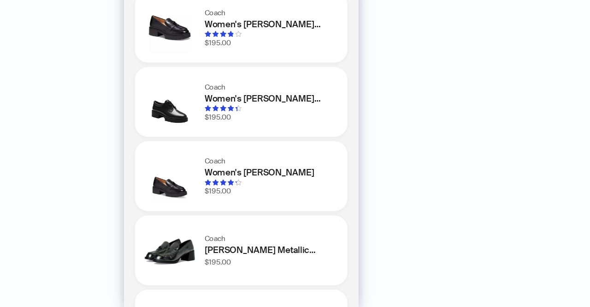
scroll to position [0, 0]
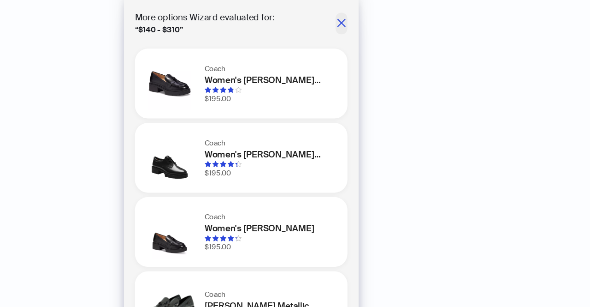
click at [375, 20] on icon "close" at bounding box center [379, 19] width 9 height 9
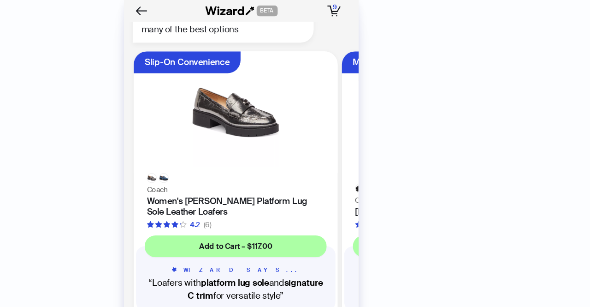
scroll to position [5893, 0]
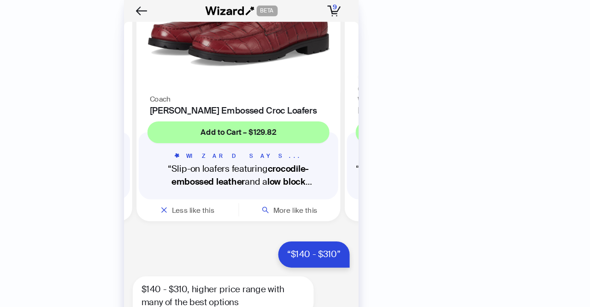
scroll to position [5992, 0]
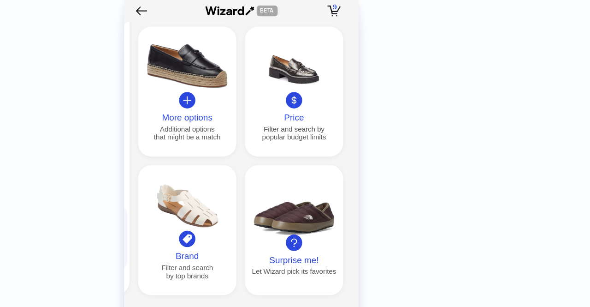
click at [269, 120] on button "More options Additional options that might be a match" at bounding box center [249, 78] width 83 height 110
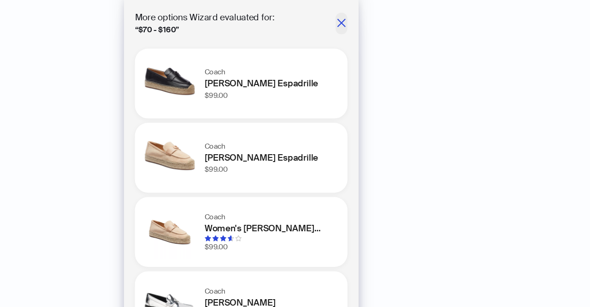
click at [375, 16] on icon "close" at bounding box center [379, 19] width 9 height 9
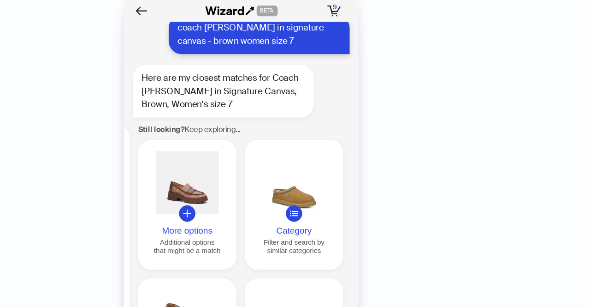
scroll to position [5040, 0]
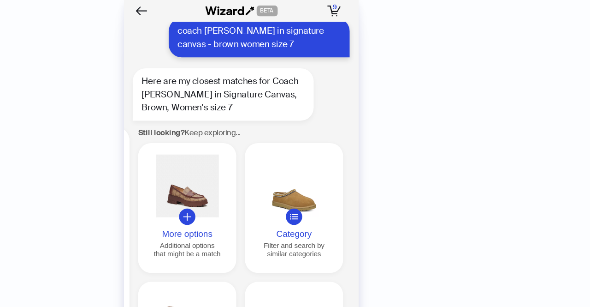
click at [253, 176] on div at bounding box center [250, 183] width 14 height 14
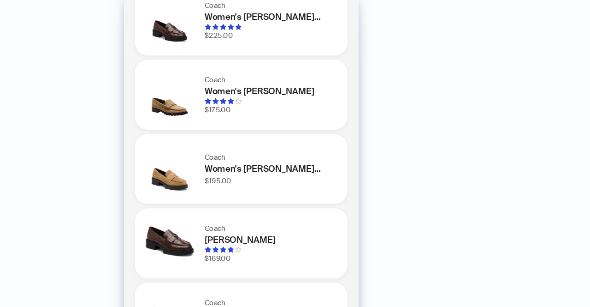
scroll to position [0, 0]
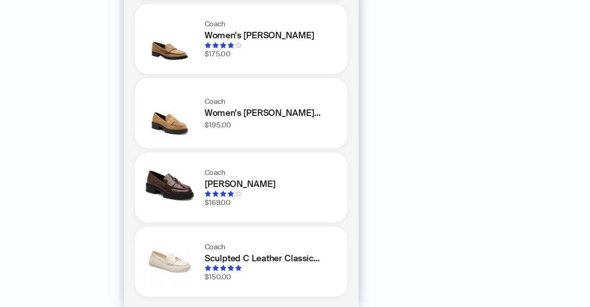
click at [246, 207] on img at bounding box center [235, 206] width 44 height 44
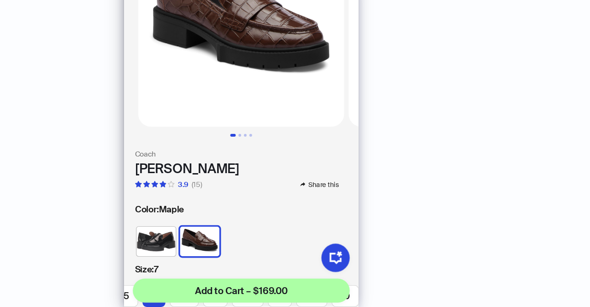
scroll to position [42, 0]
click at [228, 239] on img at bounding box center [223, 251] width 33 height 25
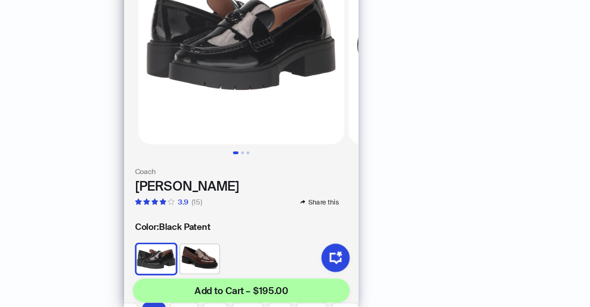
scroll to position [31, 0]
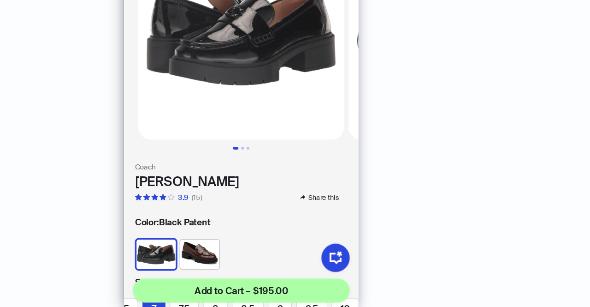
click at [266, 254] on img at bounding box center [260, 262] width 33 height 25
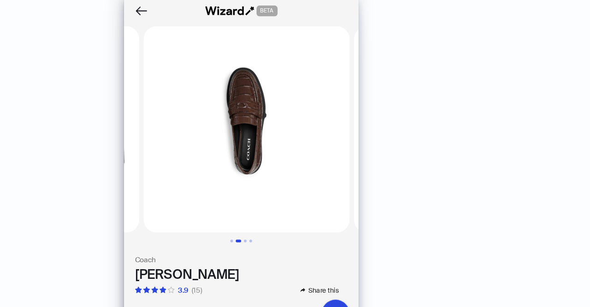
scroll to position [0, 171]
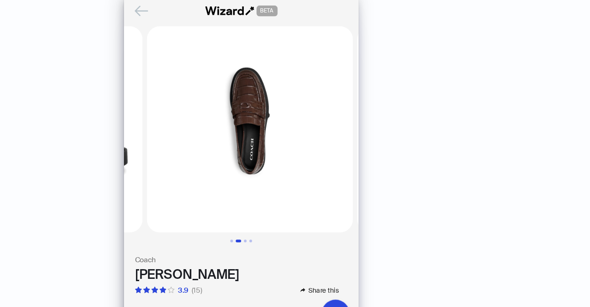
click at [208, 11] on icon "Back" at bounding box center [211, 9] width 16 height 16
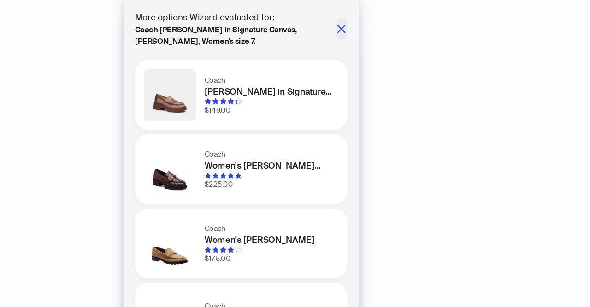
click at [375, 29] on span "button" at bounding box center [379, 24] width 9 height 12
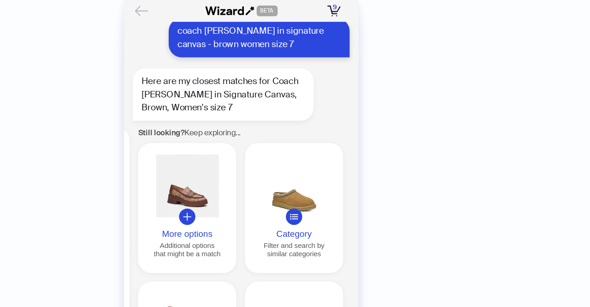
click at [208, 10] on icon "Back" at bounding box center [211, 9] width 16 height 16
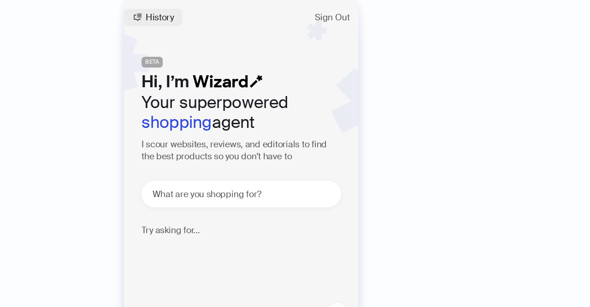
click at [221, 18] on span "History" at bounding box center [226, 14] width 24 height 7
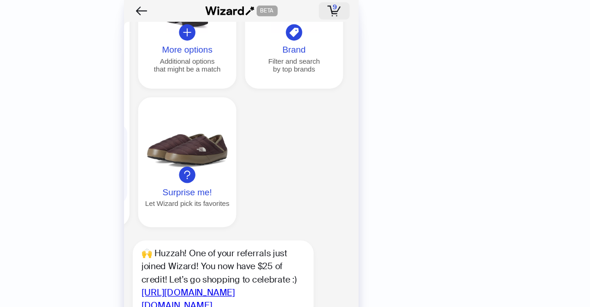
click at [378, 9] on icon "button" at bounding box center [374, 9] width 12 height 9
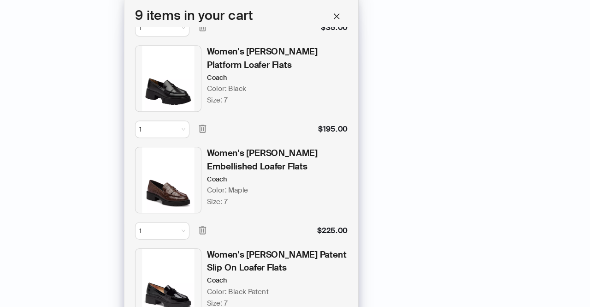
scroll to position [514, 0]
click at [261, 110] on icon "button" at bounding box center [262, 108] width 6 height 7
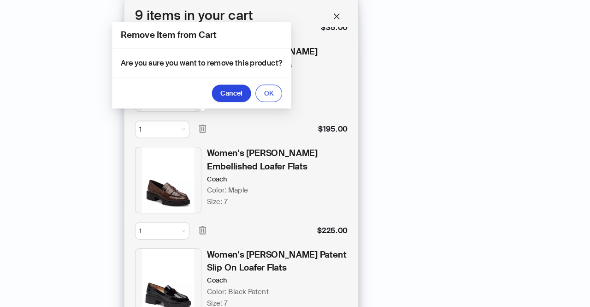
click at [324, 77] on button "OK" at bounding box center [318, 78] width 23 height 15
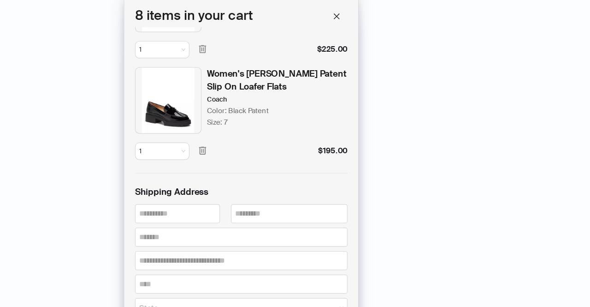
scroll to position [585, 0]
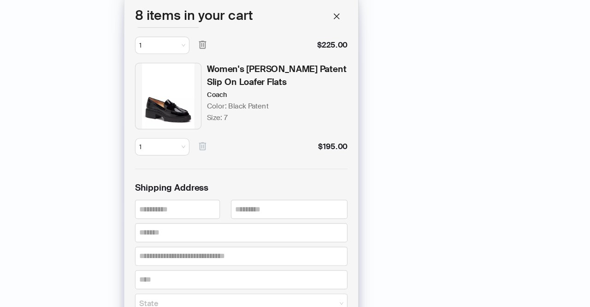
click at [262, 122] on icon "button" at bounding box center [262, 123] width 6 height 7
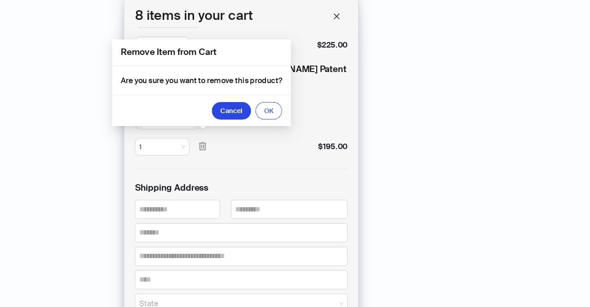
click at [325, 94] on button "OK" at bounding box center [318, 93] width 23 height 15
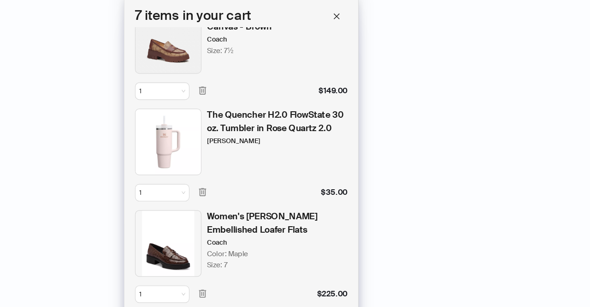
scroll to position [373, 0]
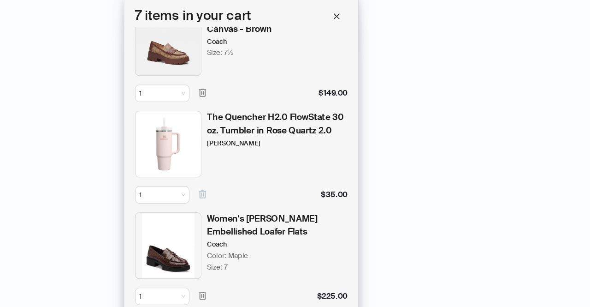
click at [262, 162] on icon "button" at bounding box center [262, 163] width 6 height 7
click at [510, 115] on div "History Sign Out BETA Hi, I’m Your superpowered shopping agent I scour websites…" at bounding box center [295, 153] width 590 height 307
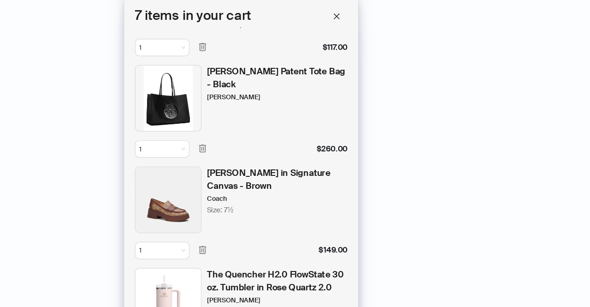
scroll to position [237, 0]
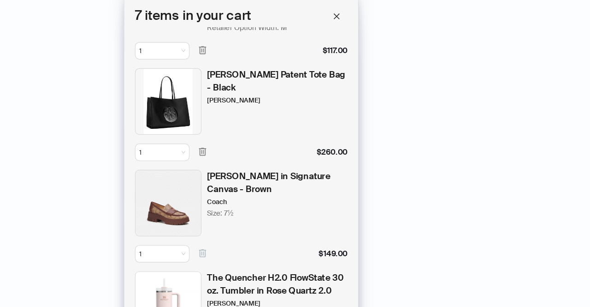
click at [261, 213] on icon "button" at bounding box center [262, 214] width 8 height 8
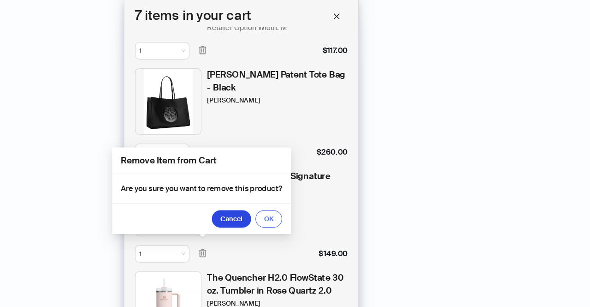
click at [322, 185] on span "OK" at bounding box center [319, 184] width 8 height 7
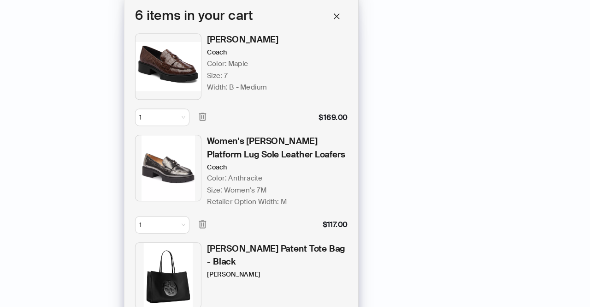
scroll to position [82, 0]
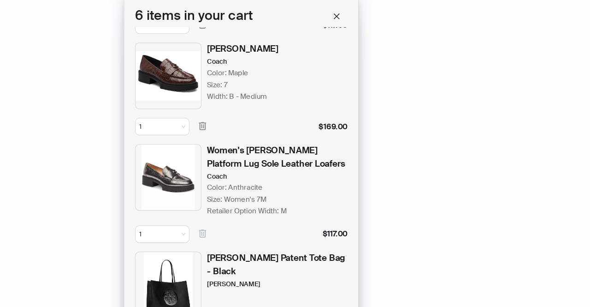
click at [267, 195] on button "button" at bounding box center [262, 197] width 15 height 15
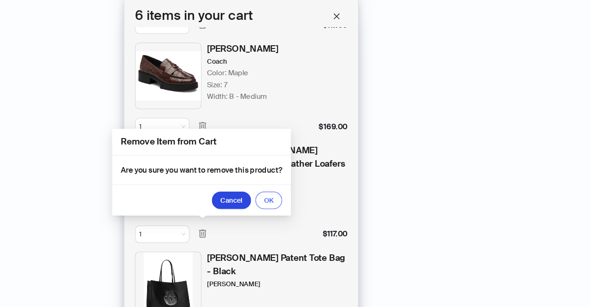
click at [321, 166] on span "OK" at bounding box center [319, 169] width 8 height 7
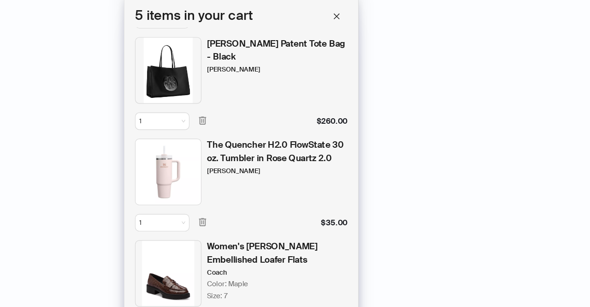
scroll to position [220, 0]
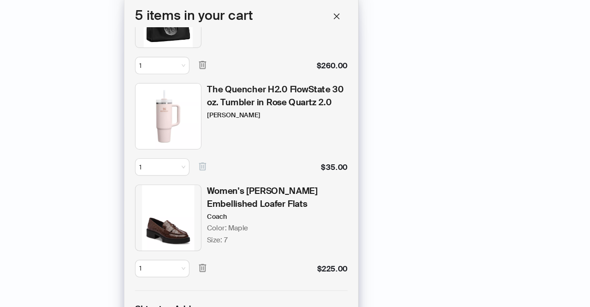
click at [262, 138] on icon "button" at bounding box center [262, 141] width 8 height 8
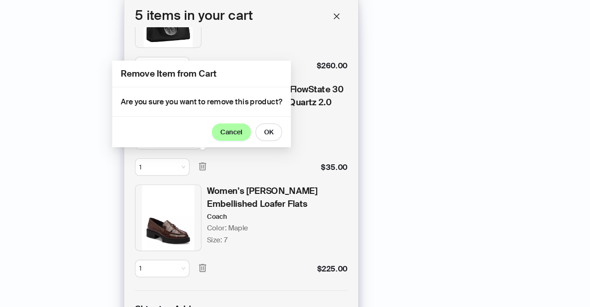
click at [281, 110] on span "Cancel" at bounding box center [287, 111] width 18 height 7
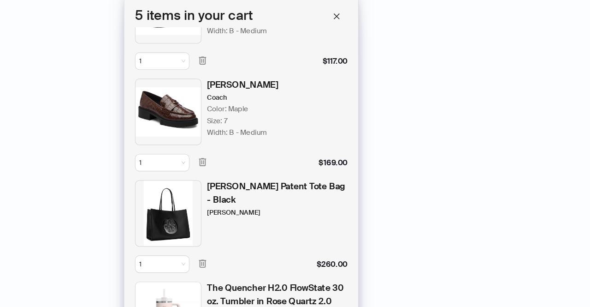
scroll to position [0, 0]
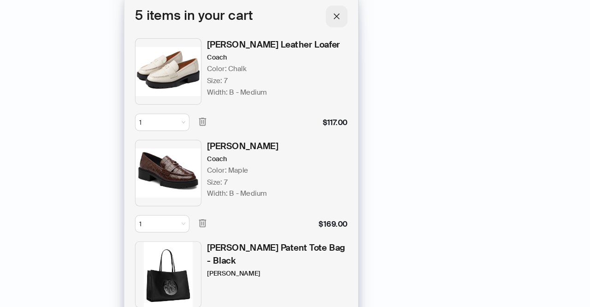
click at [379, 16] on icon "close" at bounding box center [376, 14] width 6 height 6
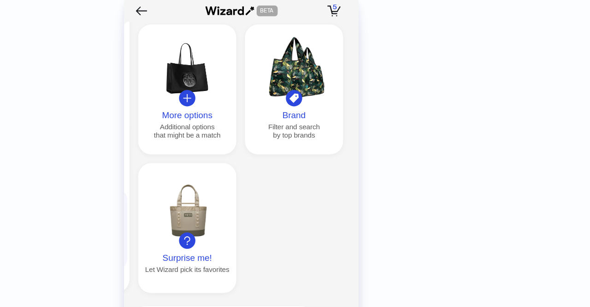
scroll to position [862, 0]
click at [262, 84] on div at bounding box center [250, 57] width 76 height 53
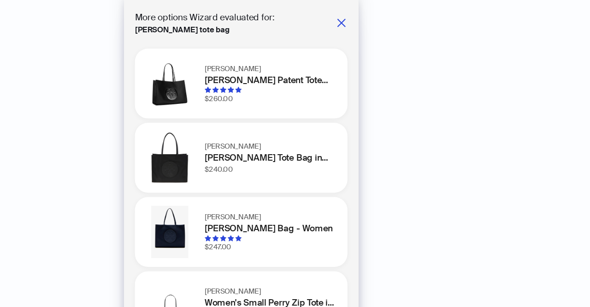
click at [237, 80] on img at bounding box center [235, 70] width 44 height 44
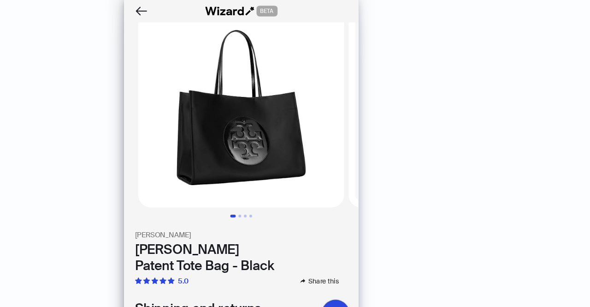
scroll to position [13, 0]
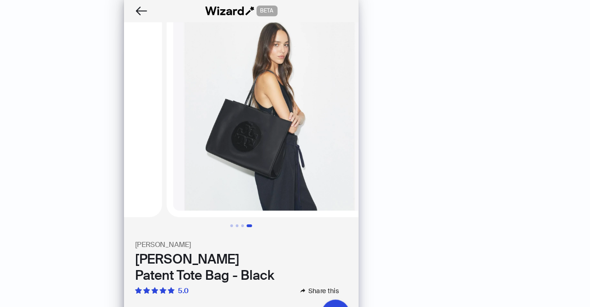
scroll to position [0, 513]
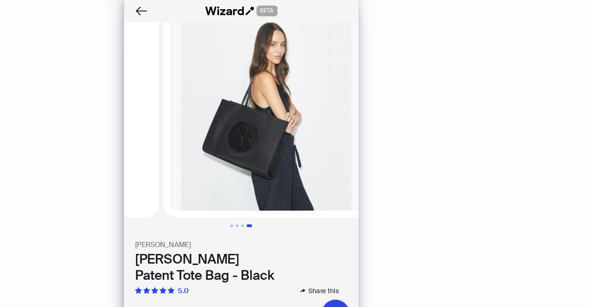
click at [323, 135] on img at bounding box center [316, 96] width 174 height 174
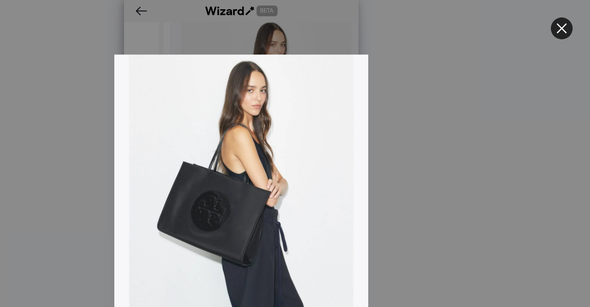
click at [567, 24] on icon "close" at bounding box center [566, 23] width 11 height 11
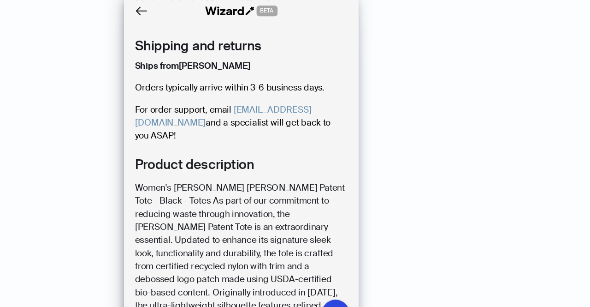
scroll to position [0, 0]
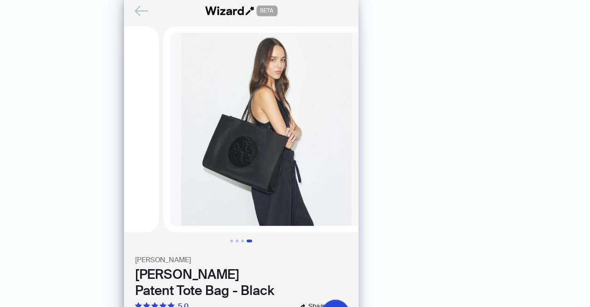
click at [211, 8] on icon "Back" at bounding box center [211, 9] width 16 height 16
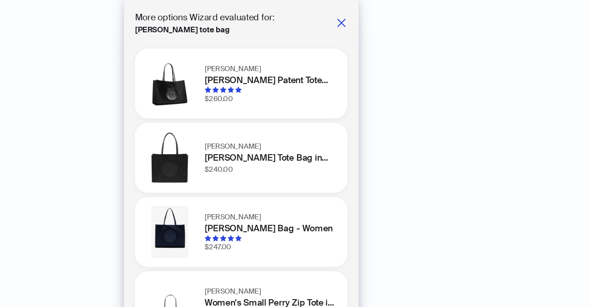
click at [272, 66] on h1 "[PERSON_NAME] Patent Tote Bag - Black" at bounding box center [319, 67] width 110 height 11
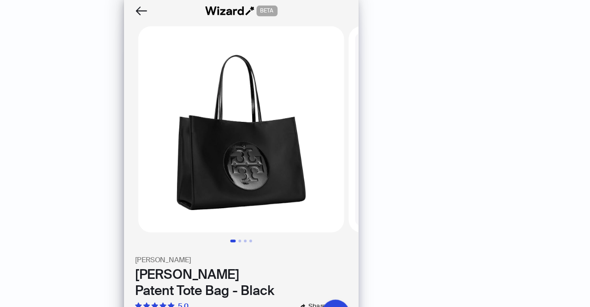
click at [200, 198] on div "[PERSON_NAME] [PERSON_NAME] Patent Tote Bag - Black 5.0 Share this Shipping and…" at bounding box center [295, 301] width 198 height 559
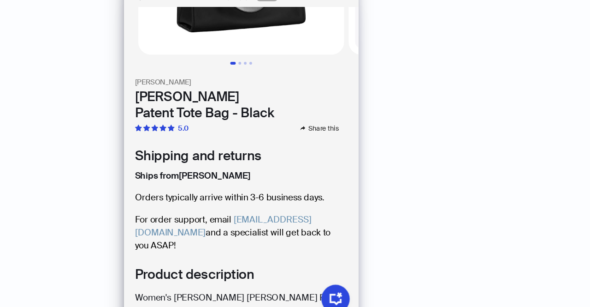
scroll to position [243, 0]
